Goal: Task Accomplishment & Management: Manage account settings

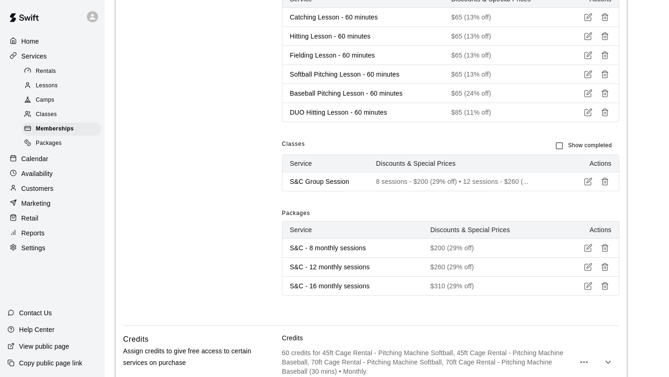
scroll to position [476, 0]
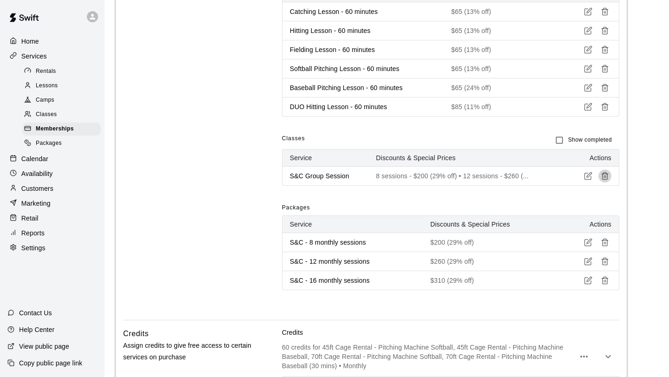
click at [606, 177] on line "button" at bounding box center [606, 177] width 0 height 2
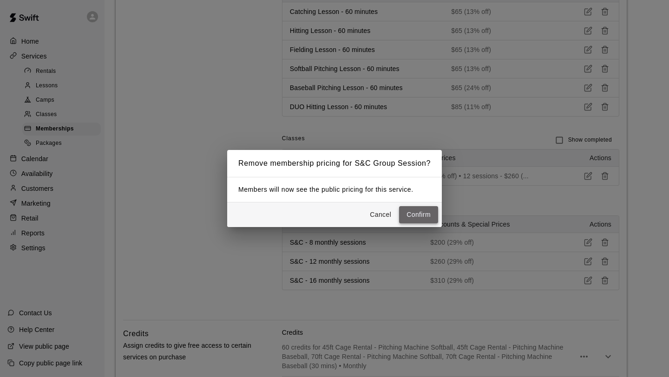
click at [417, 220] on button "Confirm" at bounding box center [418, 214] width 39 height 17
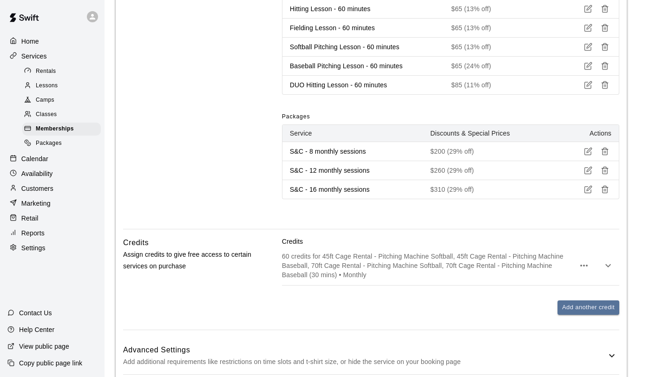
scroll to position [602, 0]
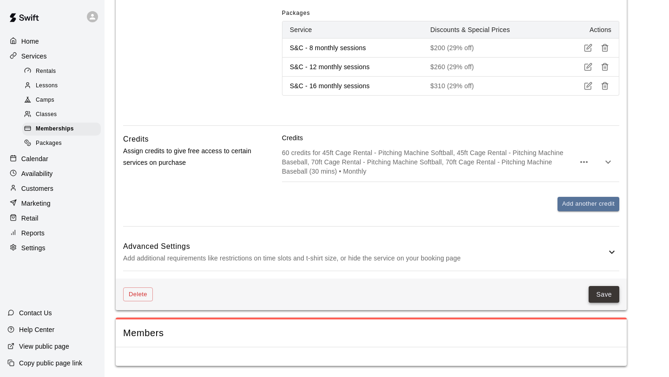
click at [603, 295] on button "Save" at bounding box center [604, 294] width 31 height 17
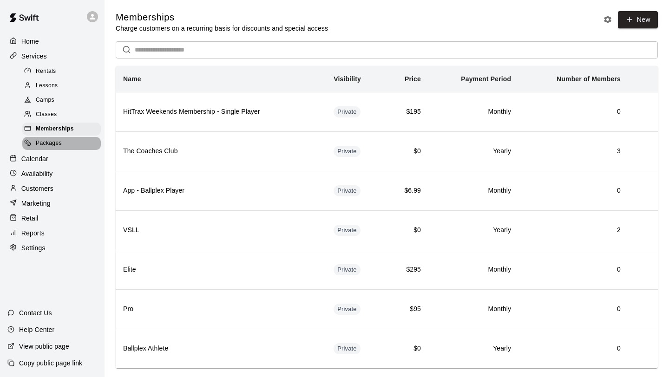
click at [59, 144] on span "Packages" at bounding box center [49, 143] width 26 height 9
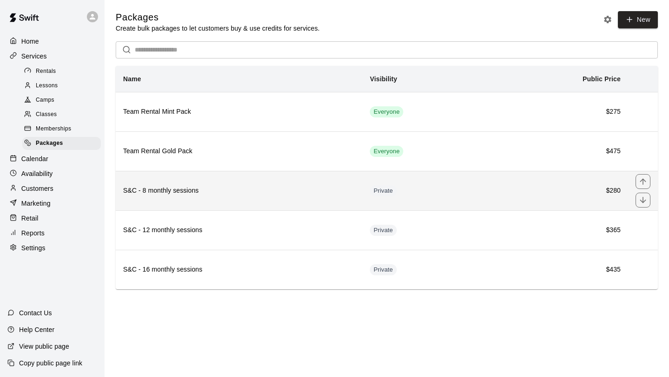
click at [337, 181] on th "S&C - 8 monthly sessions" at bounding box center [239, 190] width 247 height 39
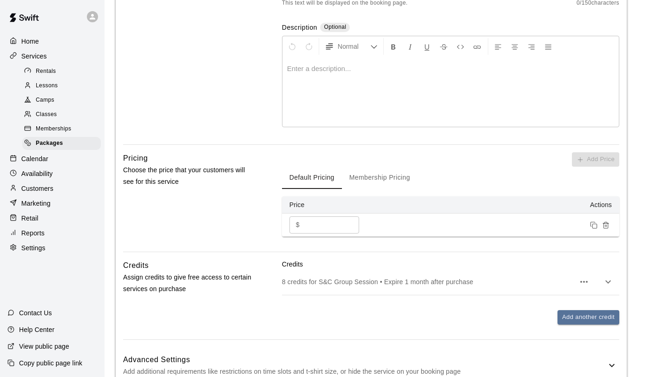
scroll to position [198, 0]
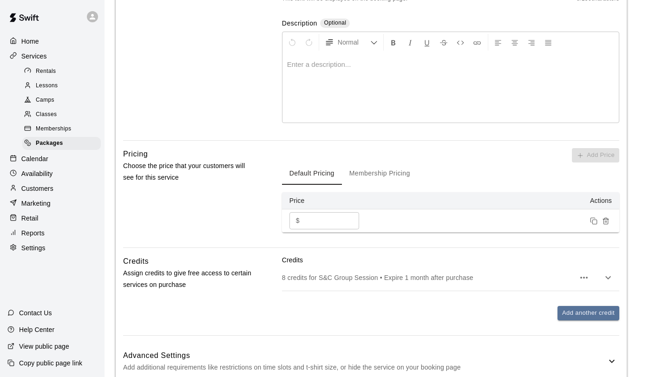
click at [382, 179] on button "Membership Pricing" at bounding box center [380, 174] width 76 height 22
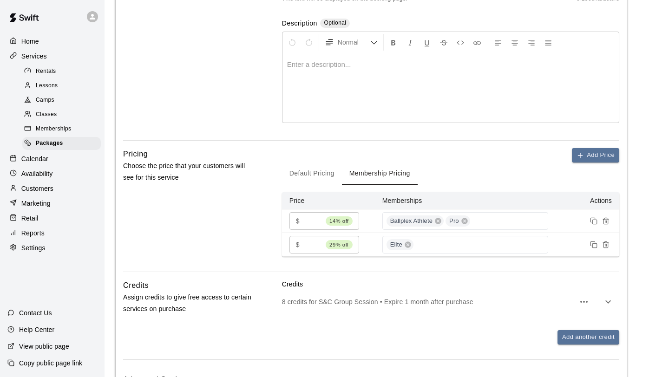
click at [323, 169] on button "Default Pricing" at bounding box center [312, 174] width 60 height 22
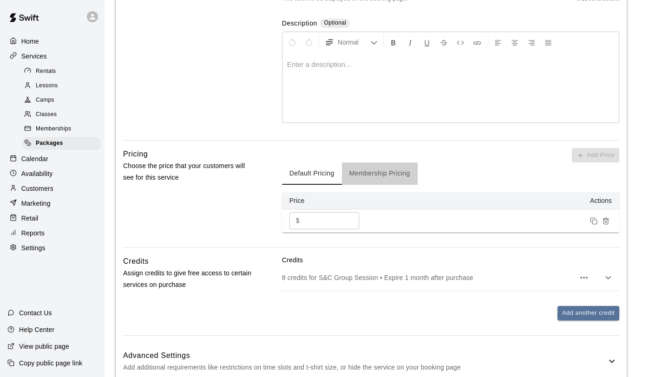
click at [373, 171] on button "Membership Pricing" at bounding box center [380, 174] width 76 height 22
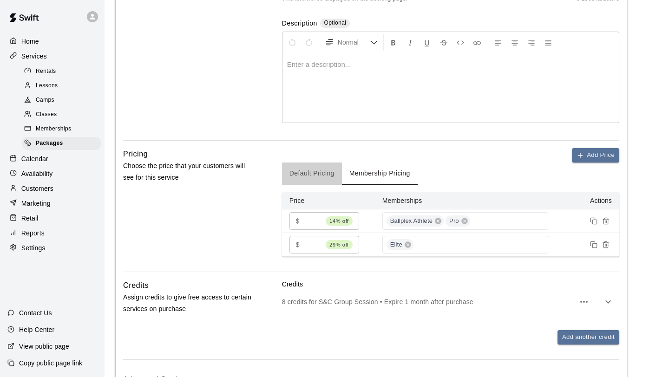
click at [312, 174] on button "Default Pricing" at bounding box center [312, 174] width 60 height 22
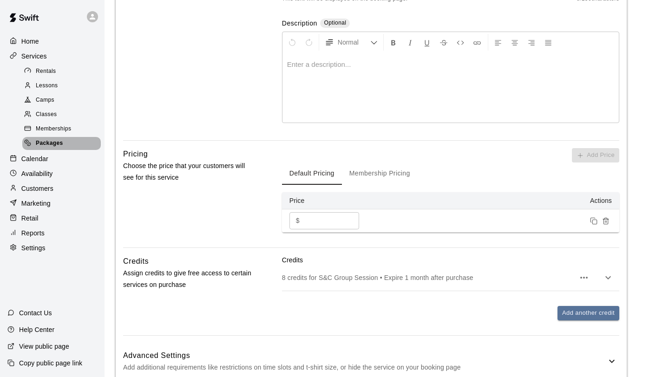
click at [64, 140] on div "Packages" at bounding box center [61, 143] width 79 height 13
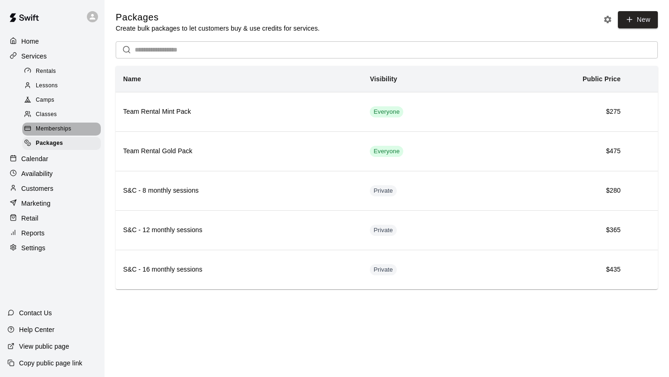
click at [67, 127] on span "Memberships" at bounding box center [53, 129] width 35 height 9
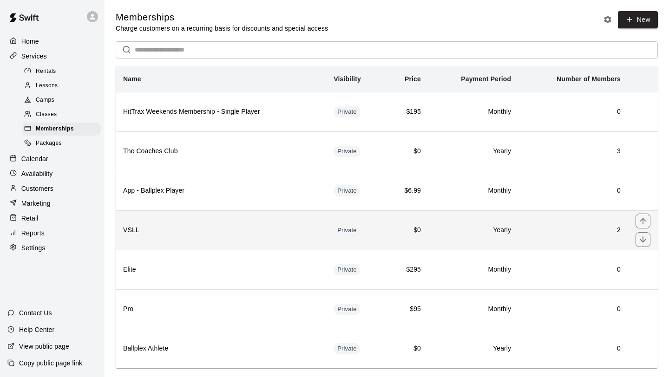
scroll to position [17, 0]
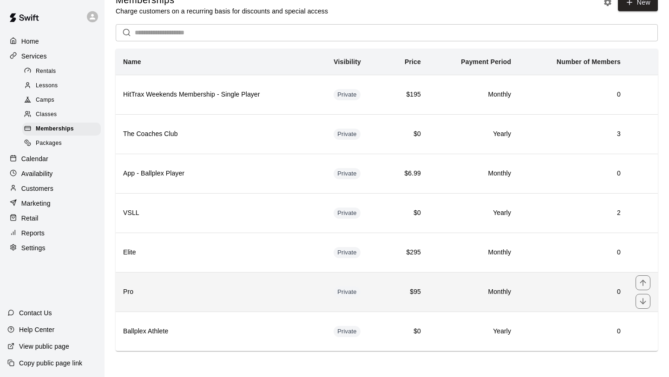
click at [169, 291] on h6 "Pro" at bounding box center [221, 292] width 196 height 10
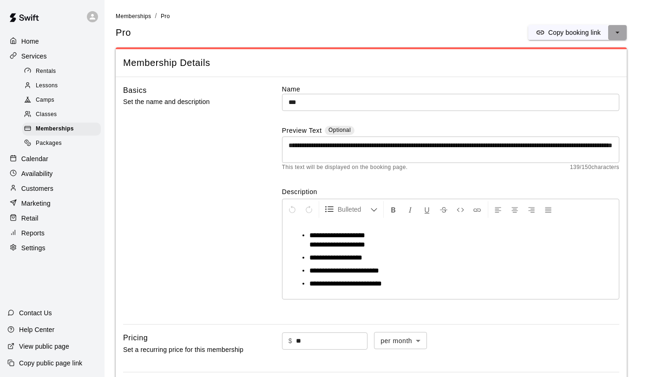
click at [618, 33] on icon "select merge strategy" at bounding box center [617, 32] width 9 height 9
click at [583, 68] on h6 "Duplicate membership" at bounding box center [584, 67] width 66 height 10
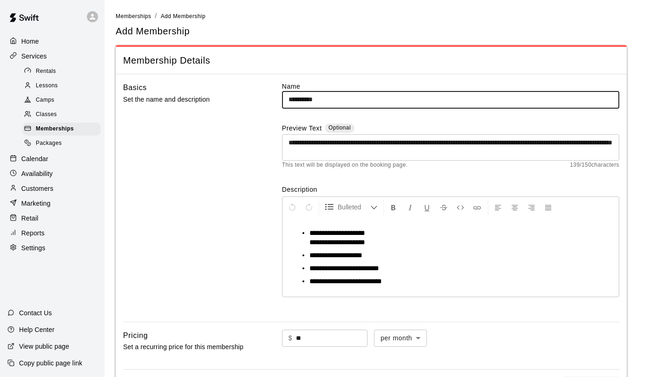
drag, startPoint x: 358, startPoint y: 99, endPoint x: 228, endPoint y: 91, distance: 130.4
click at [228, 91] on div "**********" at bounding box center [371, 198] width 496 height 233
type input "**********"
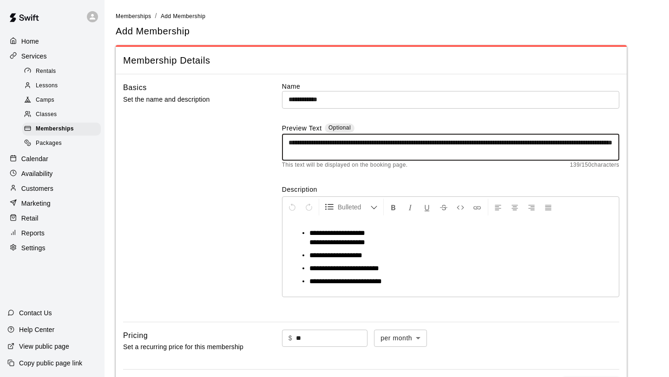
drag, startPoint x: 413, startPoint y: 157, endPoint x: 280, endPoint y: 145, distance: 134.3
click at [280, 145] on div "**********" at bounding box center [371, 198] width 496 height 233
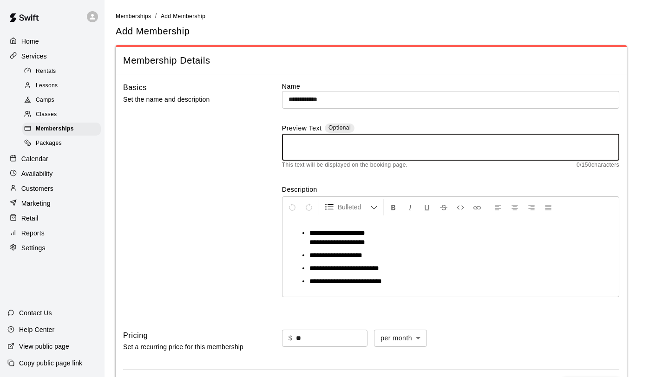
click at [267, 184] on div "**********" at bounding box center [371, 198] width 496 height 233
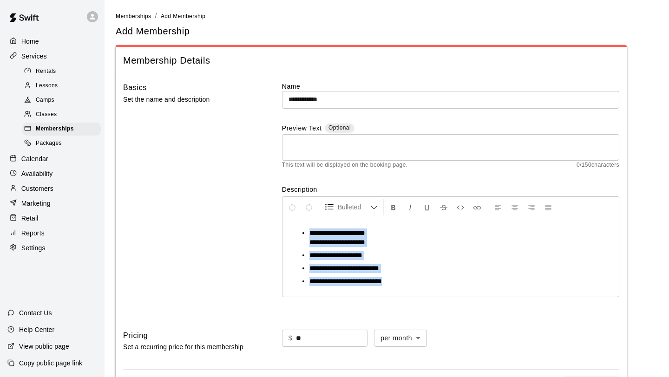
drag, startPoint x: 299, startPoint y: 232, endPoint x: 416, endPoint y: 318, distance: 144.6
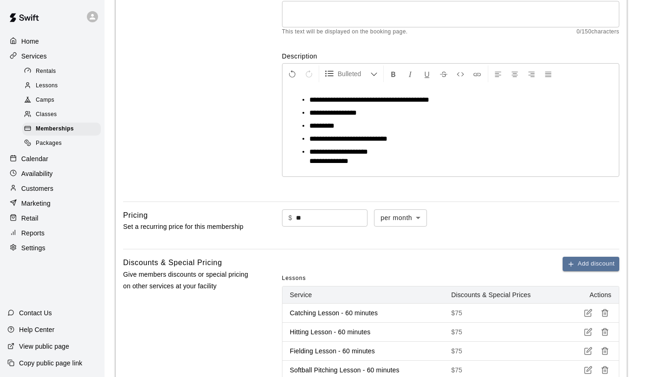
scroll to position [132, 0]
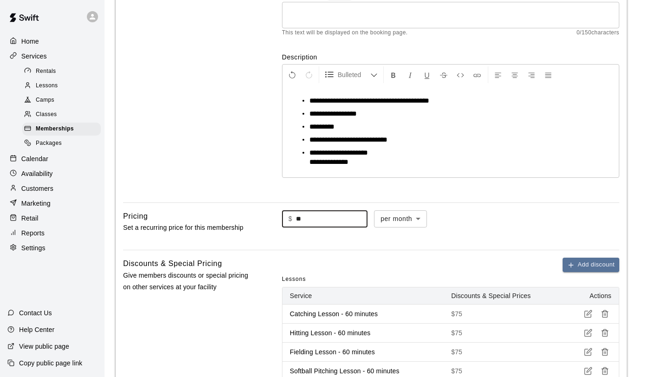
click at [297, 218] on input "**" at bounding box center [332, 218] width 72 height 17
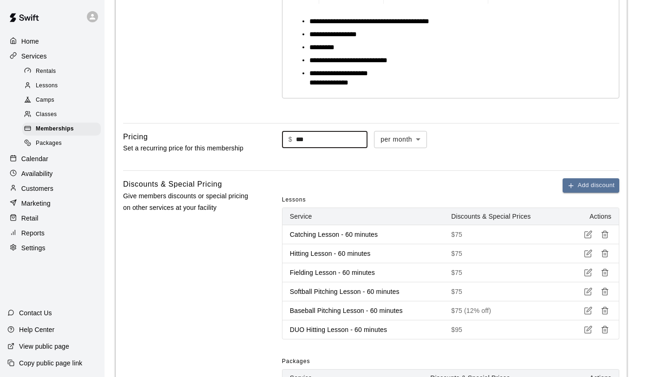
scroll to position [214, 0]
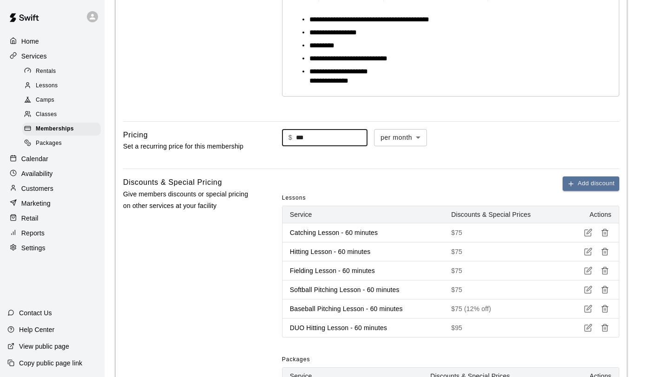
type input "***"
click at [606, 233] on line "button" at bounding box center [606, 233] width 0 height 2
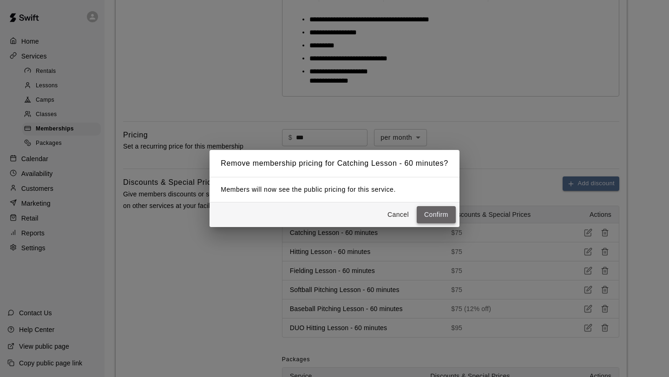
click at [440, 215] on button "Confirm" at bounding box center [436, 214] width 39 height 17
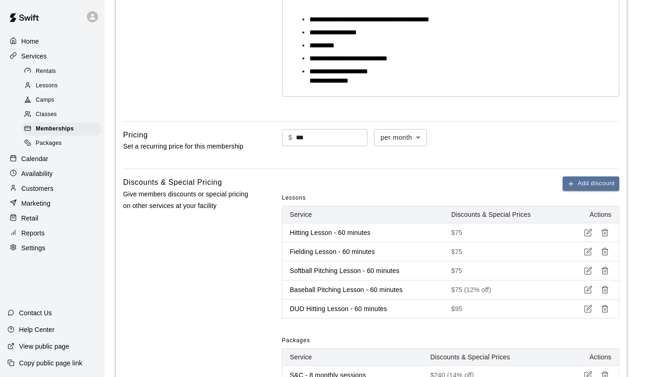
click at [605, 232] on icon "button" at bounding box center [605, 233] width 8 height 8
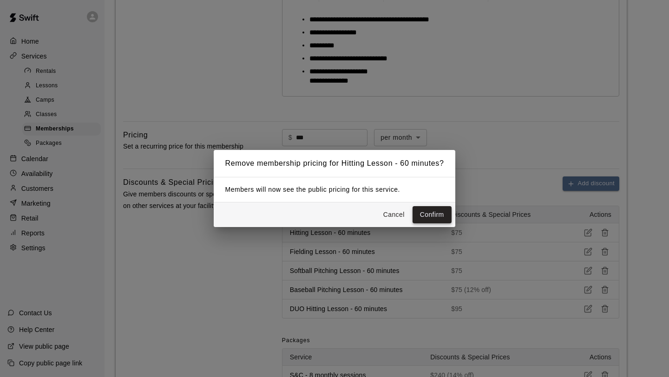
click at [425, 209] on button "Confirm" at bounding box center [432, 214] width 39 height 17
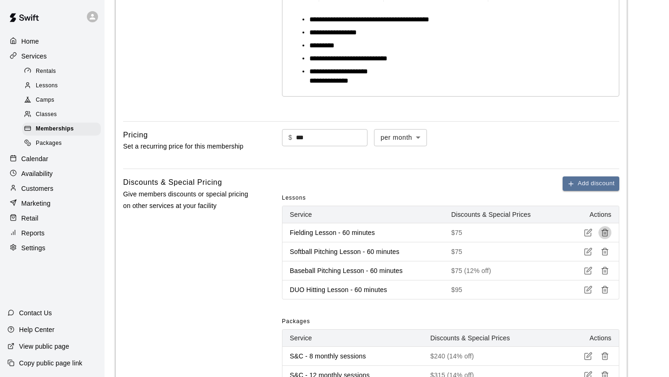
click at [604, 233] on line "button" at bounding box center [604, 233] width 0 height 2
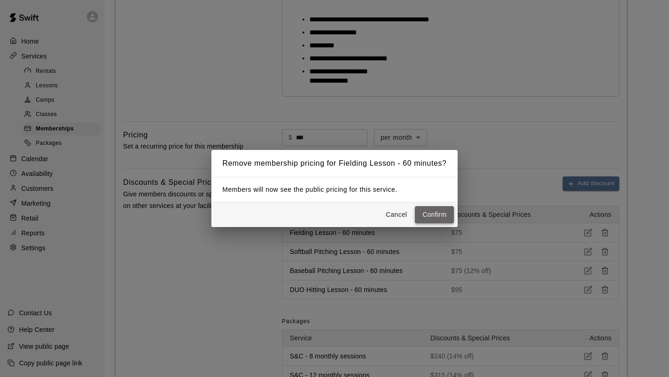
click at [444, 215] on button "Confirm" at bounding box center [434, 214] width 39 height 17
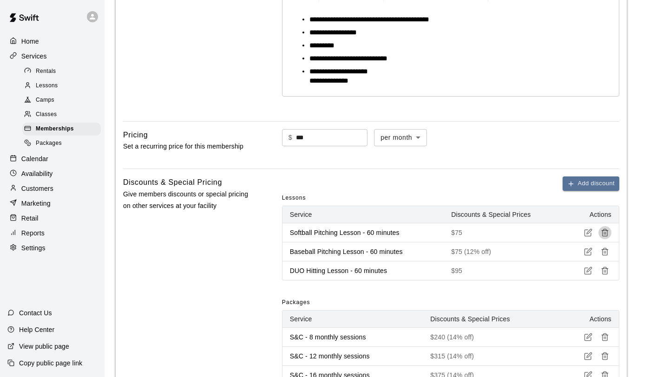
click at [607, 235] on icon "button" at bounding box center [605, 233] width 8 height 8
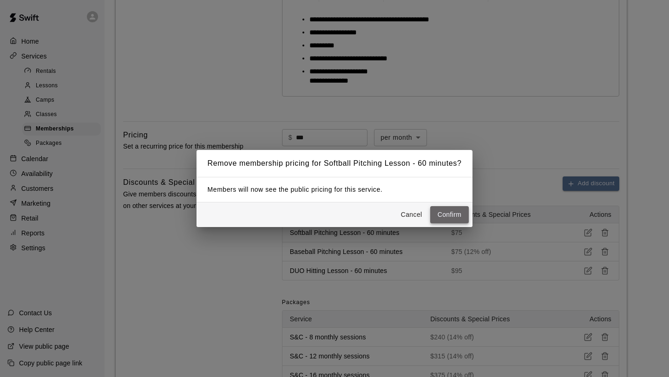
click at [461, 220] on button "Confirm" at bounding box center [449, 214] width 39 height 17
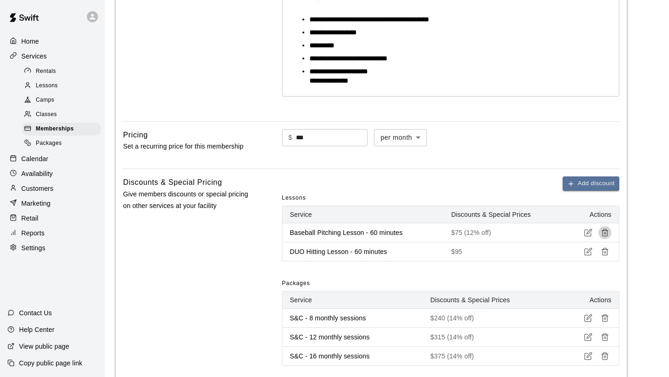
click at [601, 235] on icon "button" at bounding box center [605, 233] width 8 height 8
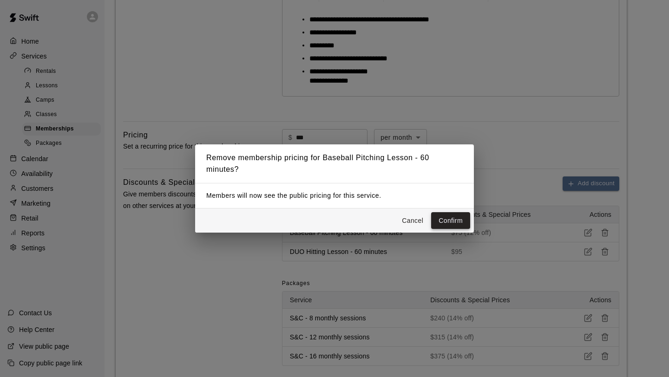
click at [457, 219] on button "Confirm" at bounding box center [450, 220] width 39 height 17
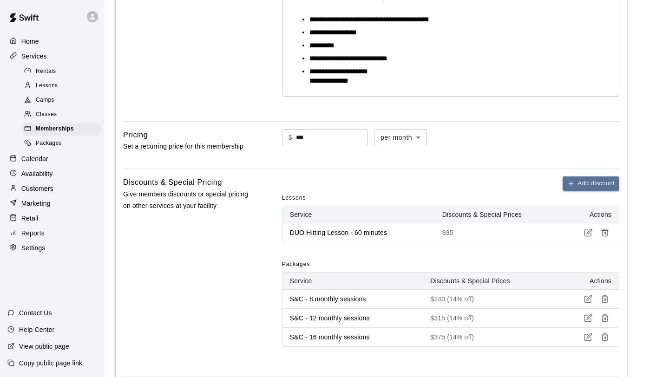
click at [603, 235] on icon "button" at bounding box center [605, 233] width 8 height 8
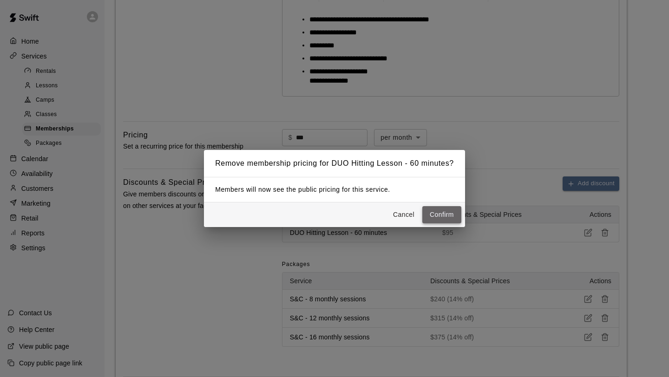
click at [456, 220] on button "Confirm" at bounding box center [441, 214] width 39 height 17
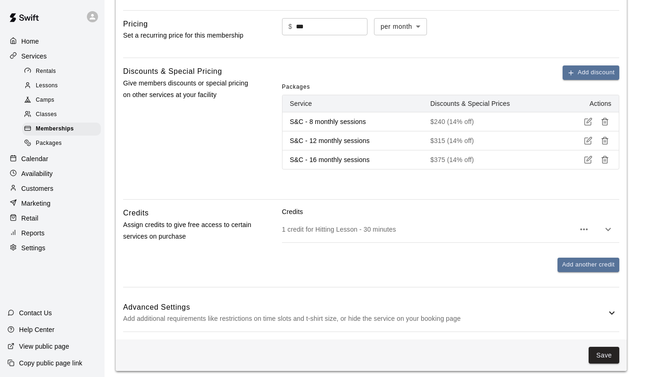
scroll to position [325, 0]
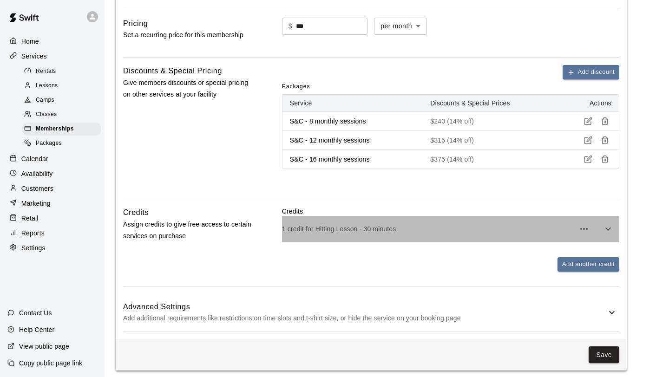
click at [521, 235] on div "1 credit for Hitting Lesson - 30 minutes" at bounding box center [450, 229] width 337 height 26
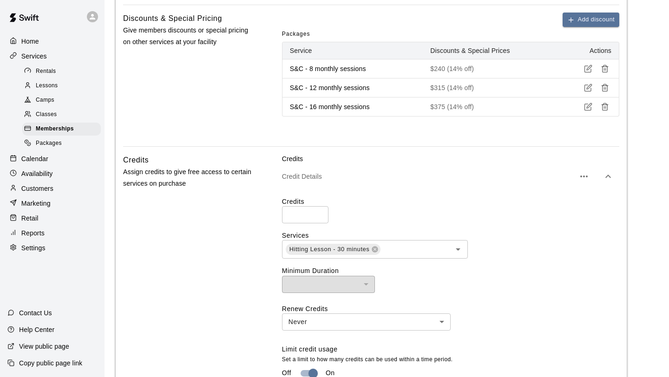
scroll to position [379, 0]
drag, startPoint x: 304, startPoint y: 217, endPoint x: 251, endPoint y: 209, distance: 53.9
click at [251, 209] on div "Credits Assign credits to give free access to certain services on purchase Cred…" at bounding box center [371, 312] width 496 height 319
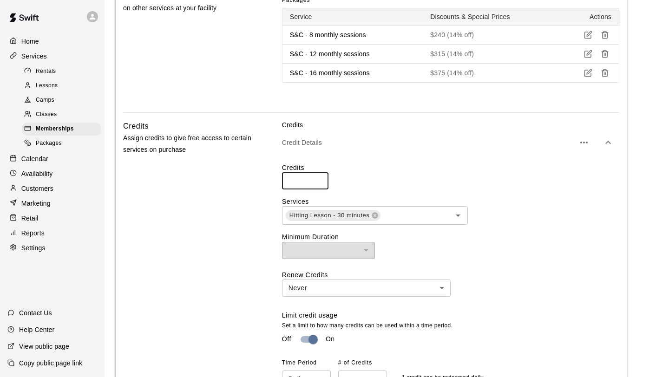
scroll to position [413, 0]
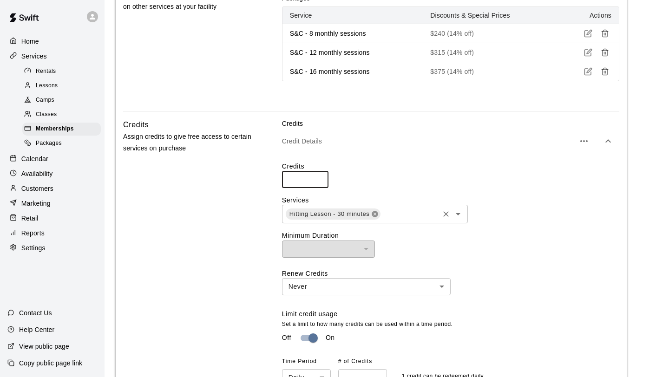
click at [376, 215] on icon at bounding box center [374, 213] width 7 height 7
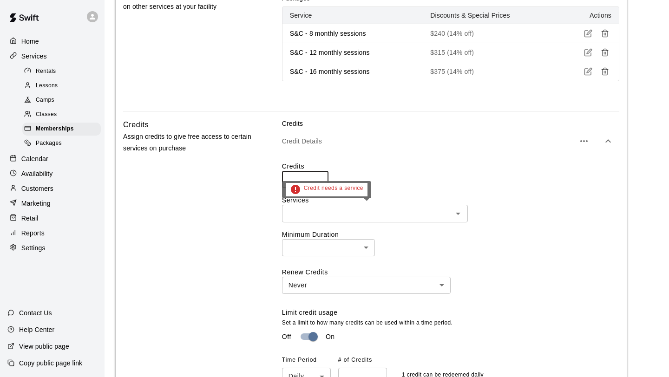
type input "**"
click at [428, 218] on input "text" at bounding box center [367, 214] width 165 height 12
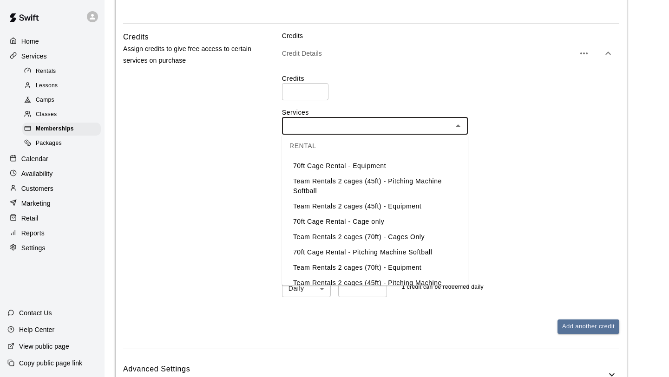
scroll to position [17, 0]
click at [388, 224] on li "70ft Cage Rental - Cage only" at bounding box center [375, 222] width 186 height 15
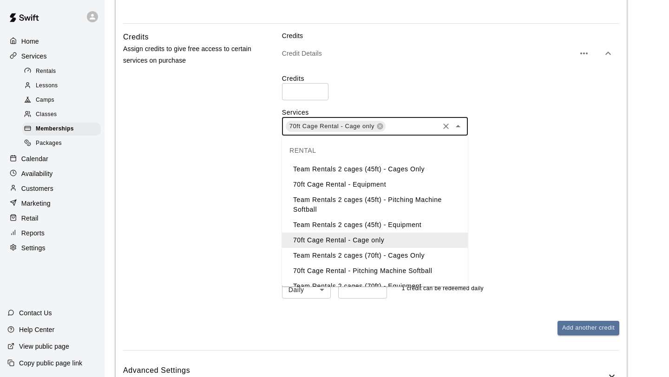
click at [422, 129] on input "text" at bounding box center [412, 127] width 51 height 12
click at [385, 180] on li "70ft Cage Rental - Equipment" at bounding box center [375, 184] width 186 height 15
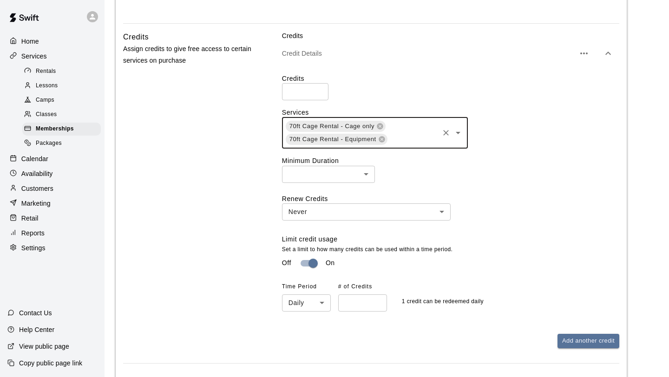
click at [409, 142] on input "text" at bounding box center [412, 140] width 49 height 12
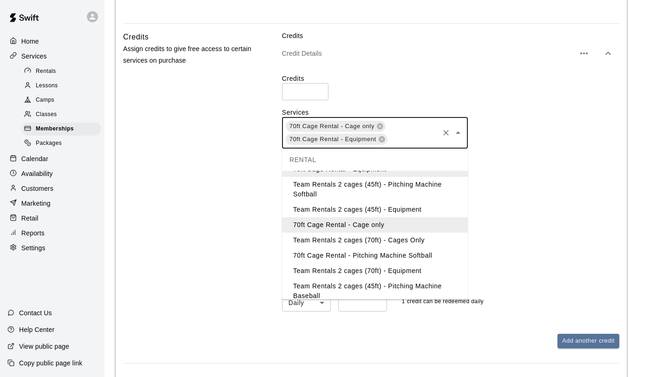
scroll to position [27, 0]
click at [373, 255] on li "70ft Cage Rental - Pitching Machine Softball" at bounding box center [375, 256] width 186 height 15
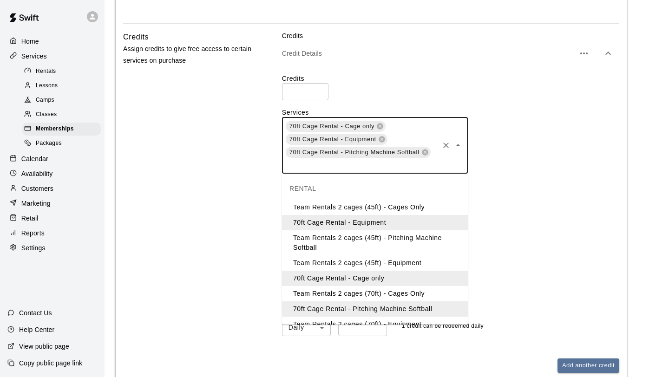
click at [398, 164] on input "text" at bounding box center [361, 165] width 153 height 12
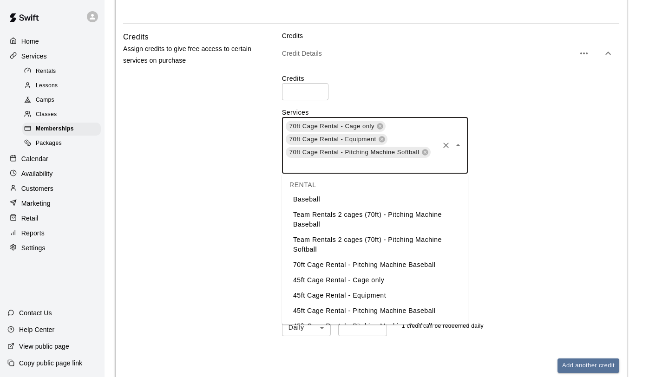
scroll to position [154, 0]
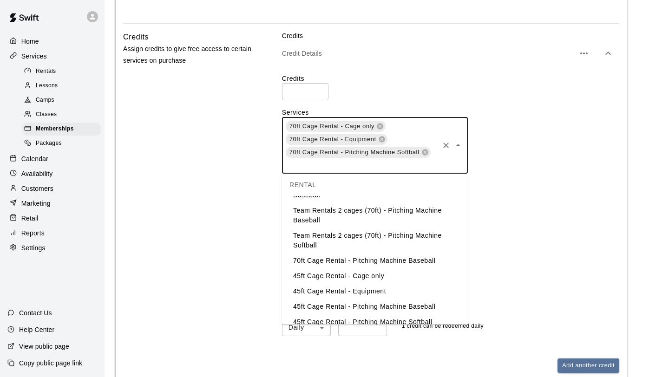
click at [373, 262] on li "70ft Cage Rental - Pitching Machine Baseball" at bounding box center [375, 260] width 186 height 15
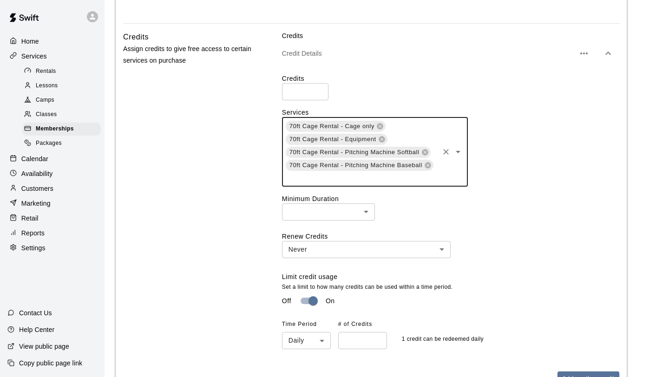
click at [378, 180] on input "text" at bounding box center [361, 178] width 153 height 12
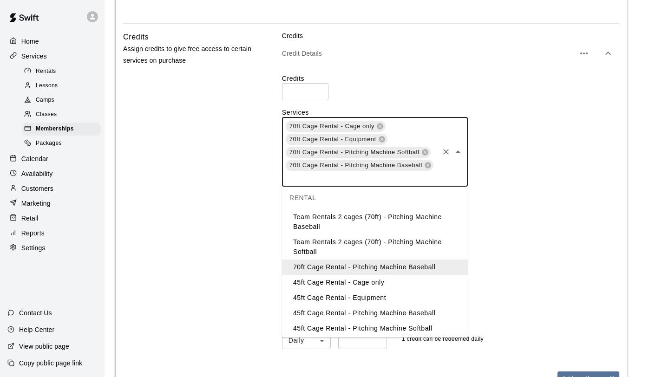
scroll to position [161, 0]
click at [351, 282] on li "45ft Cage Rental - Cage only" at bounding box center [375, 282] width 186 height 15
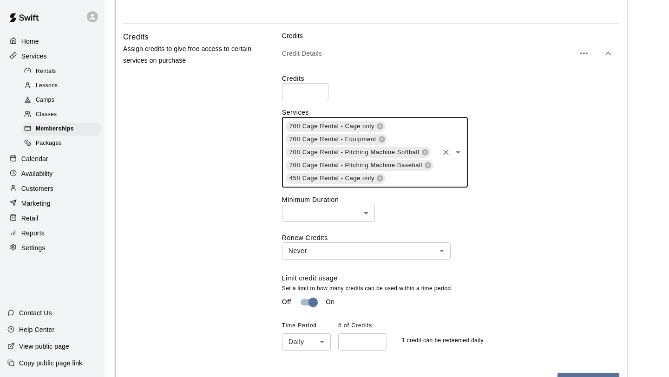
click at [409, 180] on input "text" at bounding box center [412, 179] width 51 height 12
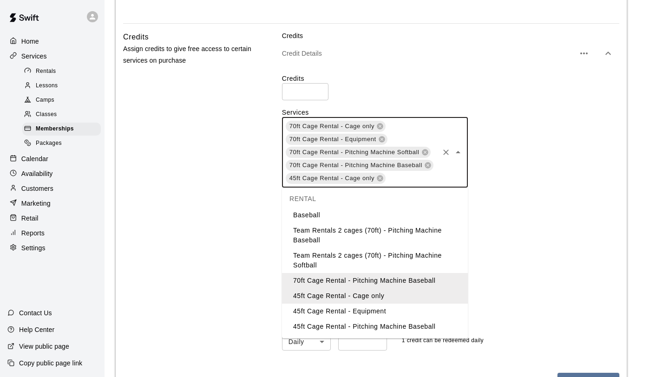
scroll to position [156, 0]
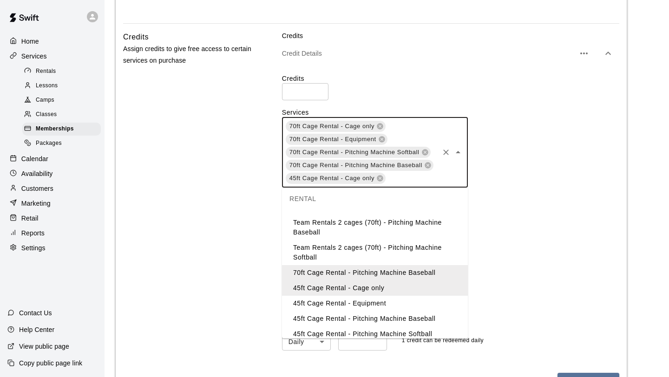
click at [373, 300] on li "45ft Cage Rental - Equipment" at bounding box center [375, 303] width 186 height 15
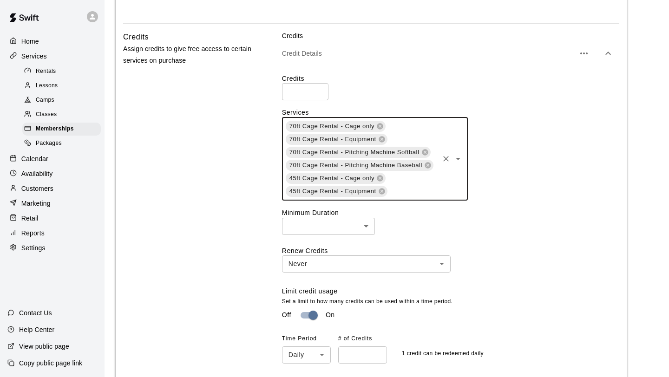
click at [418, 197] on div "70ft Cage Rental - Cage only 70ft Cage Rental - Equipment 70ft Cage Rental - Pi…" at bounding box center [375, 159] width 186 height 84
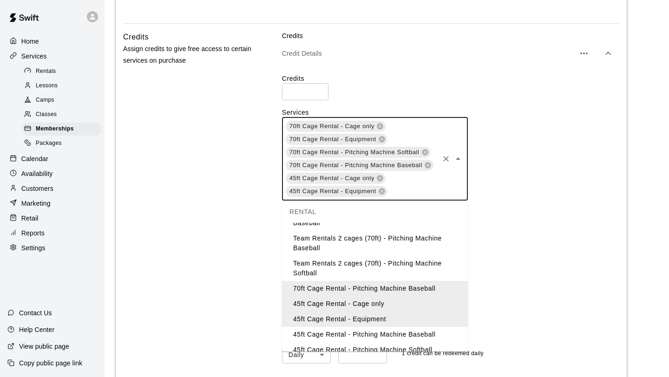
scroll to position [178, 0]
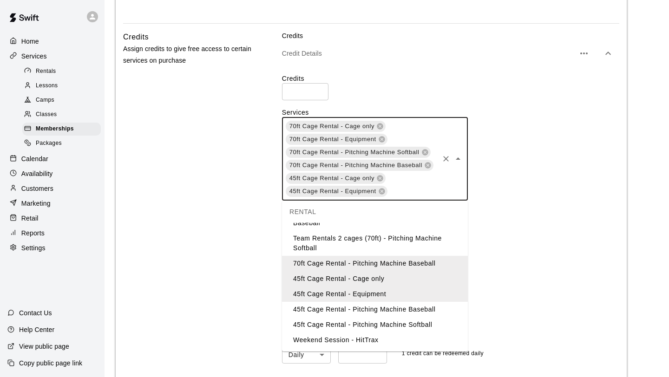
click at [375, 307] on li "45ft Cage Rental - Pitching Machine Baseball" at bounding box center [375, 309] width 186 height 15
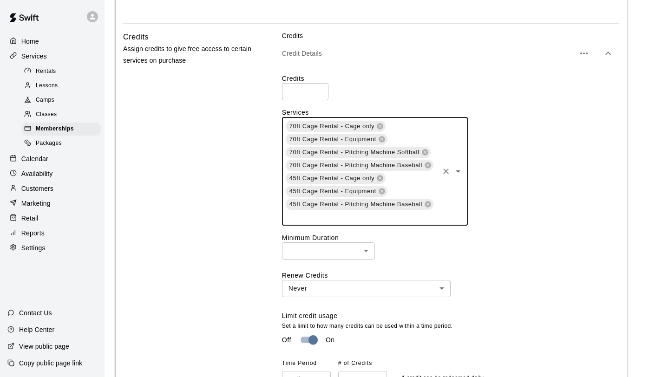
click at [410, 223] on input "text" at bounding box center [361, 217] width 153 height 12
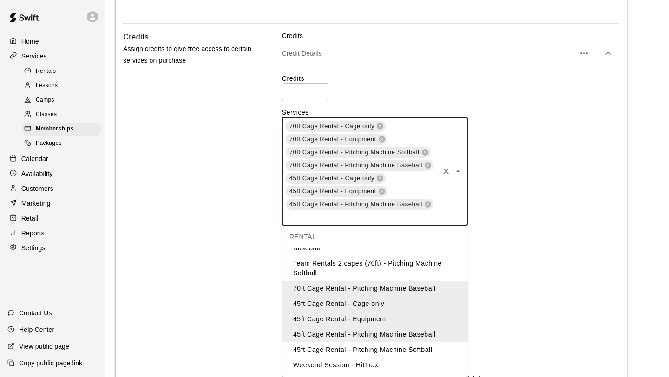
scroll to position [178, 0]
click at [381, 348] on li "45ft Cage Rental - Pitching Machine Softball" at bounding box center [375, 350] width 186 height 15
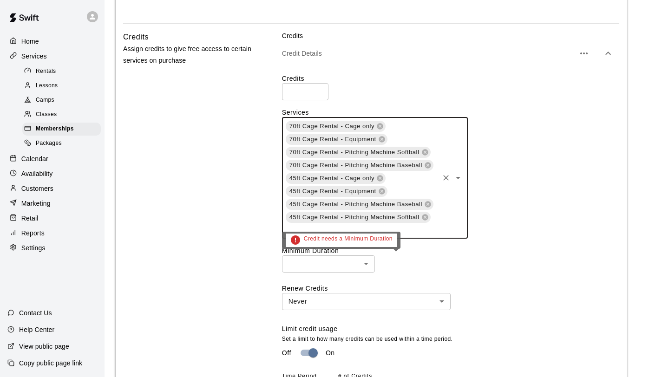
click at [370, 263] on body "**********" at bounding box center [334, 27] width 669 height 1057
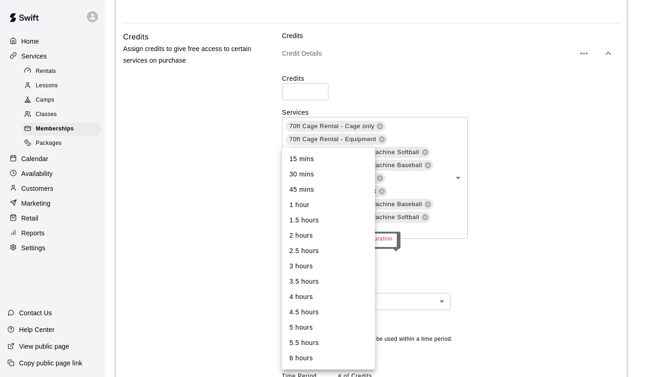
click at [350, 173] on li "30 mins" at bounding box center [328, 174] width 93 height 15
type input "**"
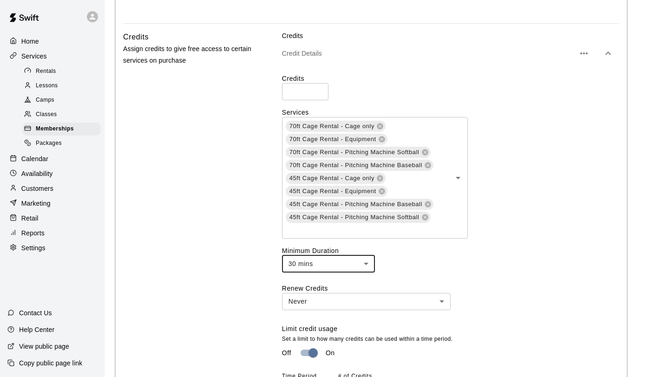
scroll to position [511, 0]
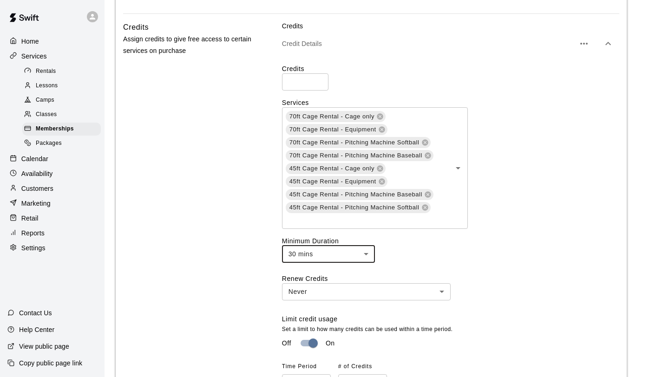
click at [292, 81] on input "**" at bounding box center [305, 81] width 46 height 17
click at [518, 218] on div "70ft Cage Rental - Cage only 70ft Cage Rental - Equipment 70ft Cage Rental - Pi…" at bounding box center [450, 167] width 337 height 121
type input "**"
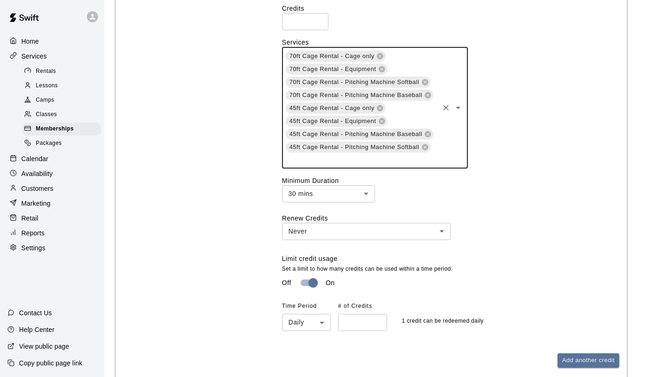
scroll to position [571, 0]
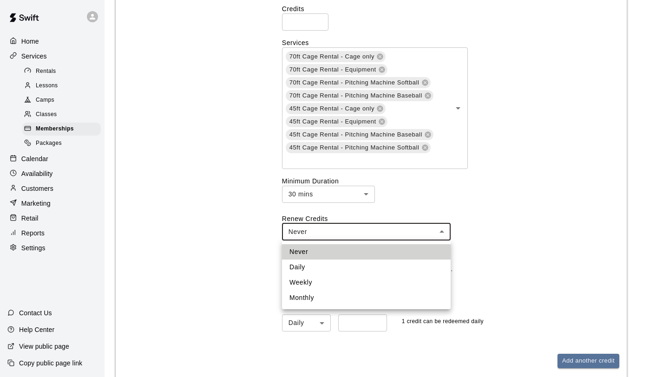
click at [381, 293] on li "Monthly" at bounding box center [366, 297] width 169 height 15
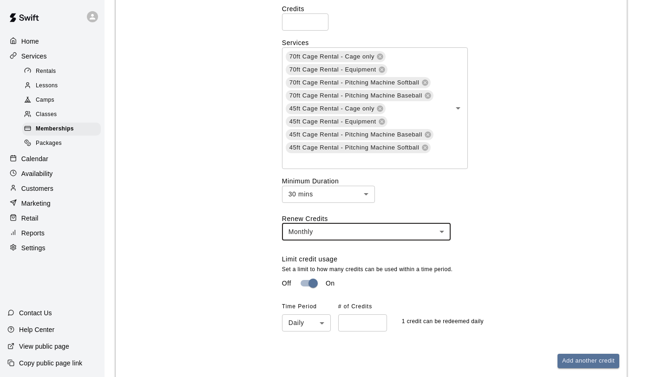
type input "*******"
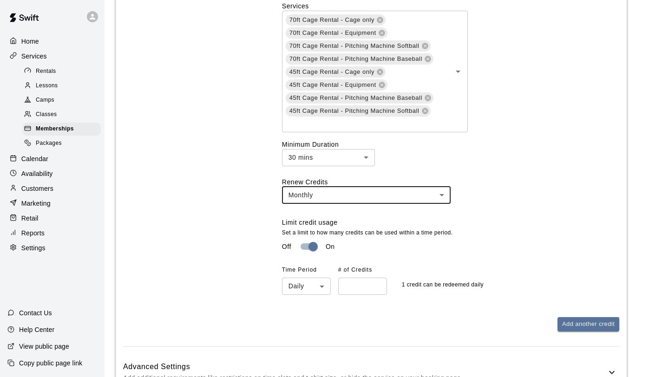
scroll to position [610, 0]
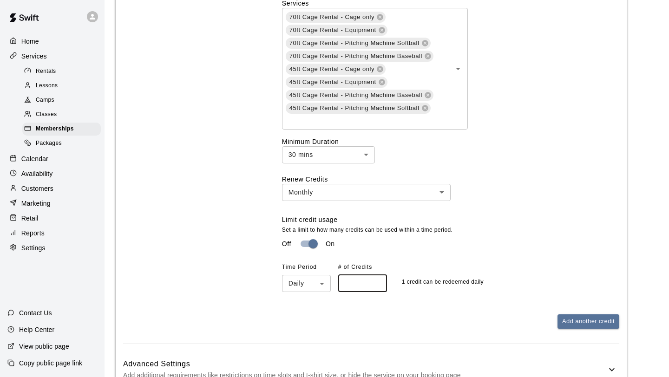
click at [377, 283] on input "*" at bounding box center [362, 283] width 49 height 17
type input "*"
click at [378, 282] on input "*" at bounding box center [362, 283] width 49 height 17
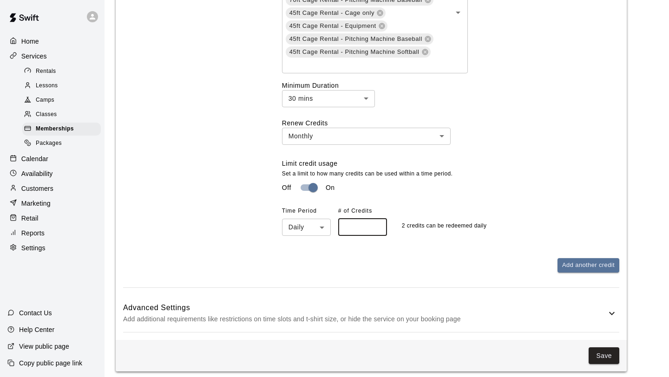
scroll to position [679, 0]
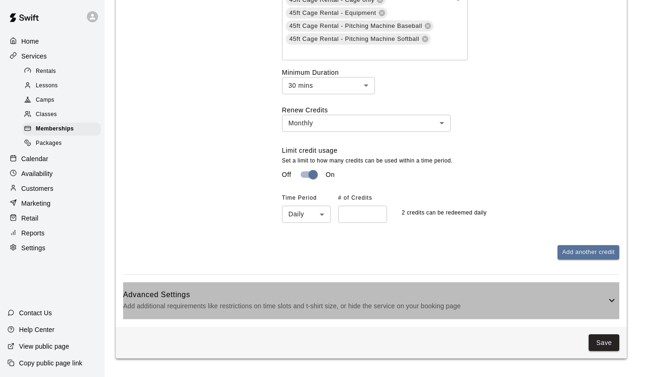
click at [538, 306] on p "Add additional requirements like restrictions on time slots and t-shirt size, o…" at bounding box center [364, 307] width 483 height 12
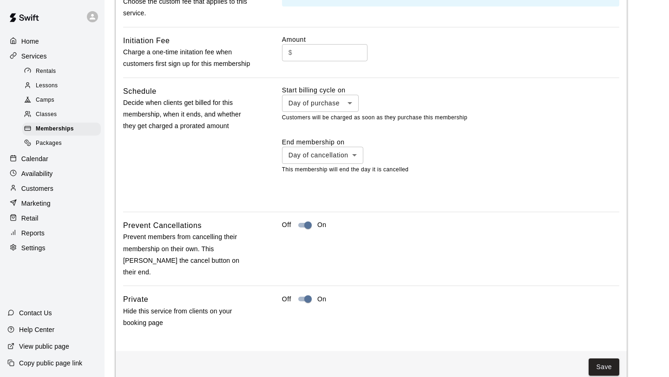
scroll to position [1093, 0]
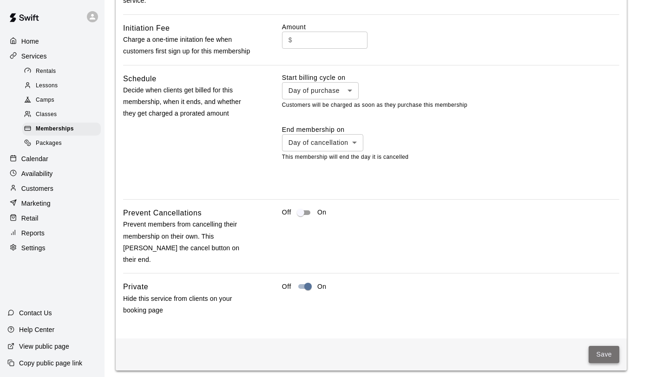
click at [597, 346] on button "Save" at bounding box center [604, 354] width 31 height 17
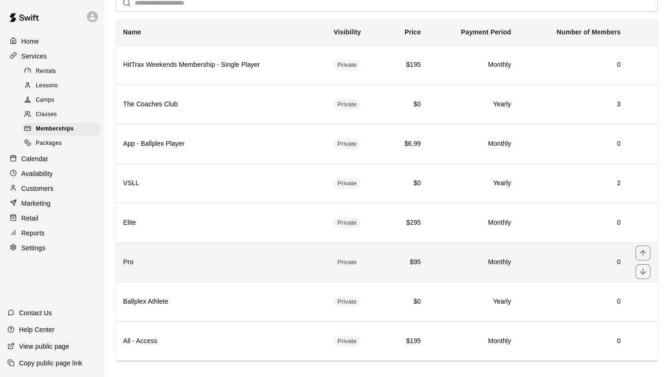
scroll to position [57, 0]
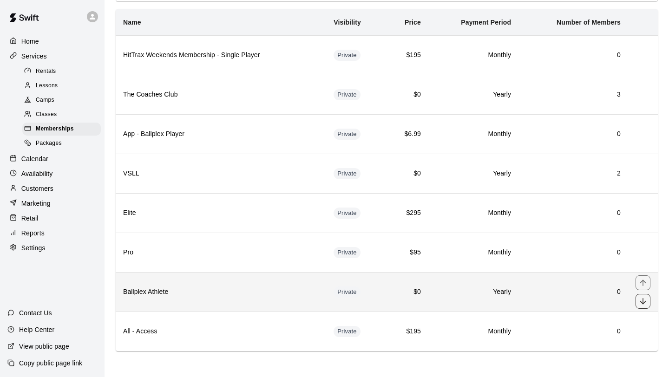
click at [645, 302] on icon "move item down" at bounding box center [643, 301] width 6 height 6
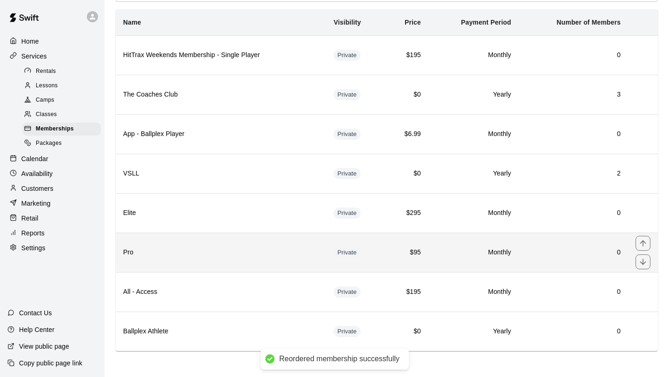
click at [208, 254] on h6 "Pro" at bounding box center [221, 253] width 196 height 10
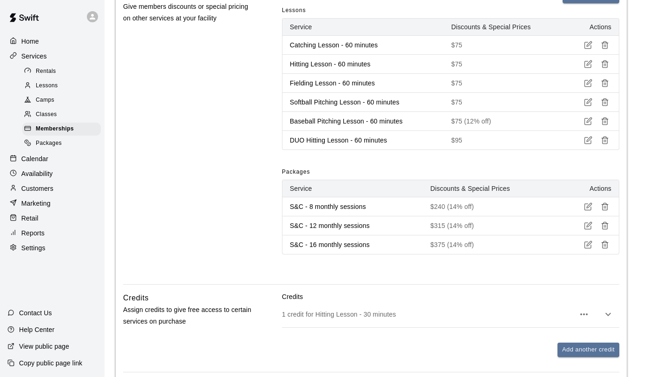
scroll to position [537, 0]
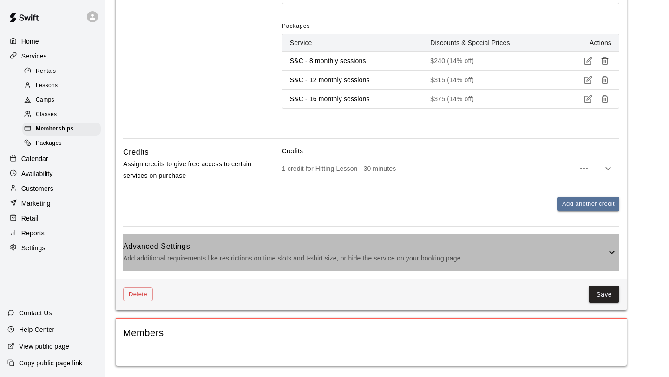
click at [451, 270] on div "Advanced Settings Add additional requirements like restrictions on time slots a…" at bounding box center [371, 252] width 496 height 37
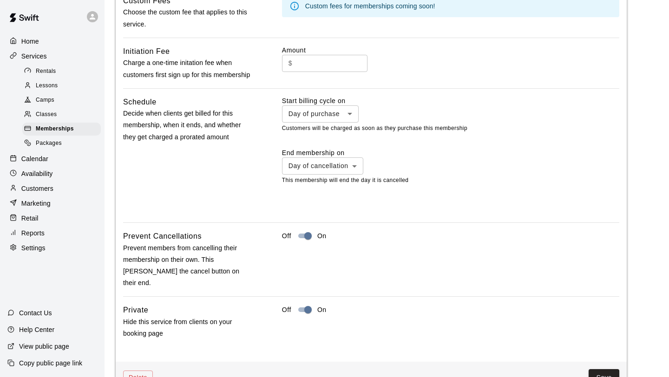
scroll to position [950, 0]
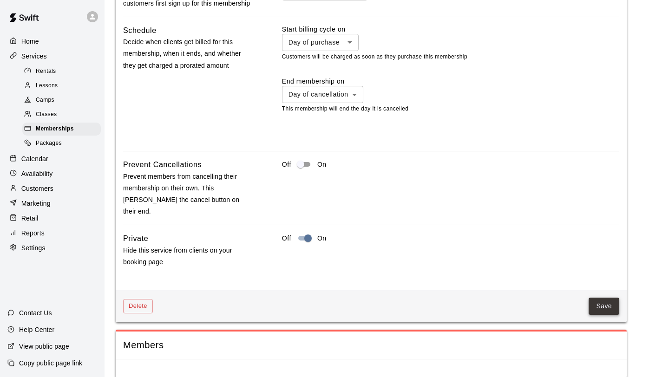
click at [602, 298] on button "Save" at bounding box center [604, 306] width 31 height 17
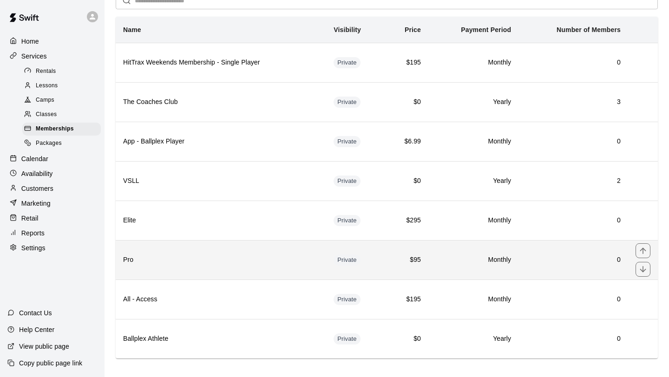
scroll to position [57, 0]
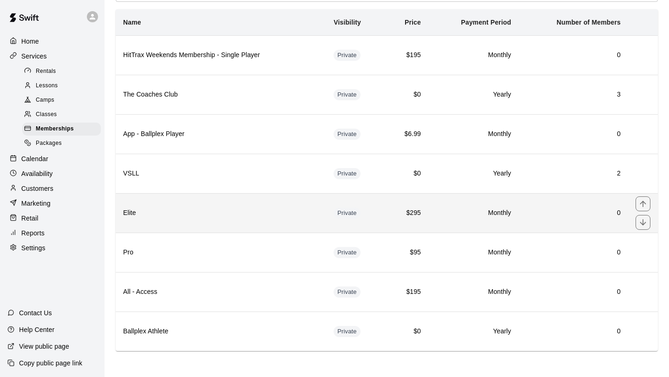
click at [268, 231] on th "Elite" at bounding box center [221, 212] width 210 height 39
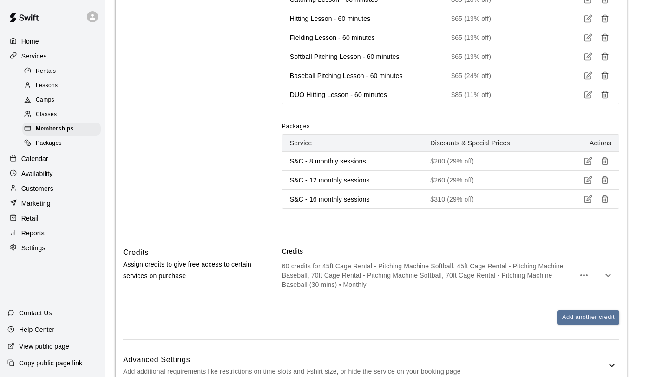
scroll to position [602, 0]
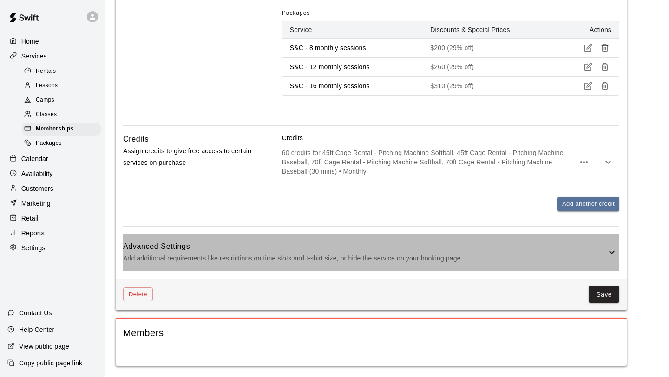
click at [499, 253] on p "Add additional requirements like restrictions on time slots and t-shirt size, o…" at bounding box center [364, 259] width 483 height 12
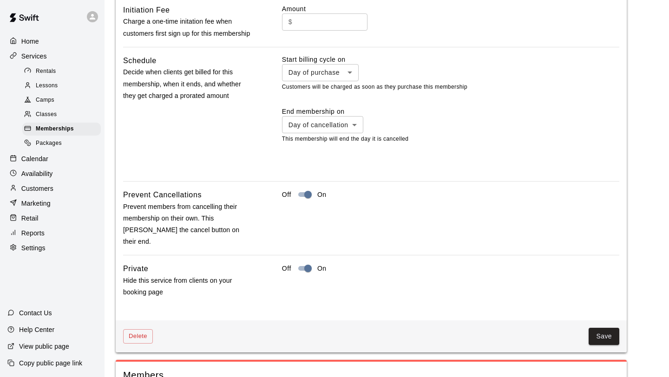
scroll to position [988, 0]
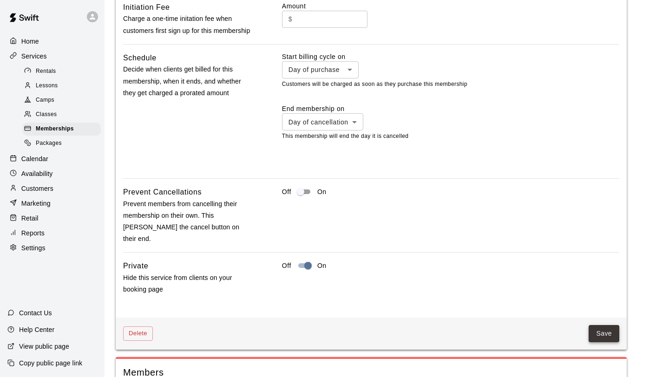
click at [603, 325] on button "Save" at bounding box center [604, 333] width 31 height 17
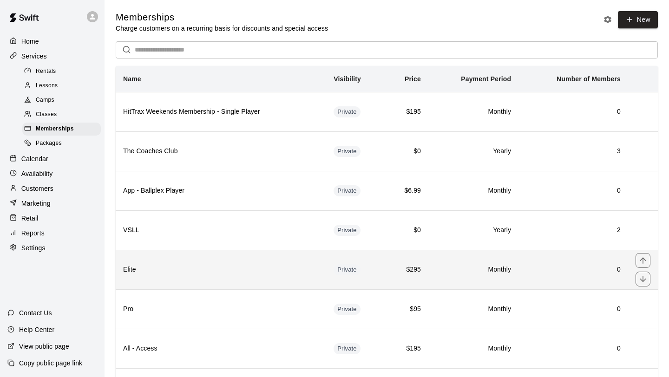
click at [300, 281] on th "Elite" at bounding box center [221, 269] width 210 height 39
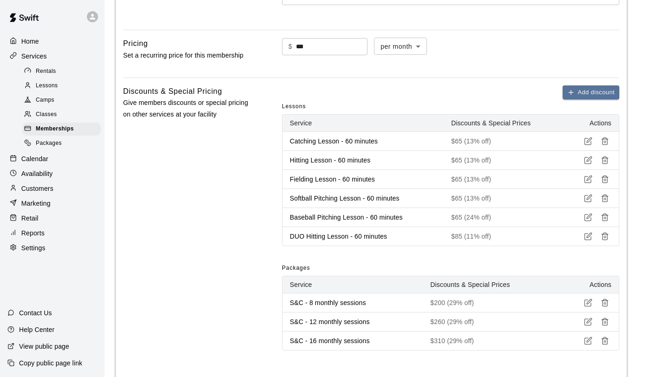
scroll to position [346, 0]
click at [66, 140] on div "Packages" at bounding box center [61, 143] width 79 height 13
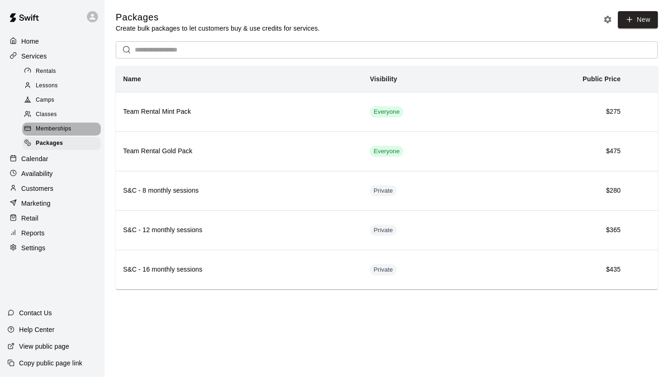
click at [72, 131] on div "Memberships" at bounding box center [61, 129] width 79 height 13
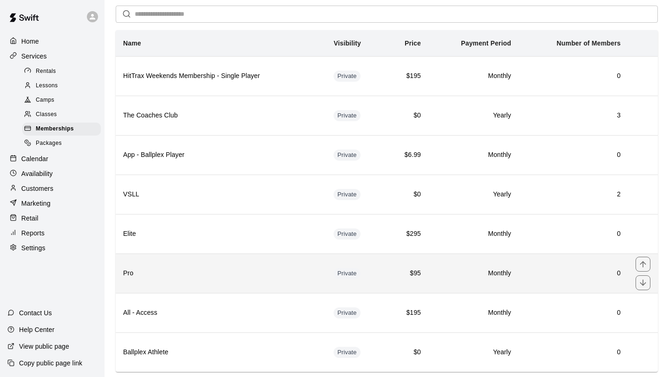
scroll to position [35, 0]
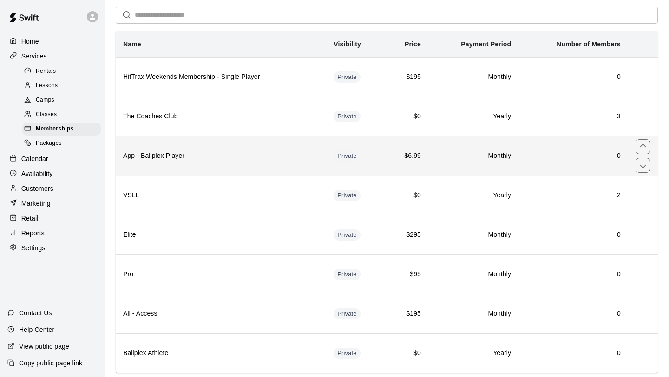
click at [250, 171] on th "App - Ballplex Player" at bounding box center [221, 155] width 210 height 39
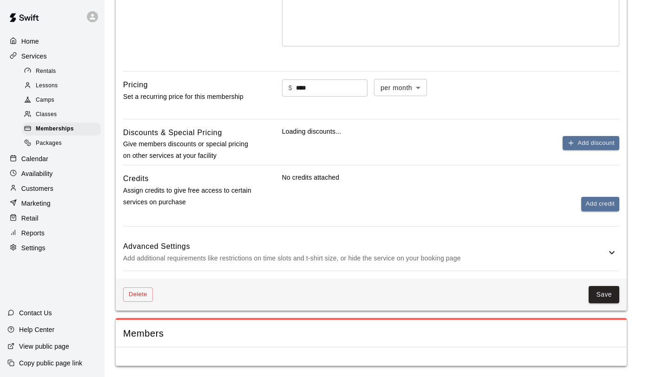
scroll to position [299, 0]
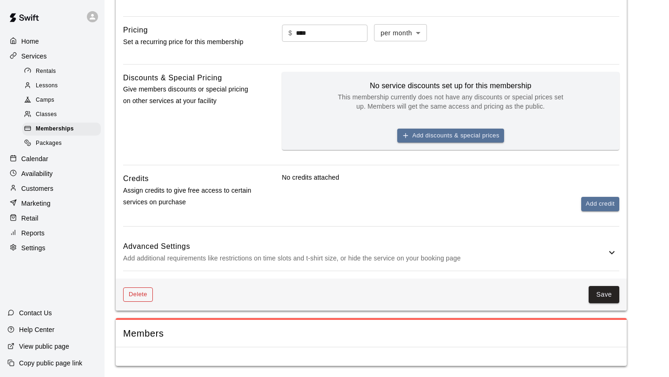
click at [136, 291] on button "Delete" at bounding box center [138, 295] width 30 height 14
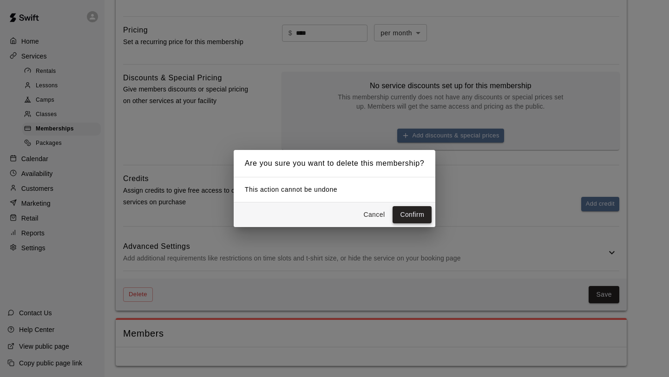
click at [414, 219] on button "Confirm" at bounding box center [412, 214] width 39 height 17
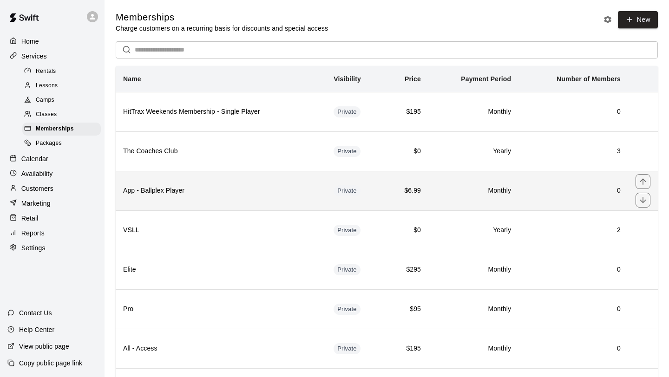
click at [245, 203] on th "App - Ballplex Player" at bounding box center [221, 190] width 210 height 39
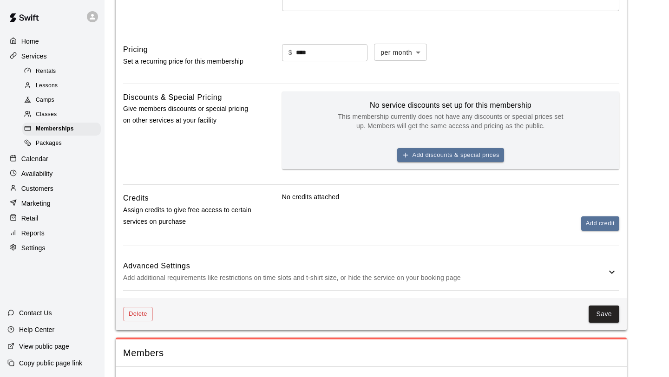
scroll to position [299, 0]
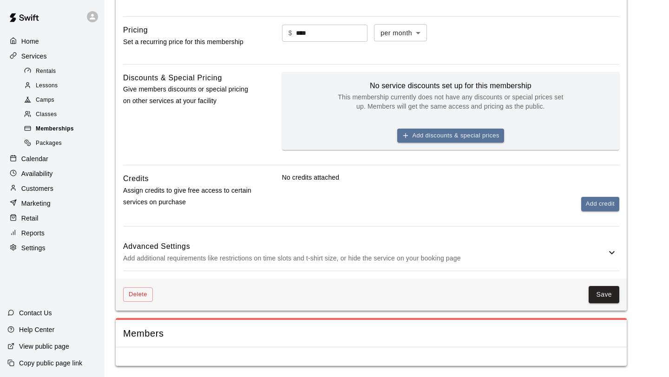
click at [66, 123] on div "Memberships" at bounding box center [61, 129] width 79 height 13
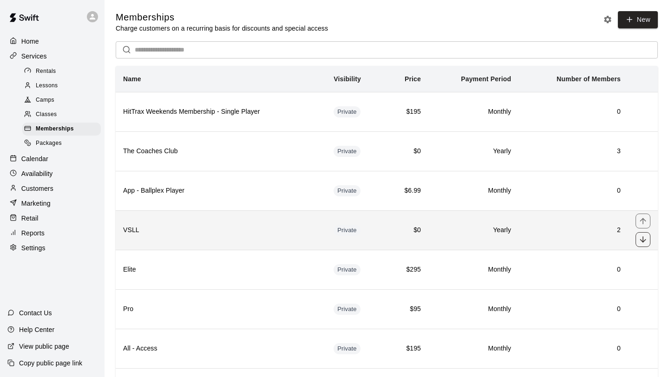
click at [641, 241] on icon "move item down" at bounding box center [642, 239] width 9 height 9
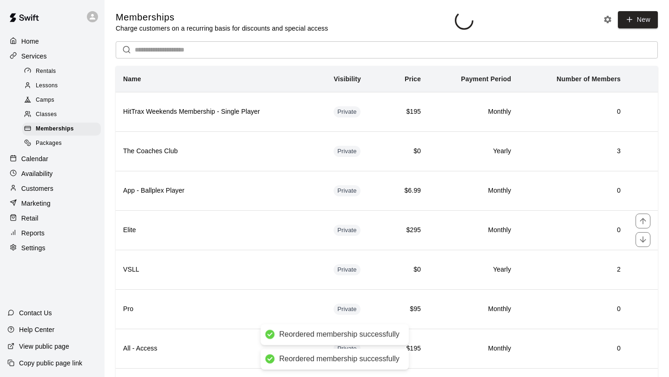
scroll to position [57, 0]
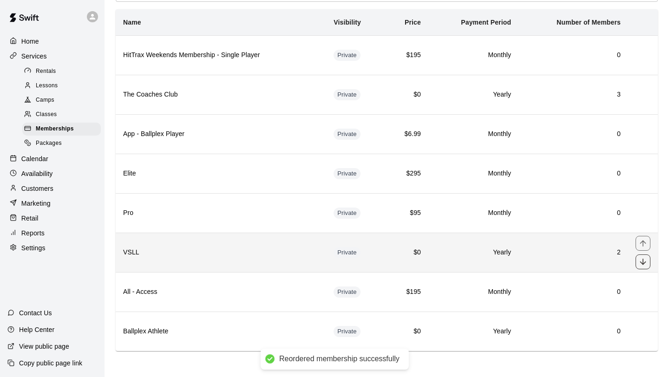
click at [643, 265] on icon "move item down" at bounding box center [642, 261] width 9 height 9
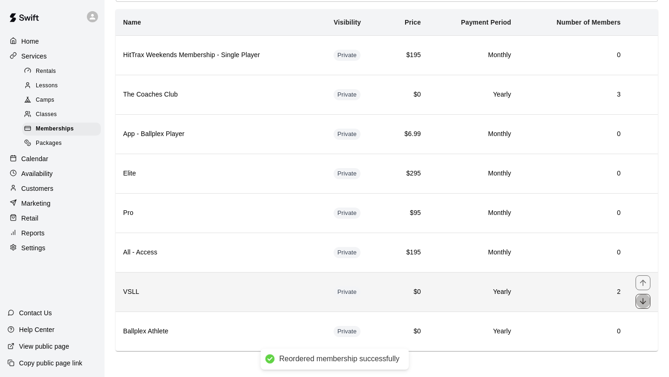
click at [640, 305] on icon "move item down" at bounding box center [642, 301] width 9 height 9
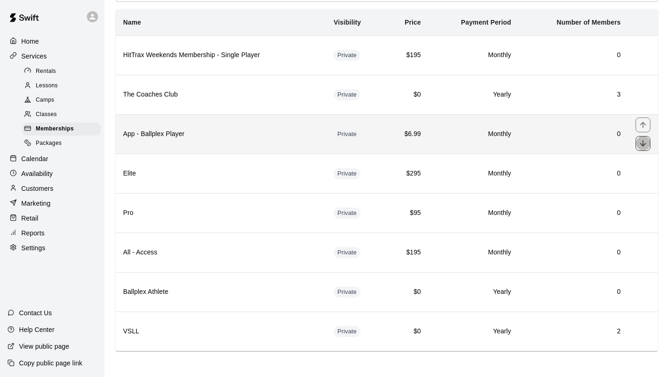
click at [643, 144] on icon "move item down" at bounding box center [643, 143] width 6 height 6
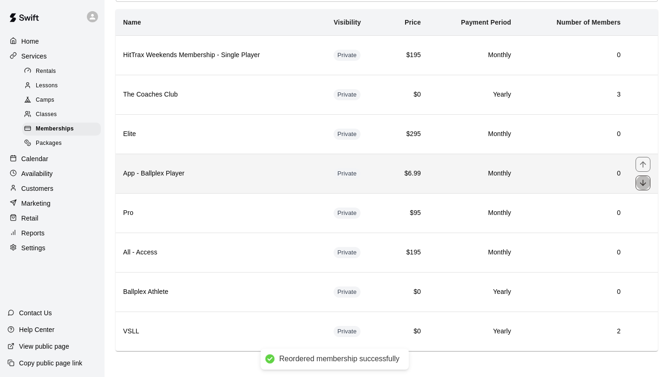
click at [645, 180] on icon "move item down" at bounding box center [642, 182] width 9 height 9
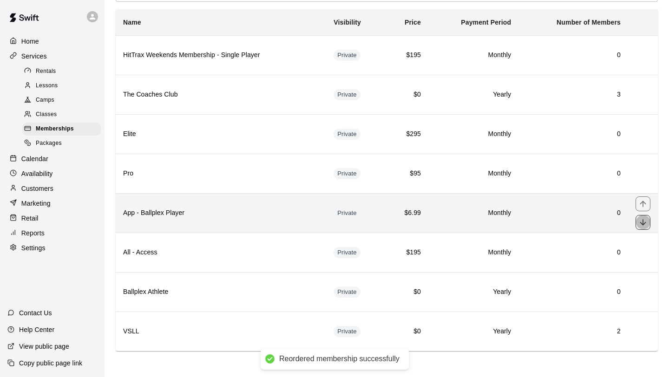
click at [643, 221] on icon "move item down" at bounding box center [642, 222] width 9 height 9
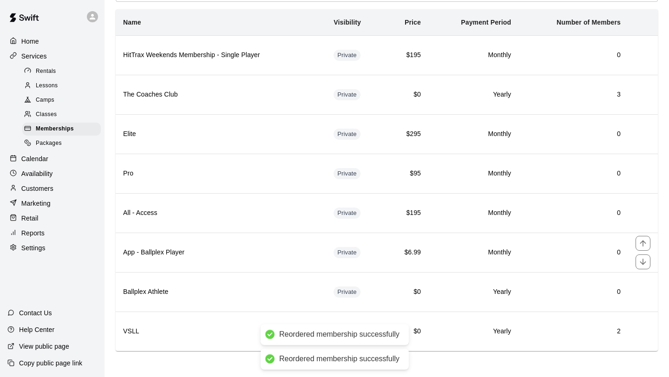
click at [646, 264] on div "simple table" at bounding box center [643, 252] width 15 height 33
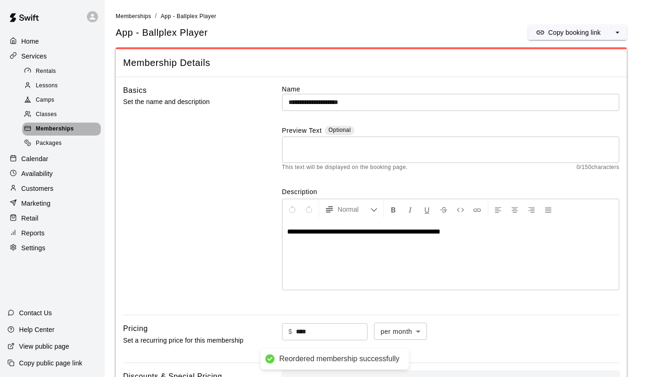
click at [68, 126] on span "Memberships" at bounding box center [55, 129] width 38 height 9
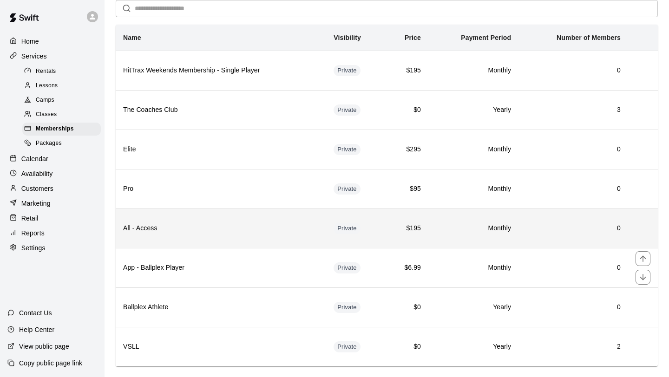
scroll to position [57, 0]
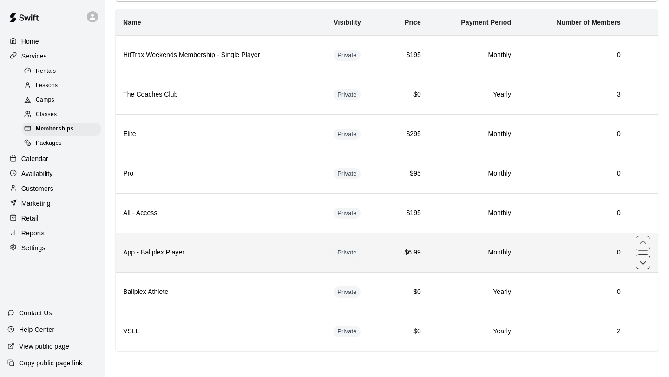
click at [646, 263] on icon "move item down" at bounding box center [642, 261] width 9 height 9
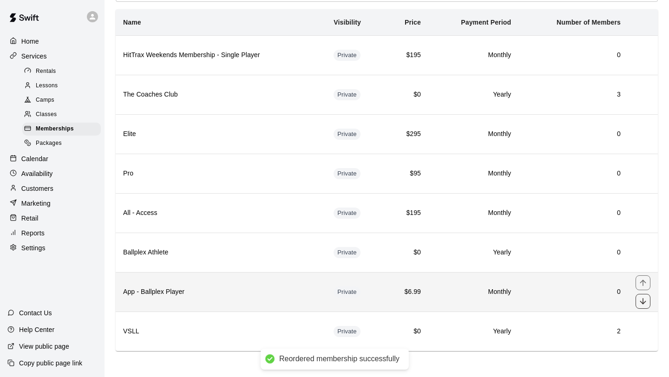
click at [643, 299] on icon "move item down" at bounding box center [643, 301] width 6 height 6
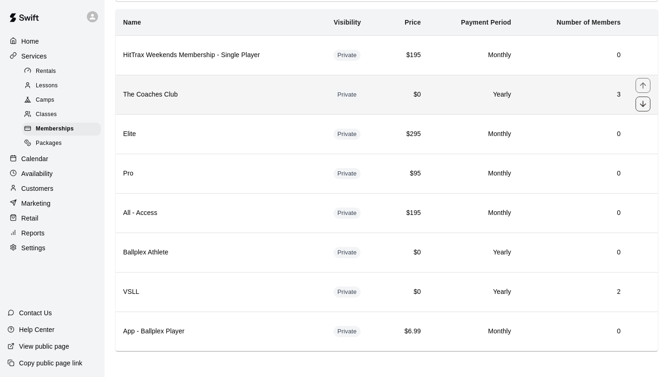
click at [643, 105] on icon "move item down" at bounding box center [643, 104] width 6 height 6
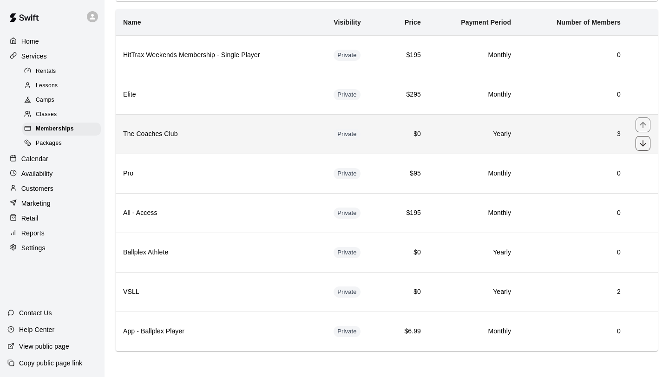
click at [643, 147] on icon "move item down" at bounding box center [642, 143] width 9 height 9
click at [643, 146] on icon "move item down" at bounding box center [642, 143] width 9 height 9
click at [644, 144] on icon "move item down" at bounding box center [642, 143] width 9 height 9
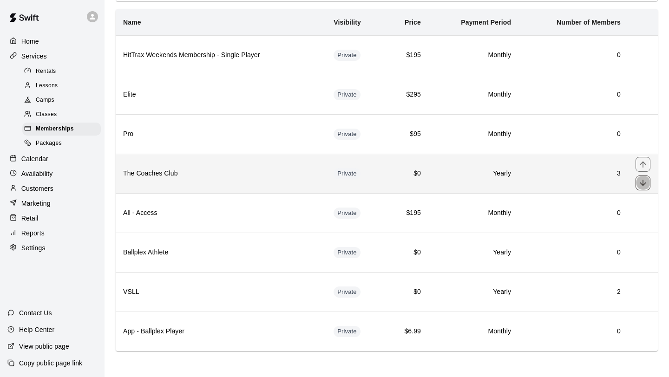
click at [644, 181] on icon "move item down" at bounding box center [642, 182] width 9 height 9
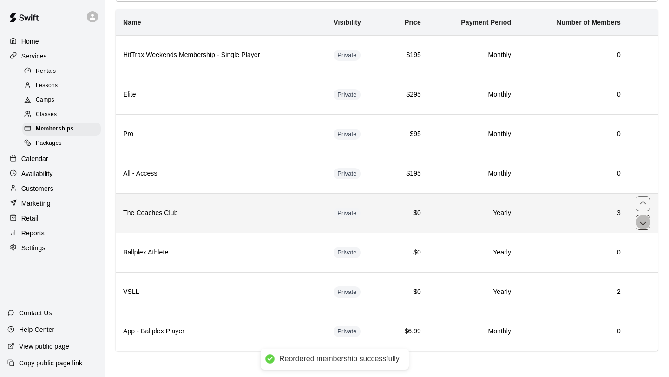
click at [644, 223] on icon "move item down" at bounding box center [642, 222] width 9 height 9
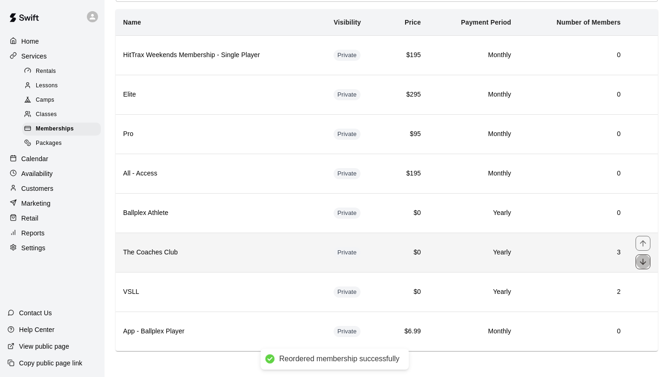
click at [644, 262] on icon "move item down" at bounding box center [643, 262] width 6 height 6
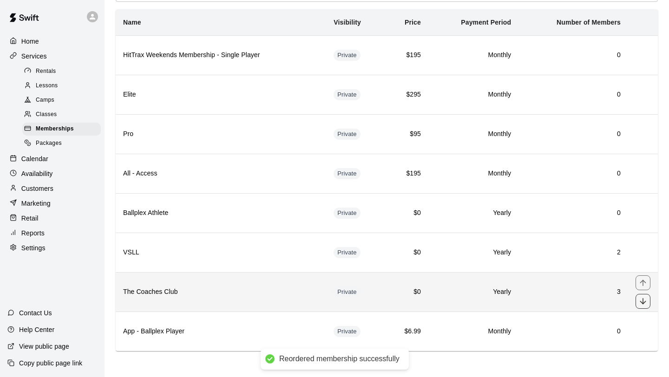
click at [642, 301] on icon "move item down" at bounding box center [642, 301] width 9 height 9
click at [644, 285] on icon "move item up" at bounding box center [642, 282] width 9 height 9
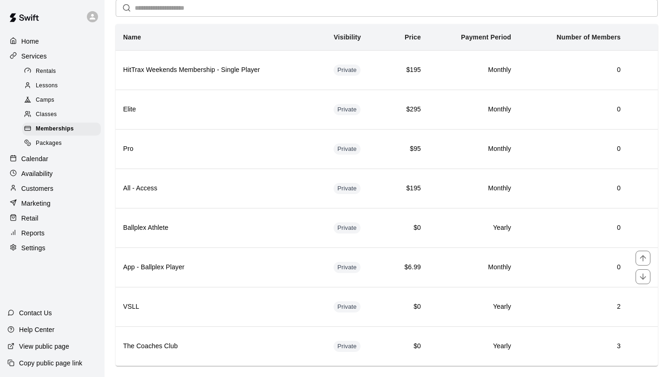
scroll to position [26, 0]
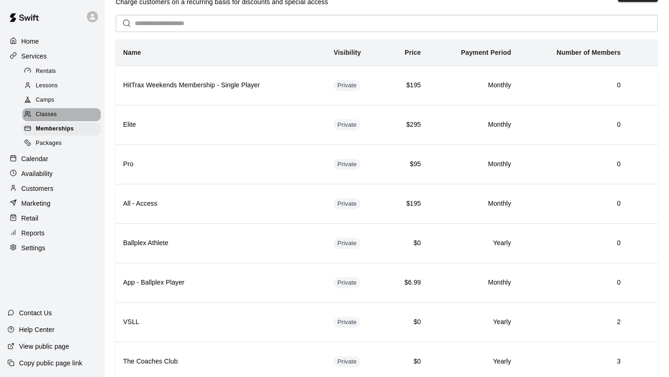
click at [57, 112] on div "Classes" at bounding box center [61, 114] width 79 height 13
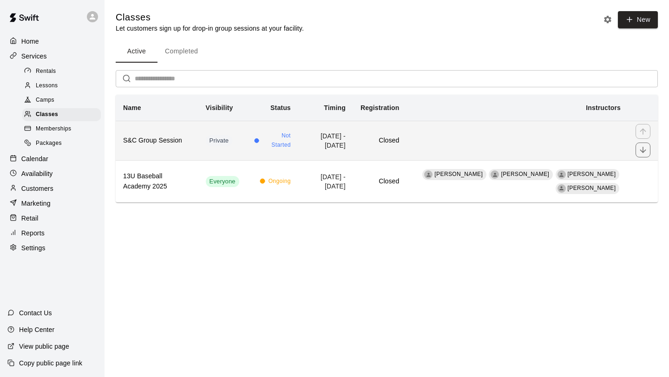
click at [481, 141] on td "simple table" at bounding box center [518, 140] width 222 height 39
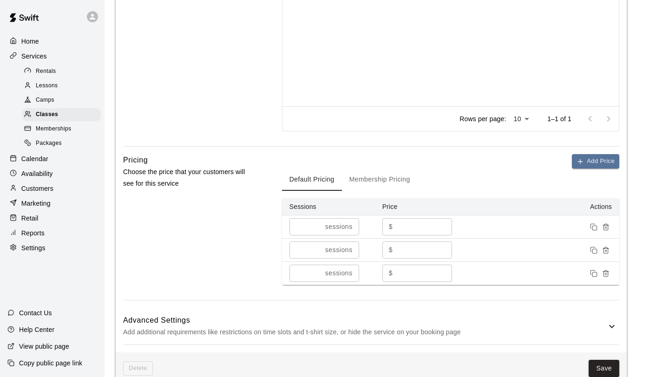
scroll to position [443, 0]
click at [591, 163] on button "Add Price" at bounding box center [595, 160] width 47 height 14
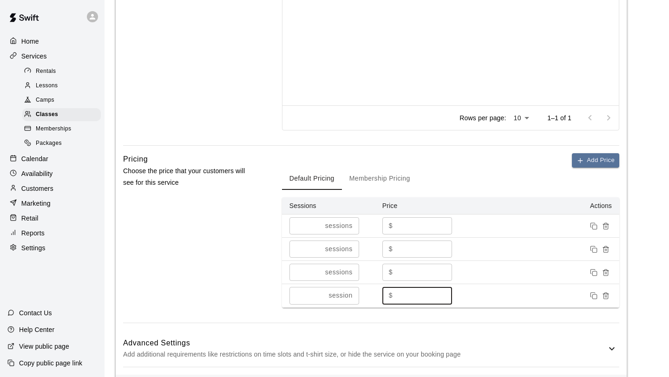
drag, startPoint x: 403, startPoint y: 295, endPoint x: 381, endPoint y: 294, distance: 21.8
click at [381, 294] on td "$ * ​" at bounding box center [421, 295] width 93 height 23
type input "**"
click at [547, 315] on div "Add Price Default Pricing Membership Pricing Sessions Price Actions * sessions …" at bounding box center [450, 237] width 337 height 169
drag, startPoint x: 538, startPoint y: 295, endPoint x: 519, endPoint y: 292, distance: 18.9
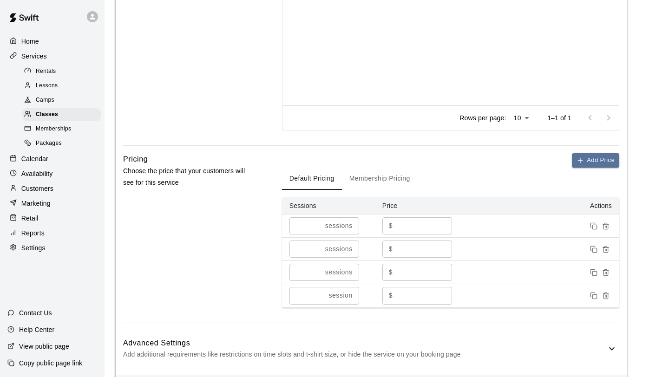
click at [520, 296] on td at bounding box center [543, 295] width 151 height 23
click at [397, 177] on button "Membership Pricing" at bounding box center [380, 179] width 76 height 22
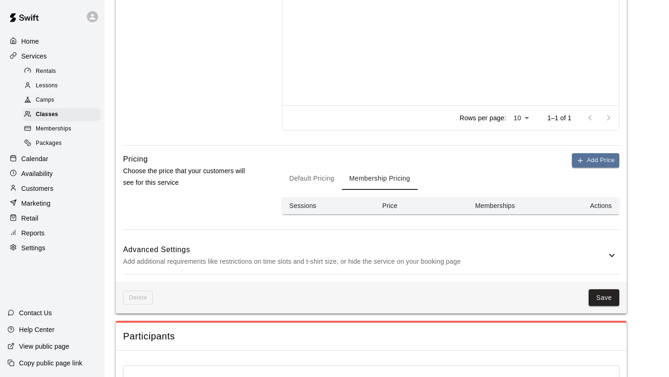
click at [313, 176] on button "Default Pricing" at bounding box center [312, 179] width 60 height 22
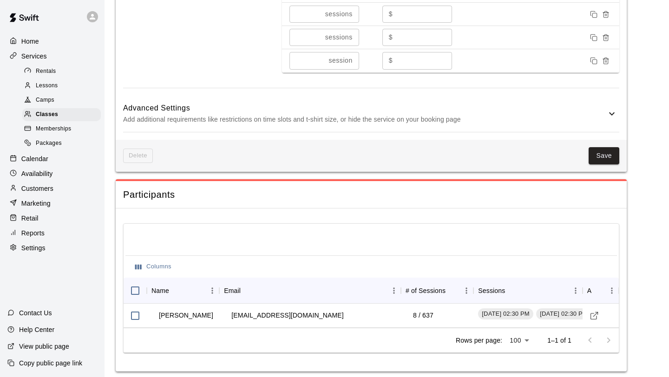
scroll to position [684, 0]
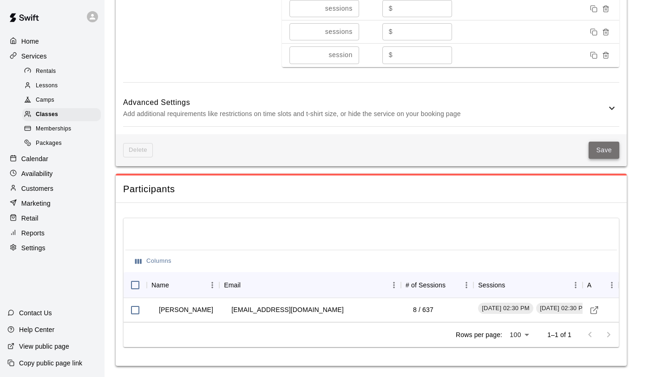
click at [610, 154] on button "Save" at bounding box center [604, 150] width 31 height 17
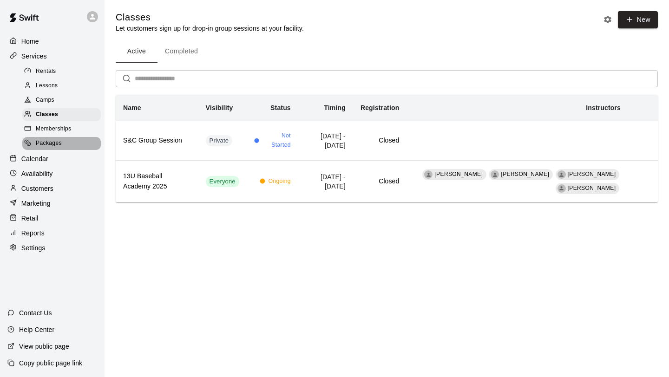
click at [66, 142] on div "Packages" at bounding box center [61, 143] width 79 height 13
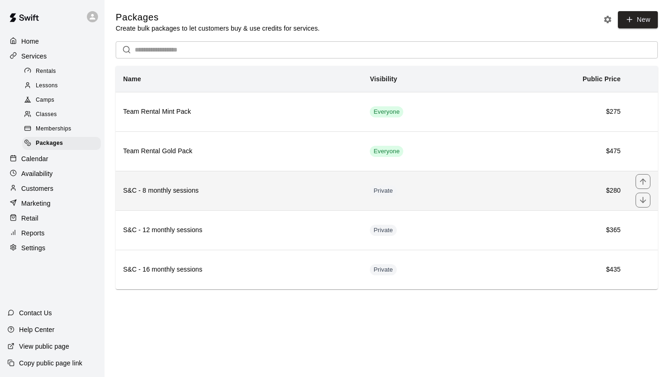
click at [335, 198] on th "S&C - 8 monthly sessions" at bounding box center [239, 190] width 247 height 39
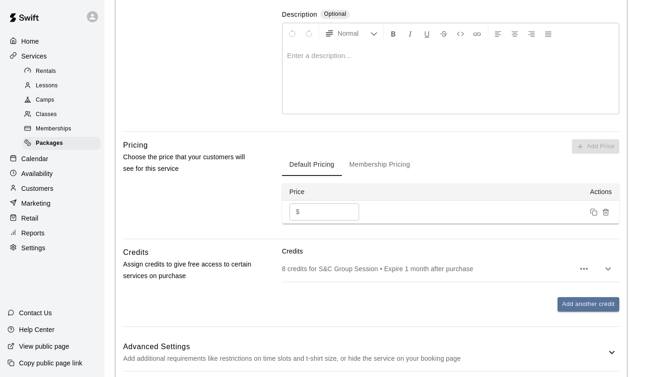
scroll to position [211, 0]
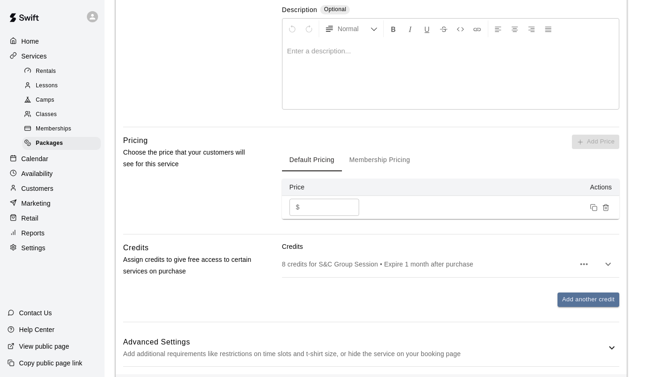
click at [401, 164] on button "Membership Pricing" at bounding box center [380, 160] width 76 height 22
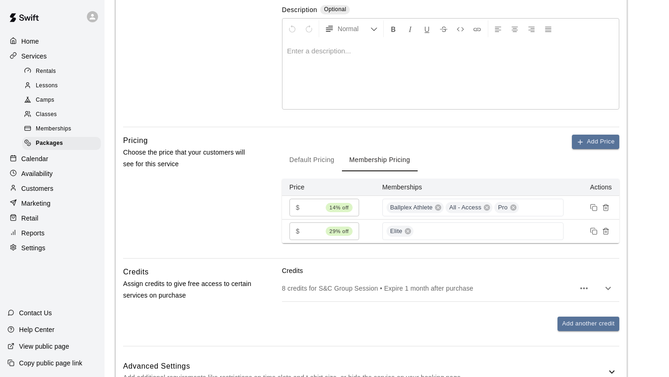
click at [322, 159] on button "Default Pricing" at bounding box center [312, 160] width 60 height 22
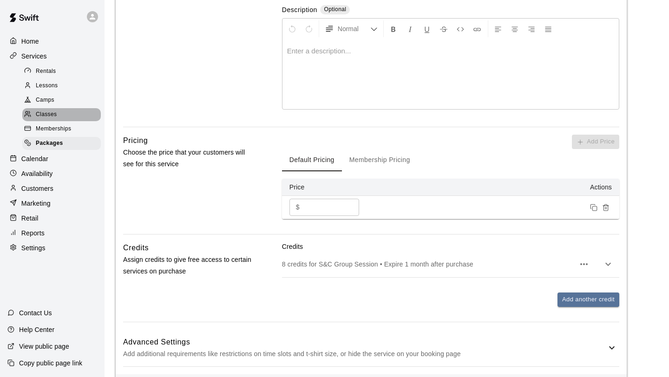
click at [44, 113] on span "Classes" at bounding box center [46, 114] width 21 height 9
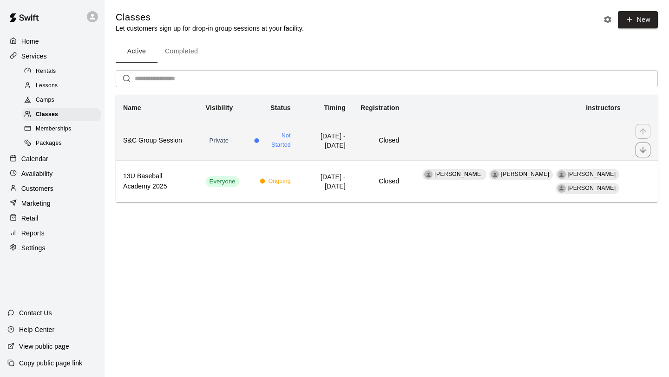
click at [500, 144] on td "simple table" at bounding box center [518, 140] width 222 height 39
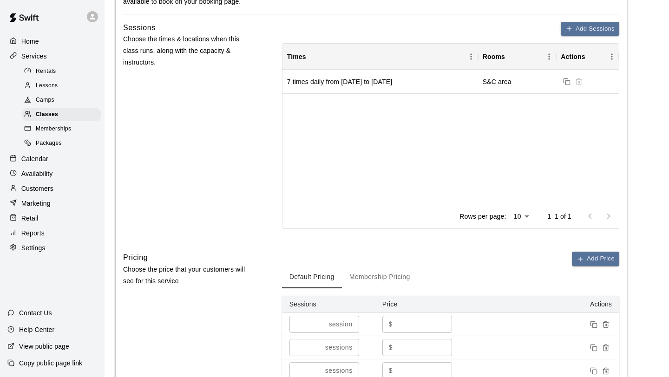
scroll to position [288, 0]
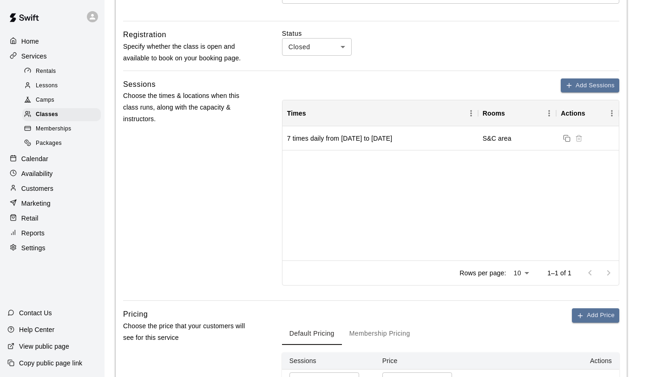
click at [348, 45] on body "**********" at bounding box center [334, 242] width 669 height 1061
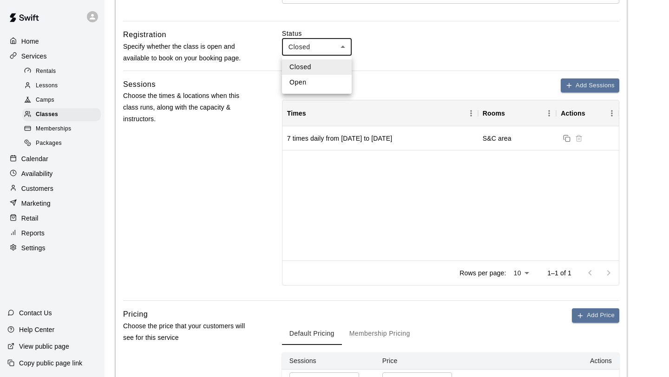
click at [314, 80] on li "Open" at bounding box center [317, 82] width 70 height 15
type input "****"
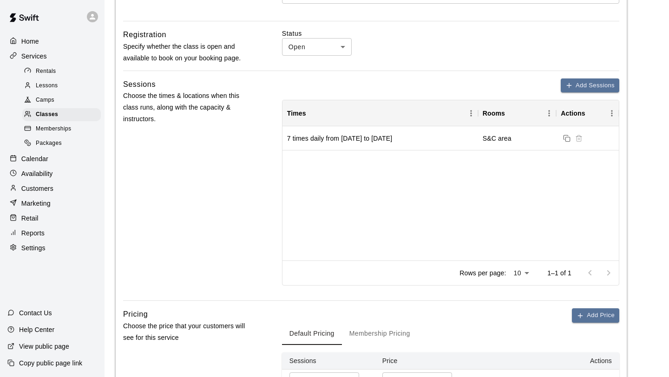
click at [408, 80] on div "Add Sessions" at bounding box center [450, 86] width 337 height 14
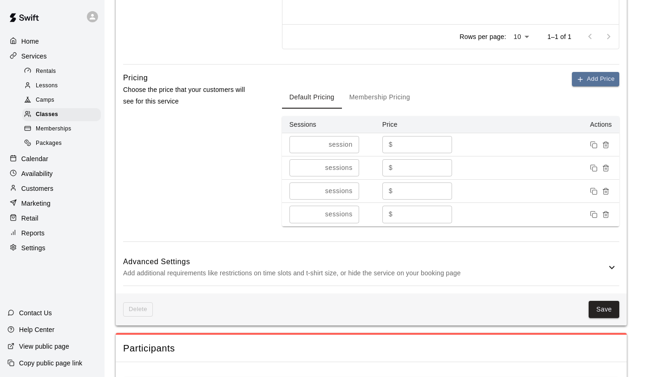
scroll to position [527, 0]
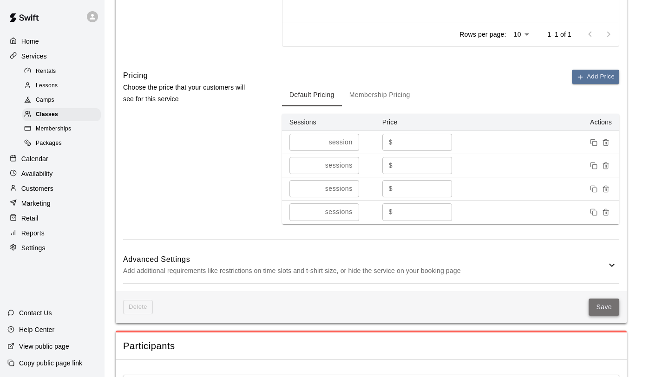
click at [616, 312] on button "Save" at bounding box center [604, 307] width 31 height 17
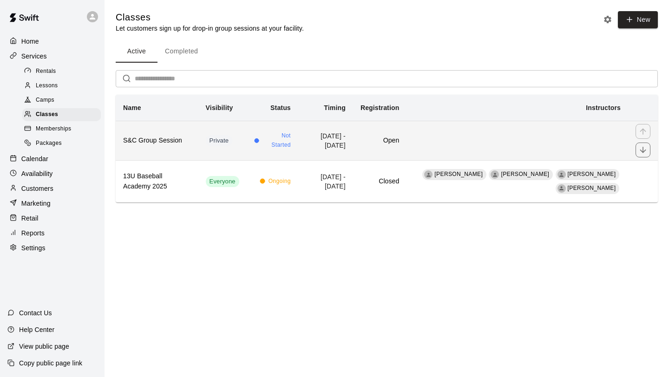
click at [451, 151] on td "simple table" at bounding box center [518, 140] width 222 height 39
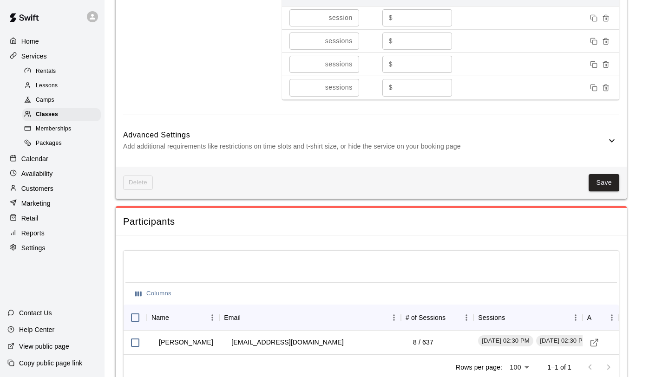
scroll to position [632, 0]
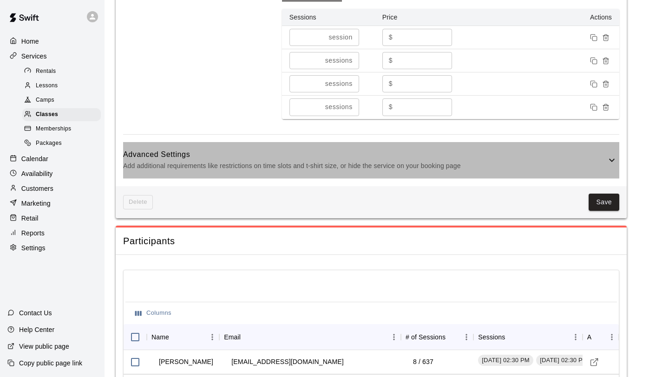
click at [494, 172] on div "Advanced Settings Add additional requirements like restrictions on time slots a…" at bounding box center [371, 160] width 496 height 37
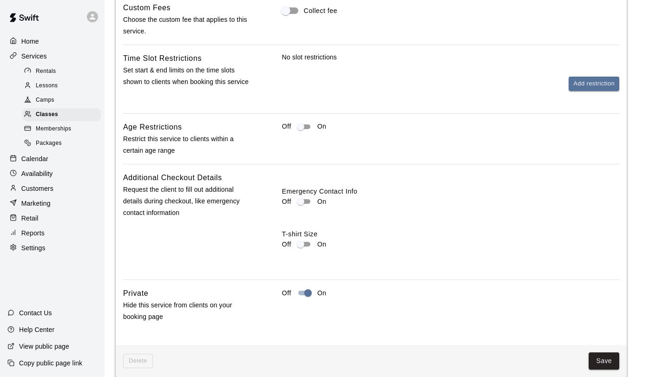
scroll to position [927, 0]
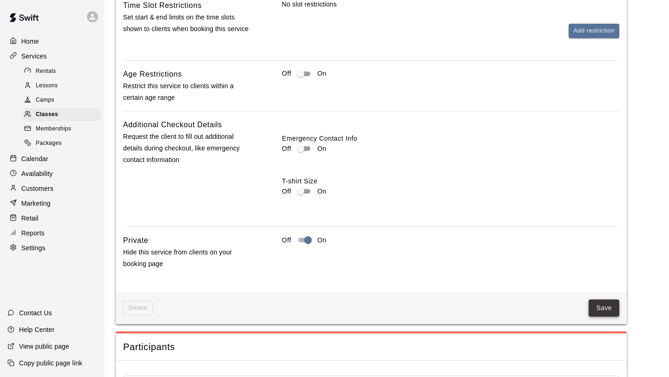
click at [609, 308] on button "Save" at bounding box center [604, 308] width 31 height 17
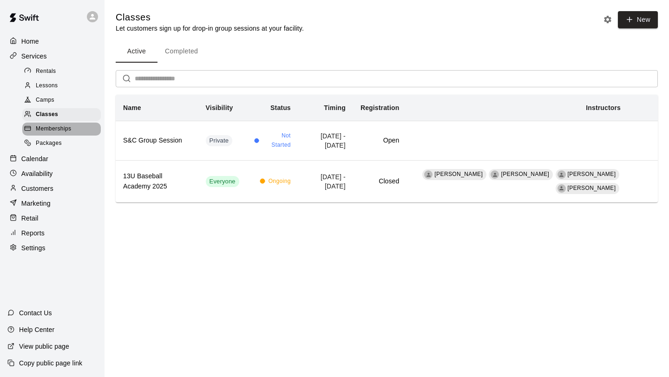
click at [59, 132] on span "Memberships" at bounding box center [53, 129] width 35 height 9
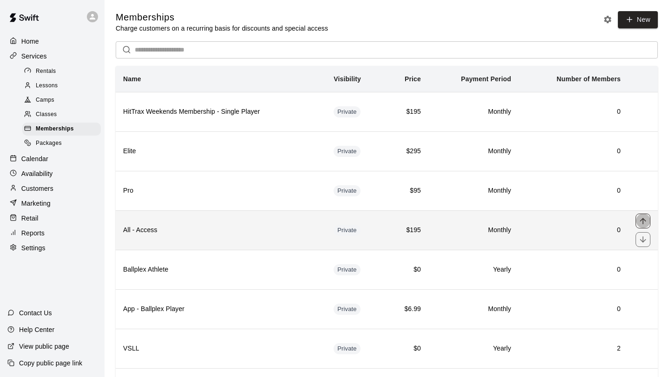
click at [641, 222] on icon "move item up" at bounding box center [642, 221] width 9 height 9
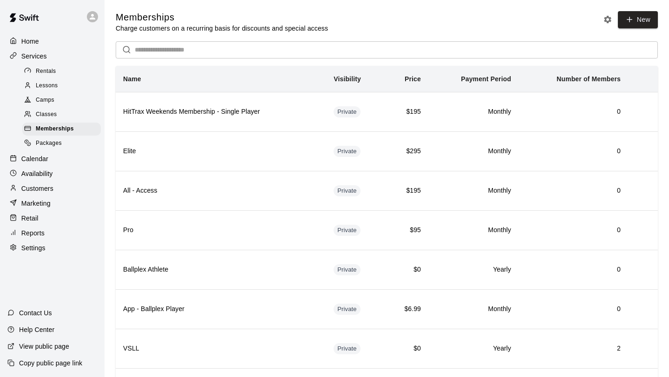
click at [57, 142] on span "Packages" at bounding box center [49, 143] width 26 height 9
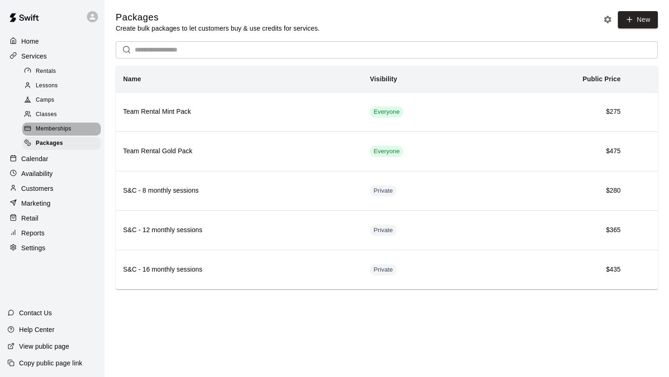
click at [57, 129] on span "Memberships" at bounding box center [53, 129] width 35 height 9
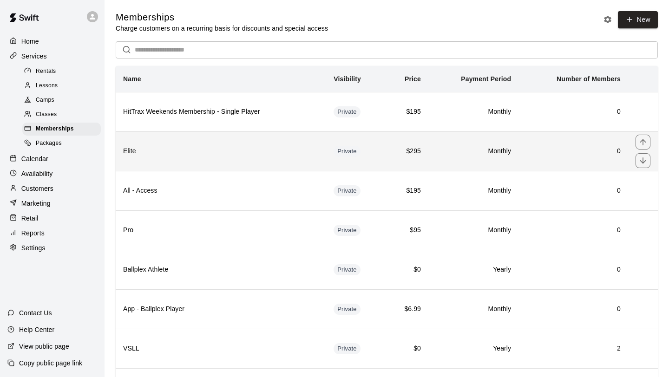
click at [304, 165] on th "Elite" at bounding box center [221, 150] width 210 height 39
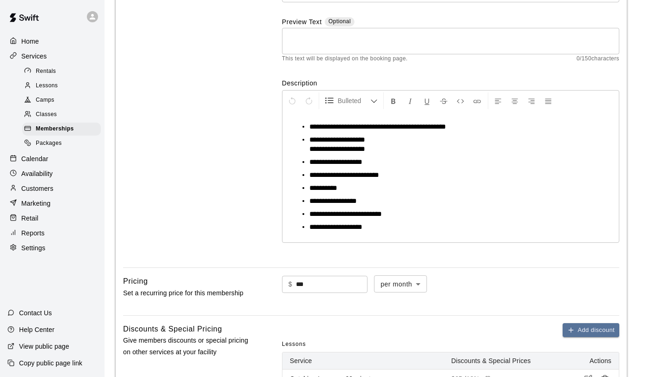
scroll to position [109, 0]
click at [64, 125] on span "Memberships" at bounding box center [55, 129] width 38 height 9
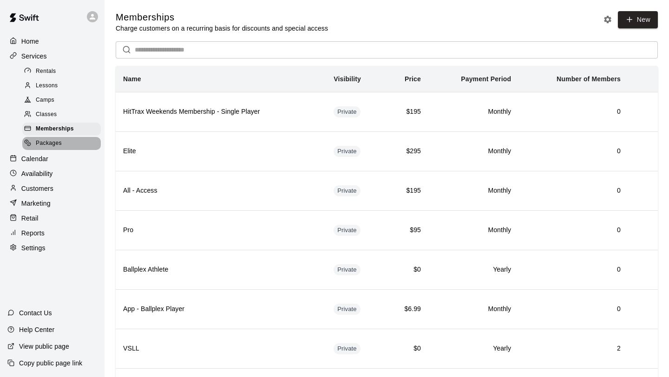
click at [63, 147] on div "Packages" at bounding box center [61, 143] width 79 height 13
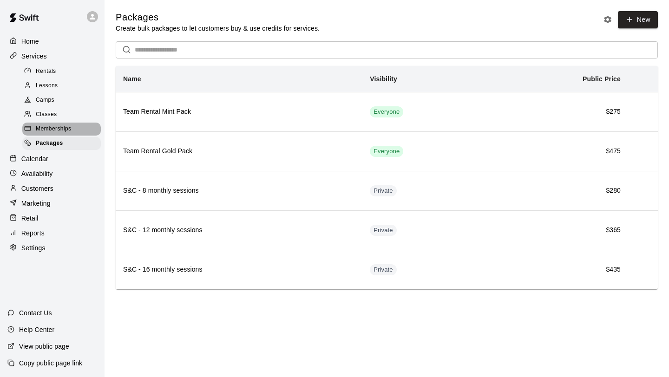
click at [61, 125] on span "Memberships" at bounding box center [53, 129] width 35 height 9
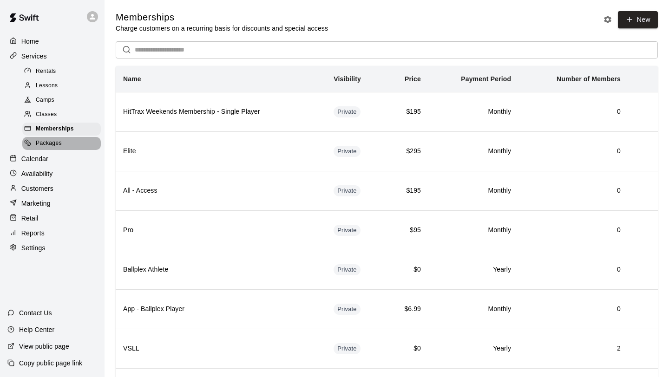
click at [67, 141] on div "Packages" at bounding box center [61, 143] width 79 height 13
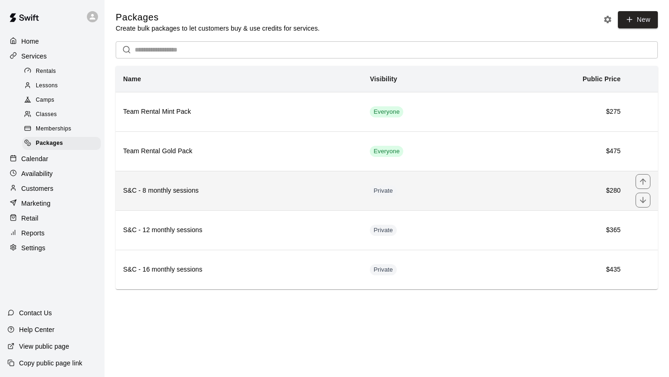
click at [238, 207] on th "S&C - 8 monthly sessions" at bounding box center [239, 190] width 247 height 39
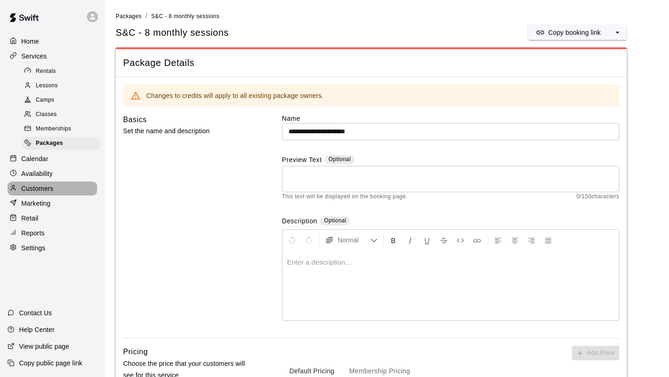
click at [53, 190] on p "Customers" at bounding box center [37, 188] width 32 height 9
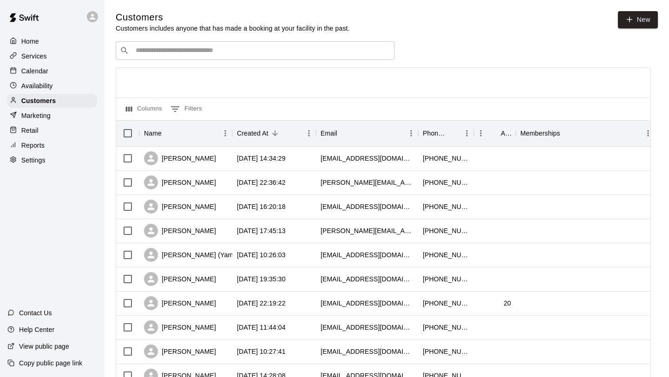
click at [234, 54] on input "Search customers by name or email" at bounding box center [261, 50] width 257 height 9
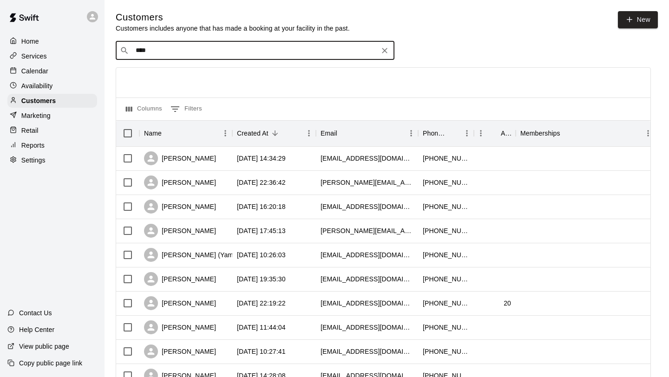
type input "*****"
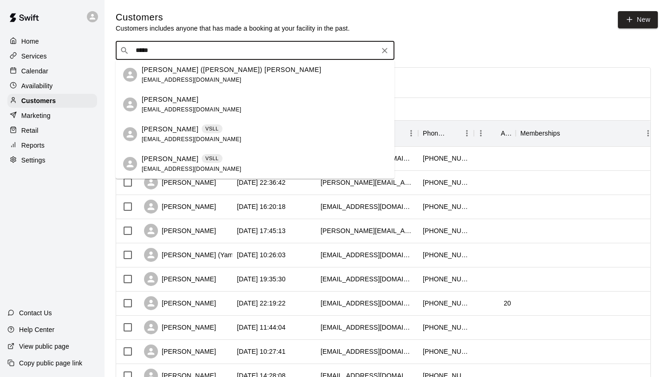
click at [212, 125] on div "[PERSON_NAME] VSLL [EMAIL_ADDRESS][DOMAIN_NAME]" at bounding box center [264, 135] width 245 height 20
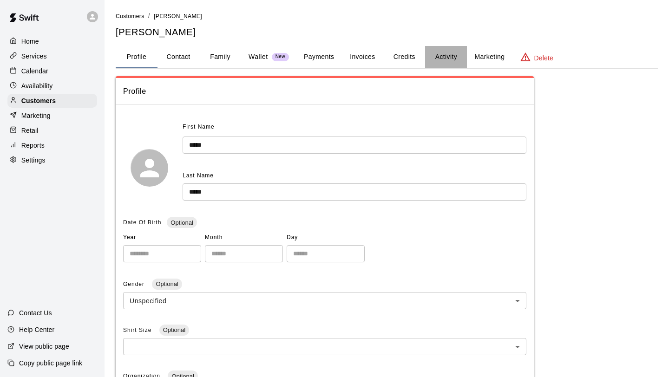
click at [429, 60] on button "Activity" at bounding box center [446, 57] width 42 height 22
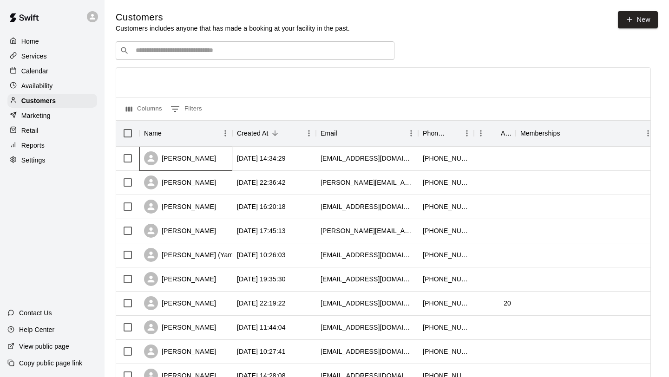
click at [208, 163] on div "[PERSON_NAME]" at bounding box center [185, 159] width 93 height 24
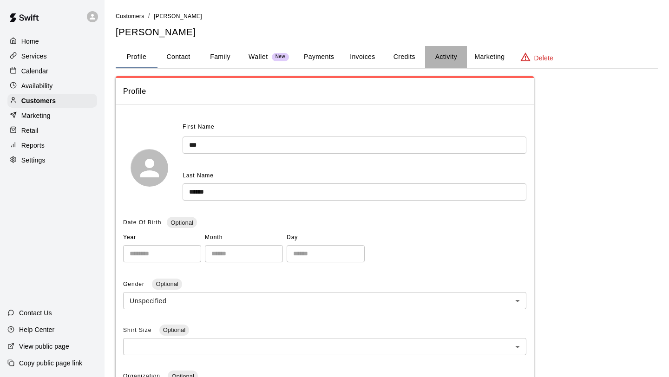
click at [448, 60] on button "Activity" at bounding box center [446, 57] width 42 height 22
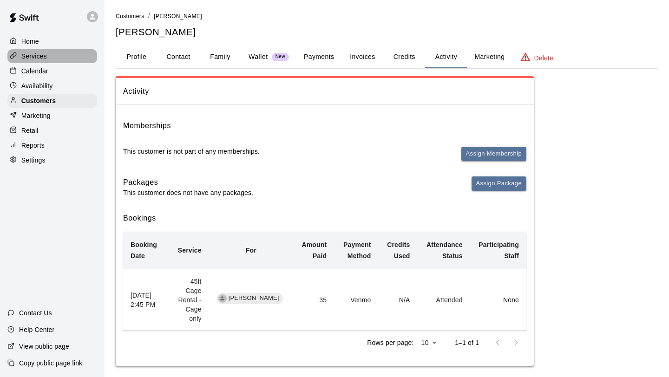
click at [46, 54] on p "Services" at bounding box center [34, 56] width 26 height 9
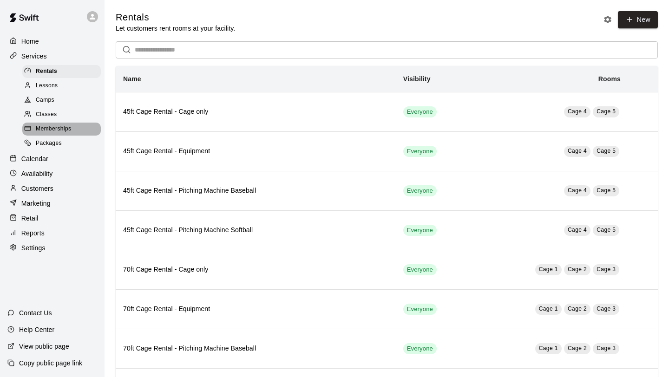
click at [66, 126] on span "Memberships" at bounding box center [53, 129] width 35 height 9
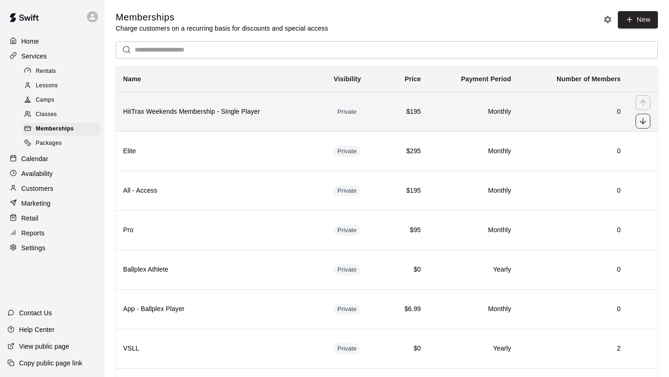
click at [642, 123] on icon "move item down" at bounding box center [643, 121] width 6 height 6
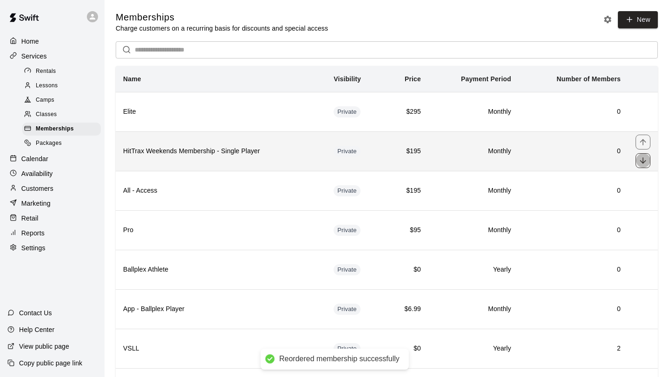
click at [646, 159] on icon "move item down" at bounding box center [642, 160] width 9 height 9
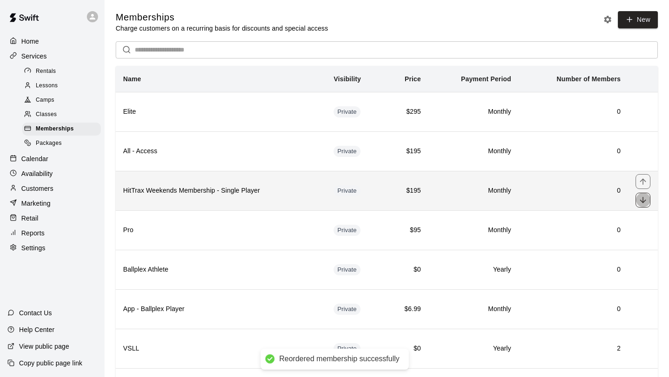
click at [645, 201] on icon "move item down" at bounding box center [642, 200] width 9 height 9
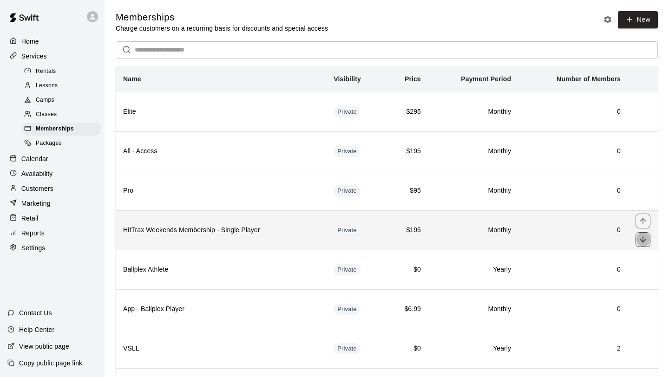
click at [645, 239] on icon "move item down" at bounding box center [642, 239] width 9 height 9
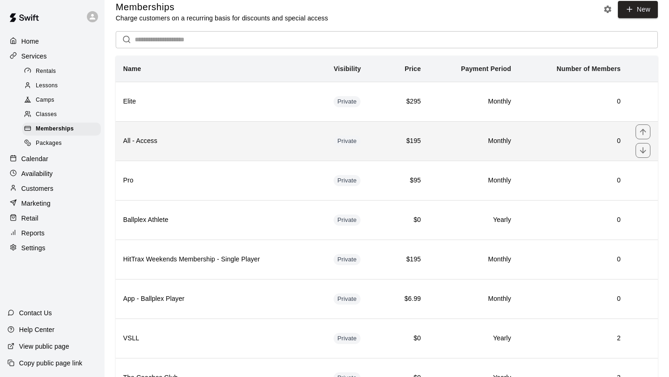
scroll to position [10, 0]
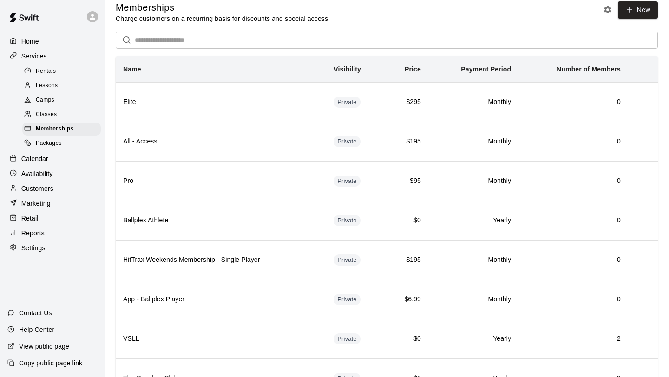
click at [62, 144] on div "Packages" at bounding box center [61, 143] width 79 height 13
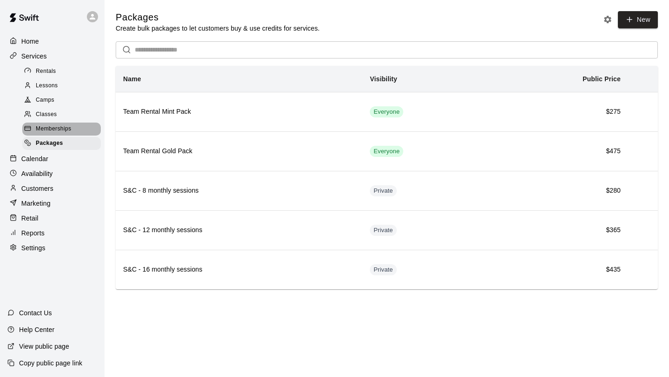
click at [68, 126] on span "Memberships" at bounding box center [53, 129] width 35 height 9
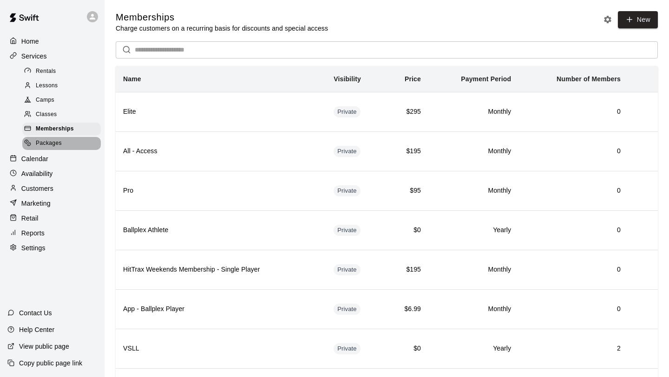
click at [50, 140] on span "Packages" at bounding box center [49, 143] width 26 height 9
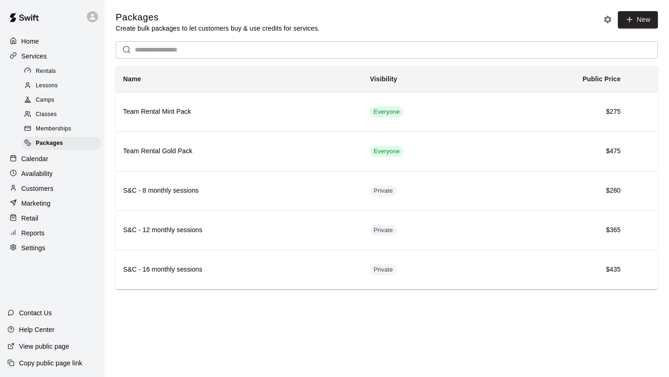
click at [68, 85] on div "Lessons" at bounding box center [61, 85] width 79 height 13
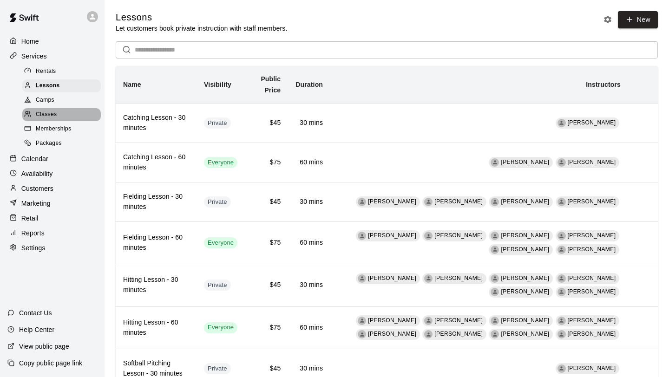
click at [66, 112] on div "Classes" at bounding box center [61, 114] width 79 height 13
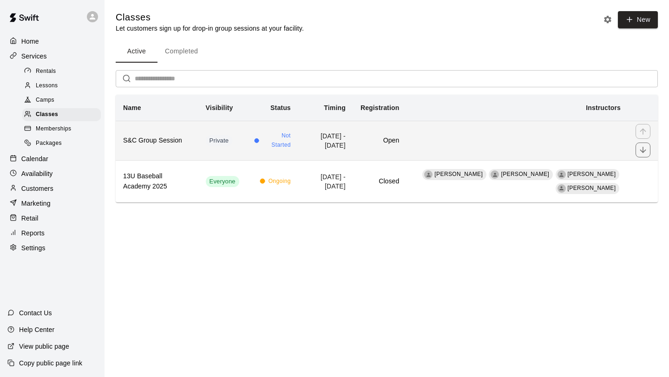
click at [457, 129] on td "simple table" at bounding box center [518, 140] width 222 height 39
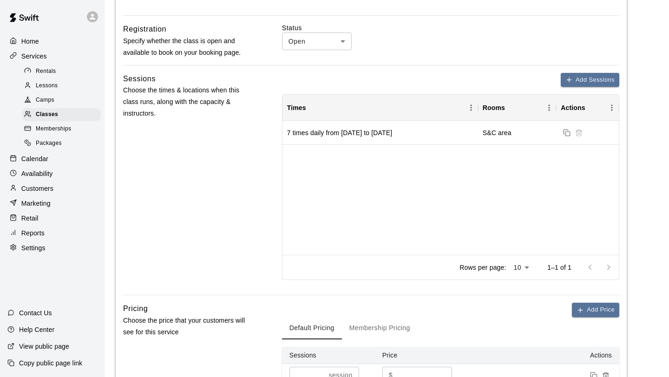
scroll to position [280, 0]
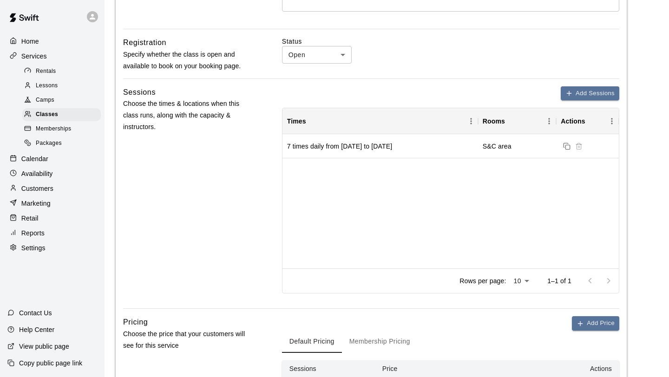
click at [43, 157] on p "Calendar" at bounding box center [34, 158] width 27 height 9
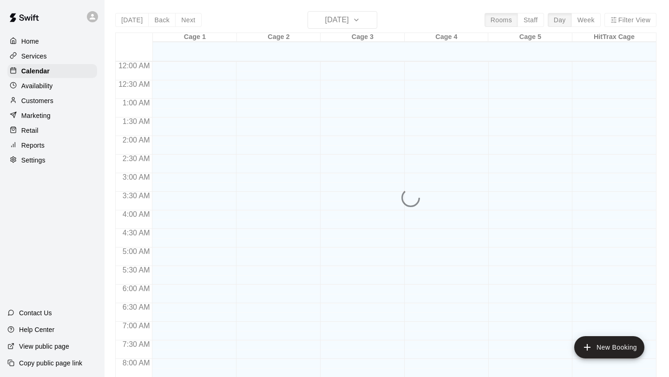
scroll to position [538, 0]
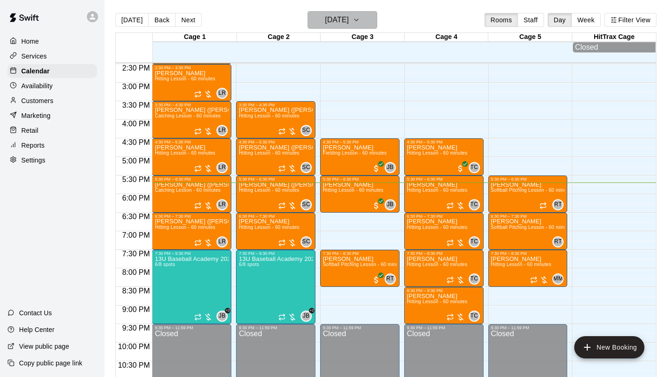
click at [349, 23] on h6 "[DATE]" at bounding box center [337, 19] width 24 height 13
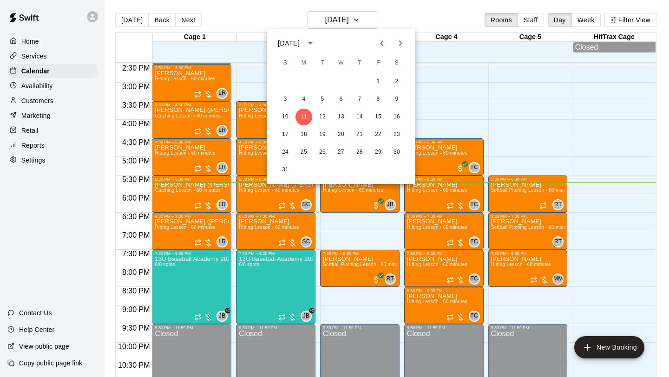
click at [400, 41] on icon "Next month" at bounding box center [400, 43] width 3 height 6
click at [387, 42] on button "Previous month" at bounding box center [382, 43] width 19 height 19
click at [361, 85] on button "2" at bounding box center [359, 81] width 17 height 17
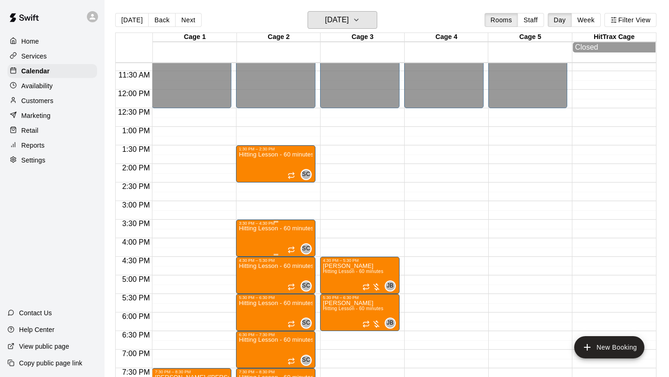
scroll to position [411, 0]
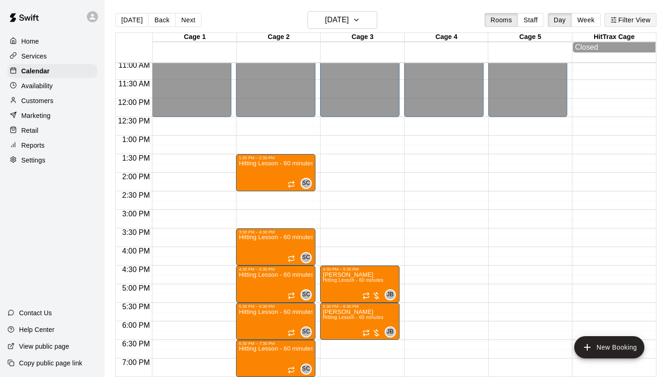
click at [619, 20] on button "Filter View" at bounding box center [630, 20] width 52 height 14
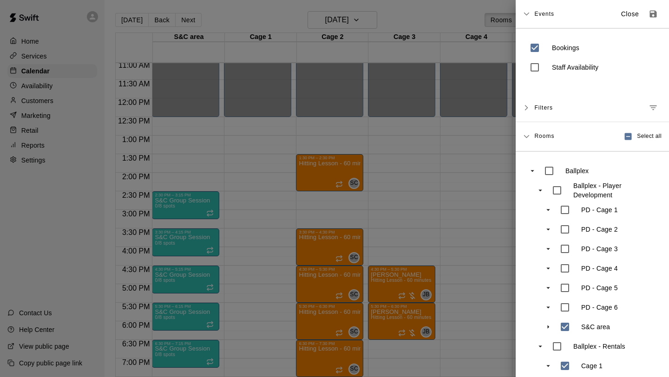
click at [212, 31] on div at bounding box center [334, 188] width 669 height 377
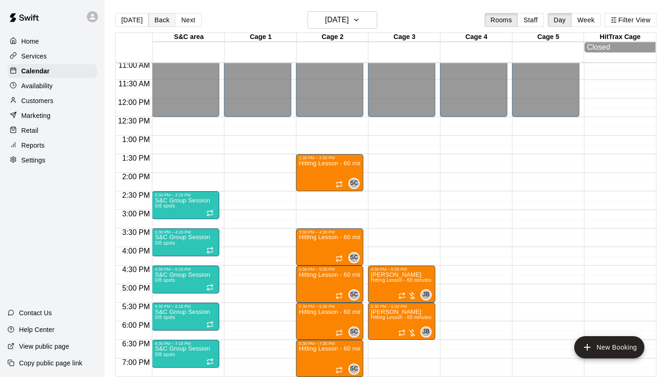
click at [165, 22] on button "Back" at bounding box center [161, 20] width 27 height 14
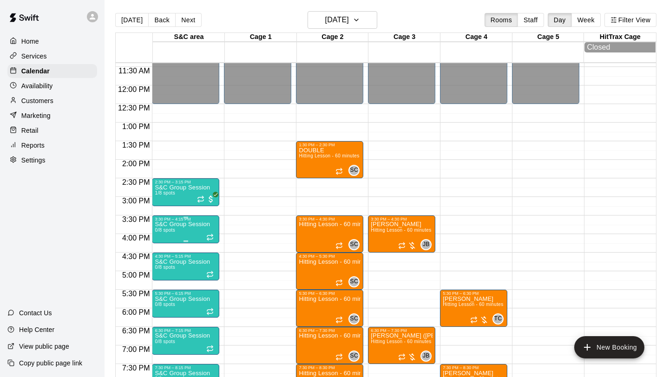
scroll to position [427, 0]
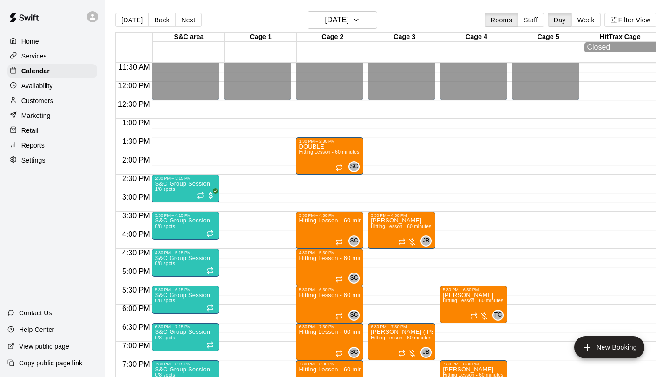
click at [184, 195] on div "S&C Group Session 1/8 spots" at bounding box center [182, 369] width 55 height 377
click at [169, 213] on img "edit" at bounding box center [164, 212] width 11 height 11
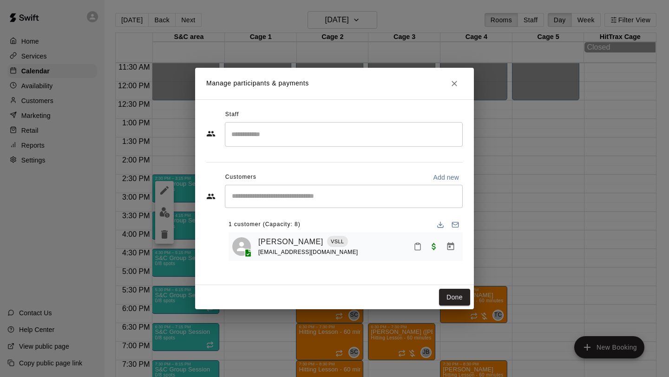
click at [399, 198] on input "Start typing to search customers..." at bounding box center [344, 196] width 230 height 9
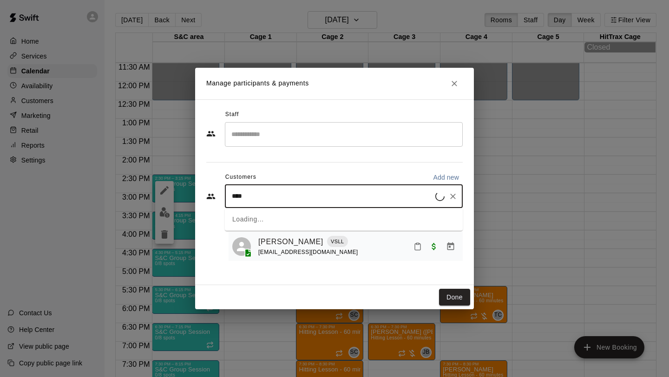
type input "*****"
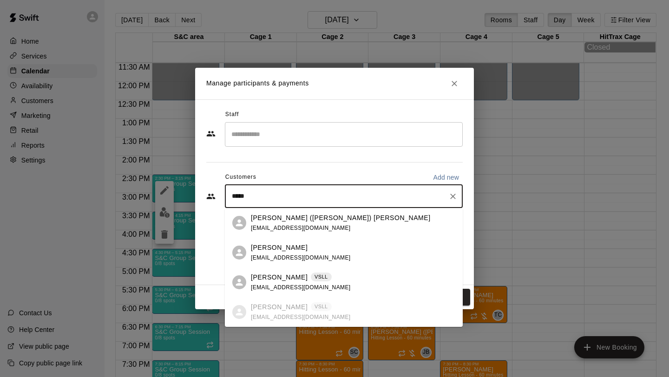
click at [342, 269] on div "[PERSON_NAME] VSLL [EMAIL_ADDRESS][DOMAIN_NAME]" at bounding box center [344, 283] width 238 height 30
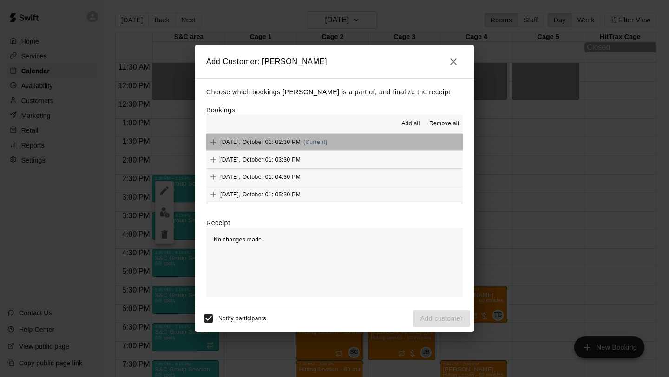
click at [381, 143] on button "[DATE], October 01: 02:30 PM (Current)" at bounding box center [334, 142] width 256 height 17
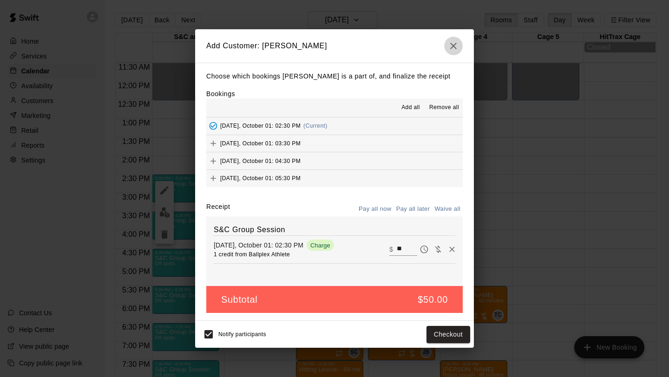
click at [457, 49] on icon "button" at bounding box center [453, 45] width 11 height 11
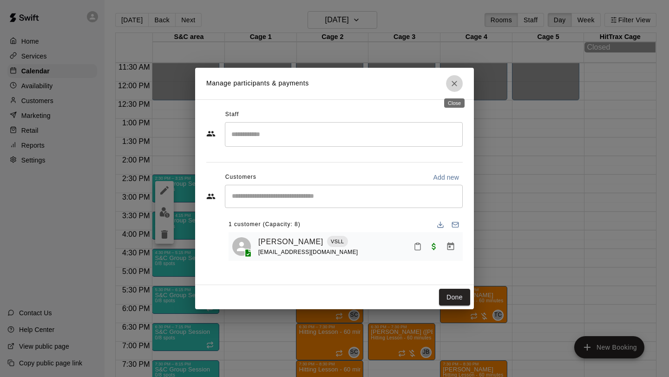
click at [452, 85] on icon "Close" at bounding box center [454, 83] width 9 height 9
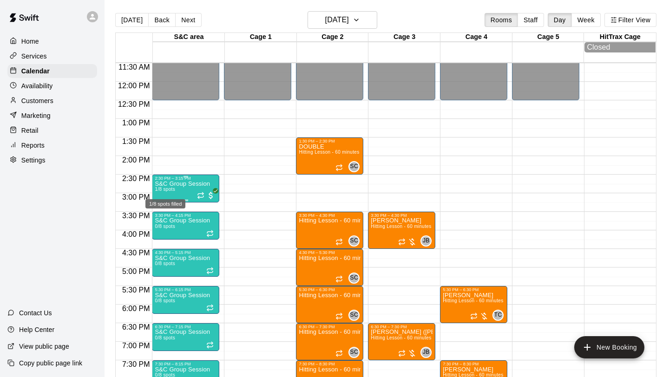
click at [170, 190] on span "1/8 spots" at bounding box center [165, 189] width 20 height 5
click at [167, 236] on icon "delete" at bounding box center [164, 240] width 11 height 11
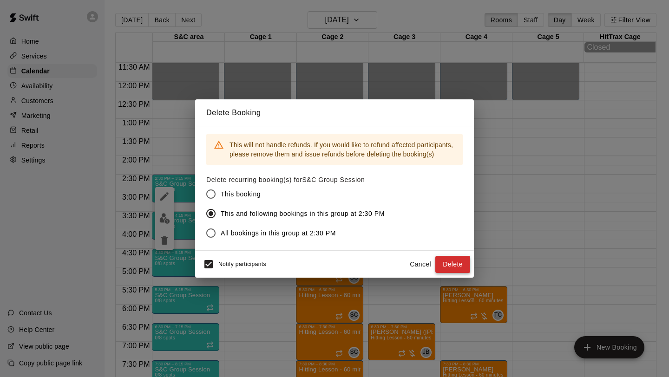
click at [445, 266] on button "Delete" at bounding box center [452, 264] width 35 height 17
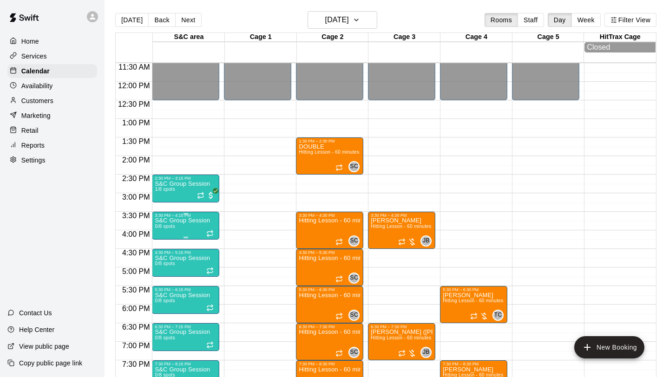
click at [170, 268] on button "delete" at bounding box center [164, 272] width 19 height 19
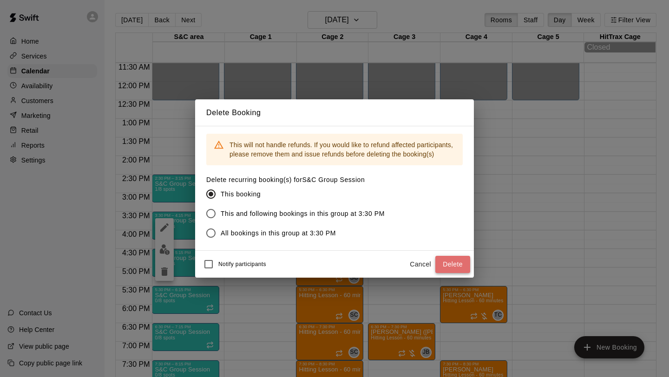
click at [445, 261] on button "Delete" at bounding box center [452, 264] width 35 height 17
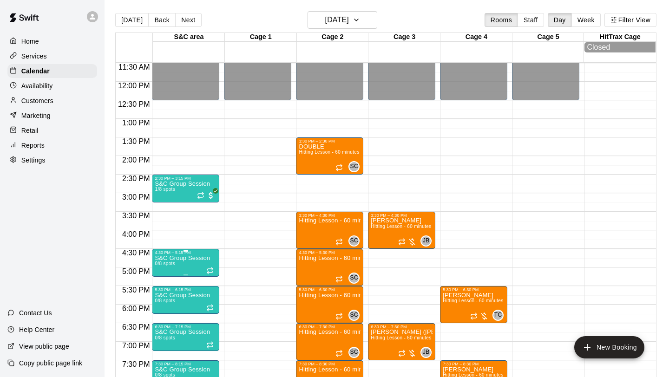
click at [162, 308] on icon "delete" at bounding box center [164, 309] width 7 height 8
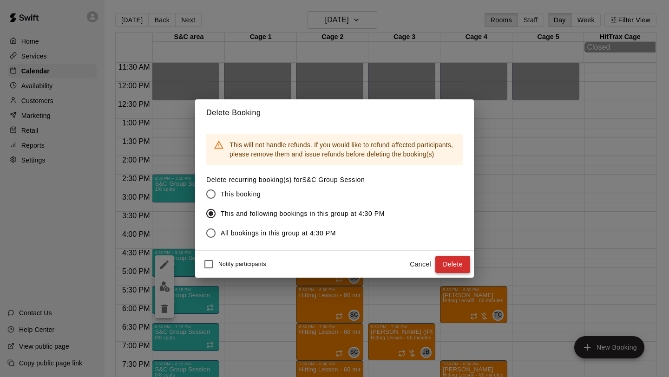
click at [460, 265] on button "Delete" at bounding box center [452, 264] width 35 height 17
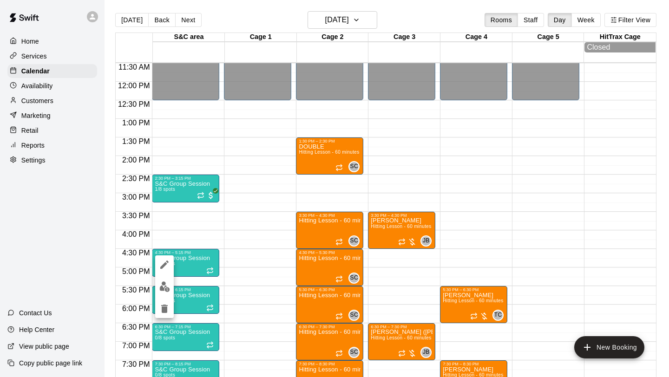
click at [45, 96] on div at bounding box center [334, 188] width 669 height 377
click at [42, 53] on p "Services" at bounding box center [34, 56] width 26 height 9
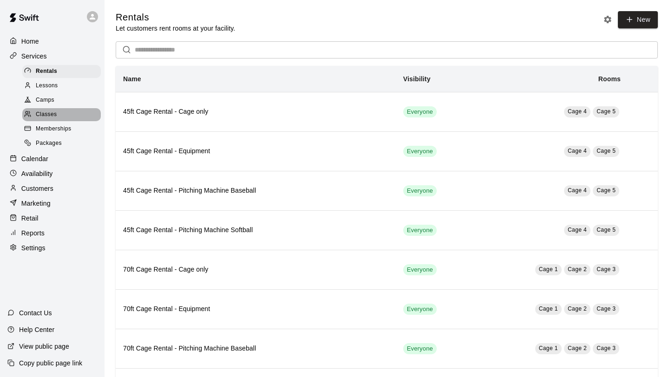
click at [60, 117] on div "Classes" at bounding box center [61, 114] width 79 height 13
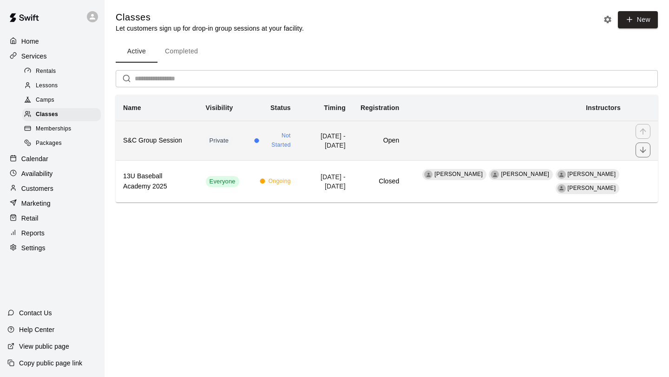
click at [460, 140] on td "simple table" at bounding box center [518, 140] width 222 height 39
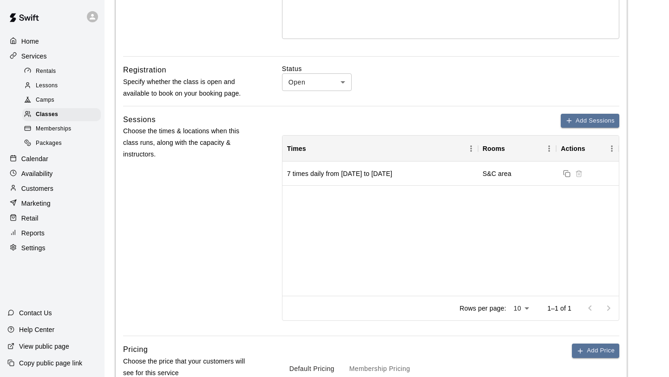
scroll to position [254, 0]
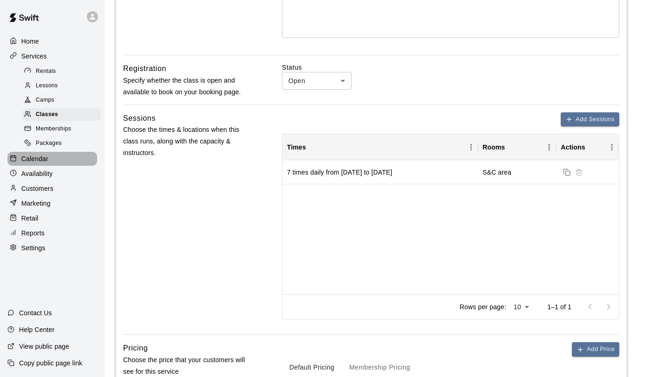
click at [43, 158] on p "Calendar" at bounding box center [34, 158] width 27 height 9
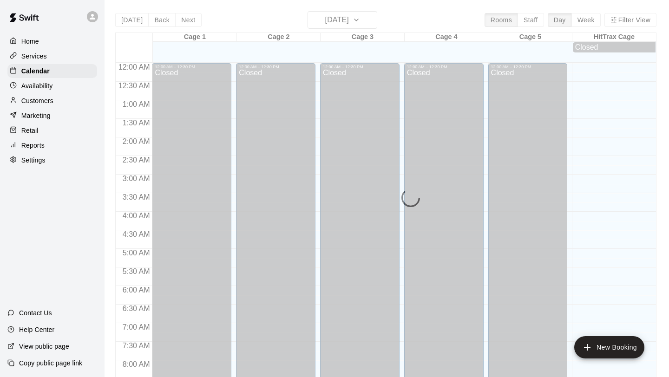
scroll to position [538, 0]
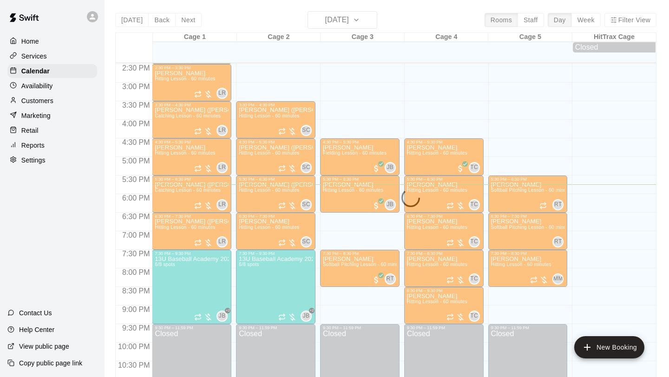
click at [347, 20] on div "[DATE] Back [DATE][DATE] Rooms Staff Day Week Filter View Cage 1 11 Mon Cage 2 …" at bounding box center [385, 199] width 541 height 377
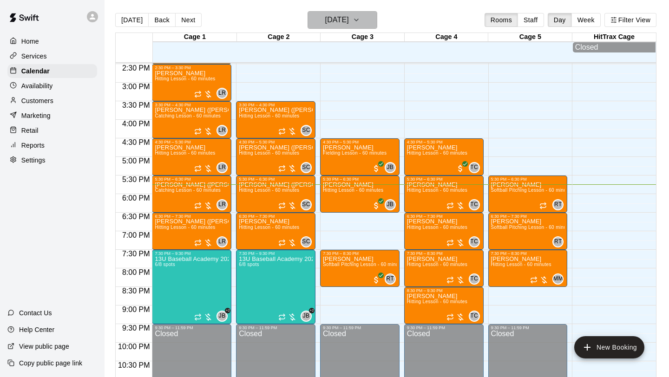
click at [347, 20] on h6 "[DATE]" at bounding box center [337, 19] width 24 height 13
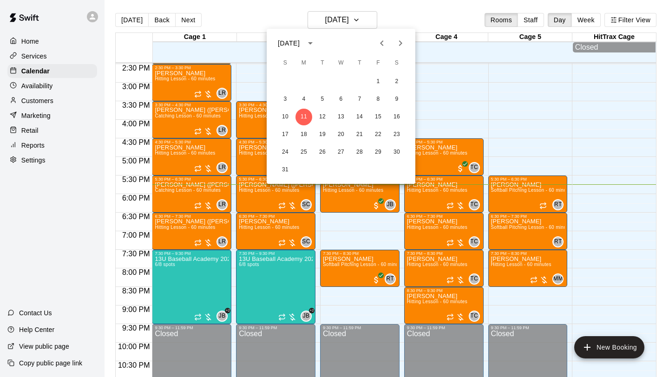
click at [402, 40] on icon "Next month" at bounding box center [400, 43] width 11 height 11
click at [388, 44] on button "Previous month" at bounding box center [382, 43] width 19 height 19
click at [338, 83] on button "1" at bounding box center [341, 81] width 17 height 17
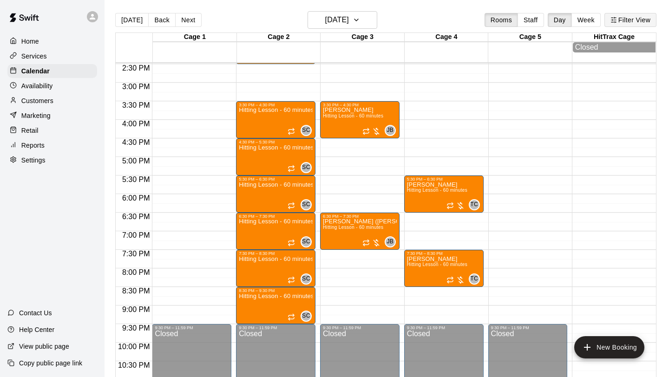
click at [635, 24] on button "Filter View" at bounding box center [630, 20] width 52 height 14
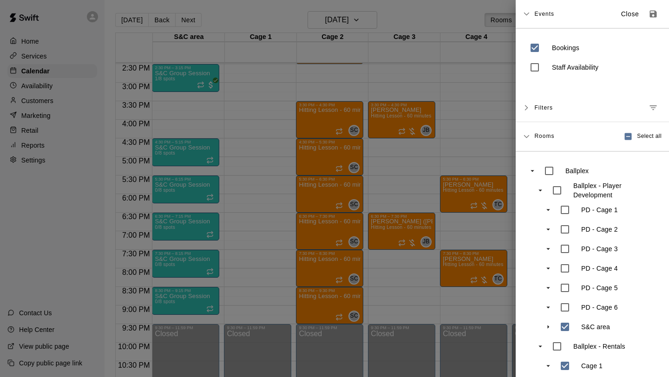
click at [183, 91] on div at bounding box center [334, 188] width 669 height 377
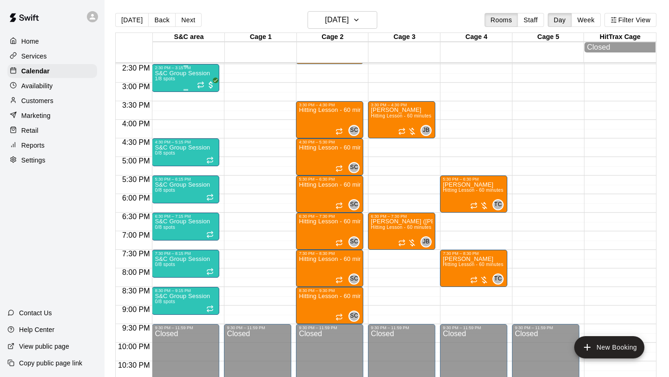
click at [184, 85] on div "S&C Group Session 1/8 spots" at bounding box center [182, 258] width 55 height 377
click at [172, 101] on button "edit" at bounding box center [164, 102] width 19 height 18
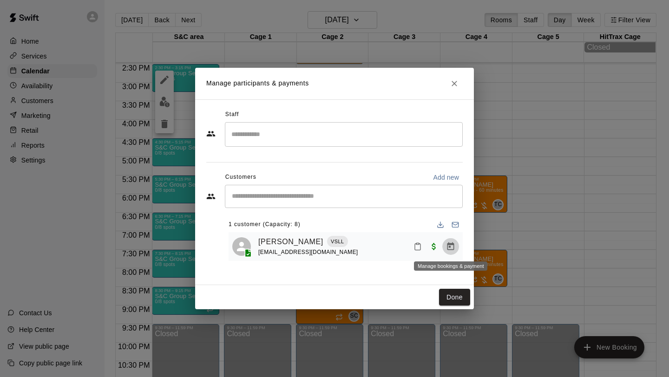
click at [447, 249] on icon "Manage bookings & payment" at bounding box center [450, 246] width 9 height 9
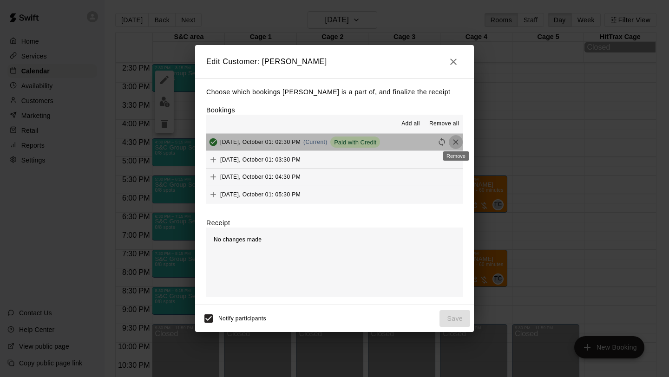
click at [459, 140] on icon "Remove" at bounding box center [455, 142] width 9 height 9
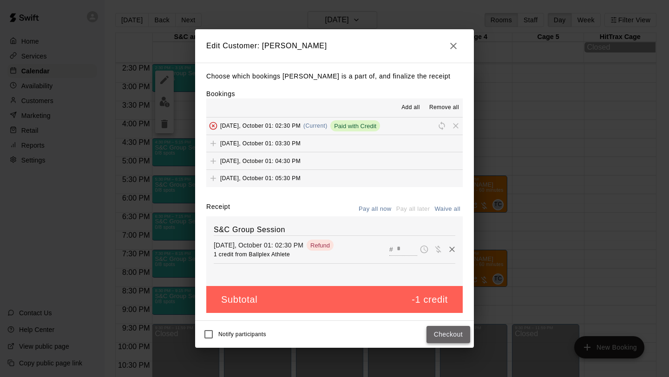
click at [450, 338] on button "Checkout" at bounding box center [449, 334] width 44 height 17
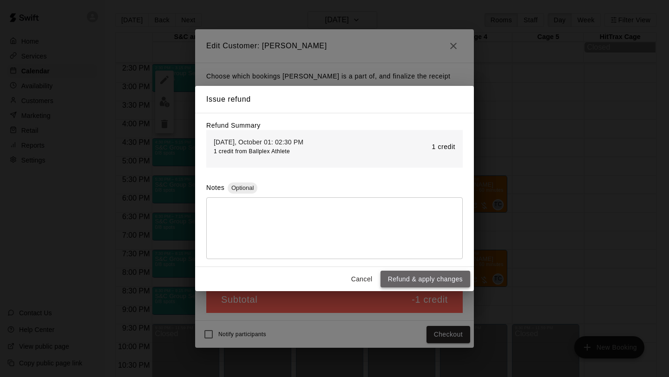
click at [412, 279] on button "Refund & apply changes" at bounding box center [426, 279] width 90 height 17
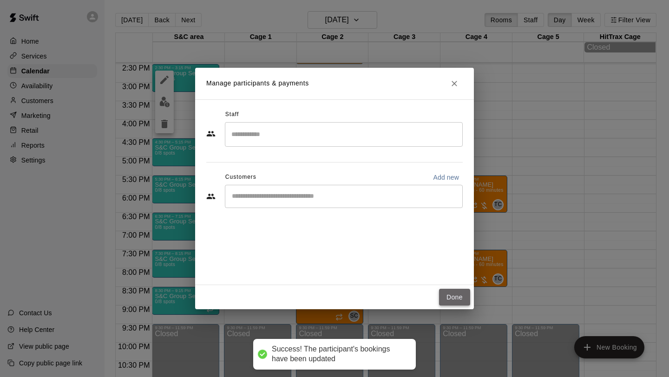
click at [444, 292] on button "Done" at bounding box center [454, 297] width 31 height 17
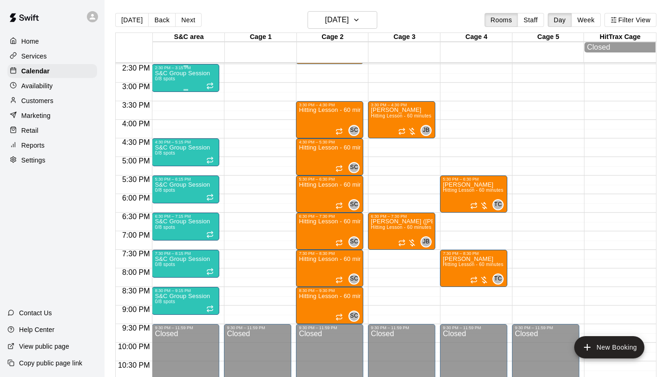
click at [183, 85] on div "S&C Group Session 0/8 spots" at bounding box center [182, 258] width 55 height 377
click at [168, 125] on icon "delete" at bounding box center [164, 123] width 11 height 11
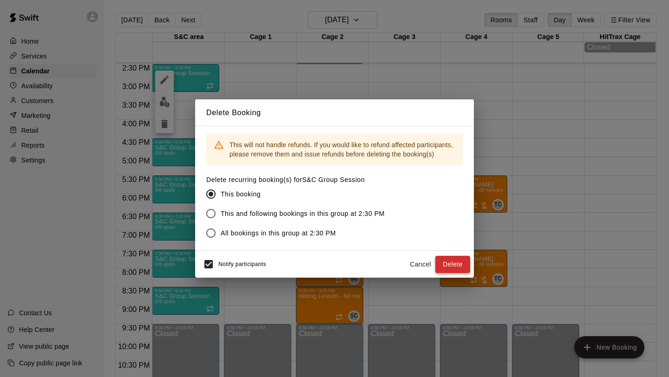
click at [466, 264] on button "Delete" at bounding box center [452, 264] width 35 height 17
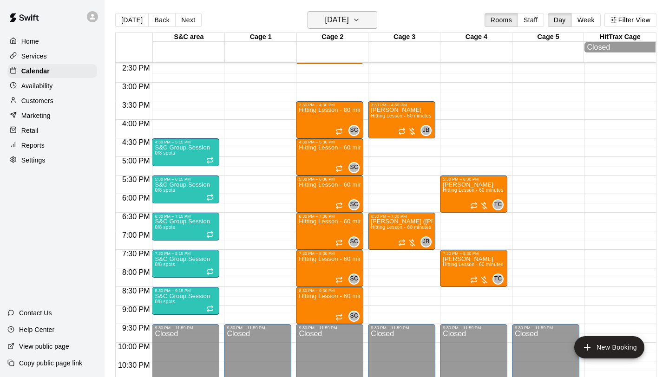
click at [349, 20] on h6 "[DATE]" at bounding box center [337, 19] width 24 height 13
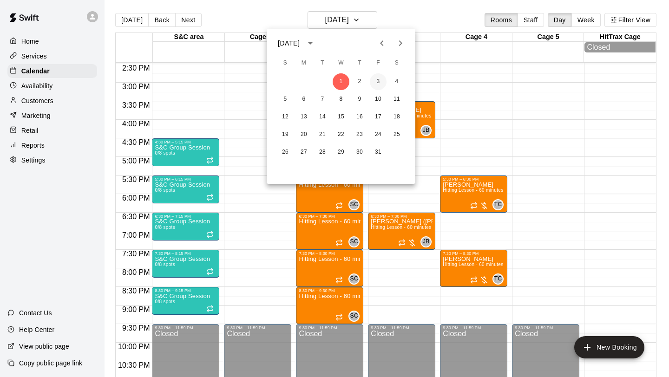
click at [374, 83] on button "3" at bounding box center [378, 81] width 17 height 17
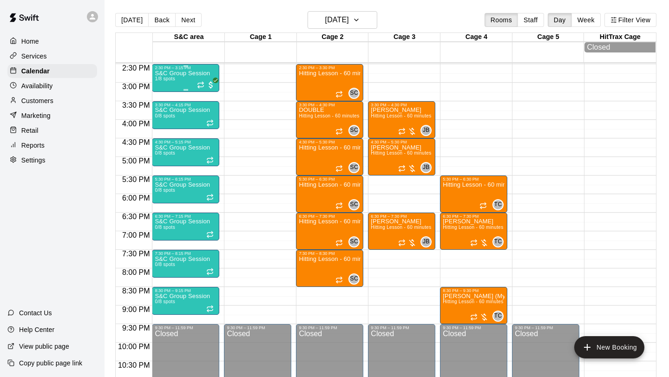
click at [185, 82] on div "S&C Group Session 1/8 spots" at bounding box center [182, 258] width 55 height 377
click at [170, 99] on button "edit" at bounding box center [164, 102] width 19 height 18
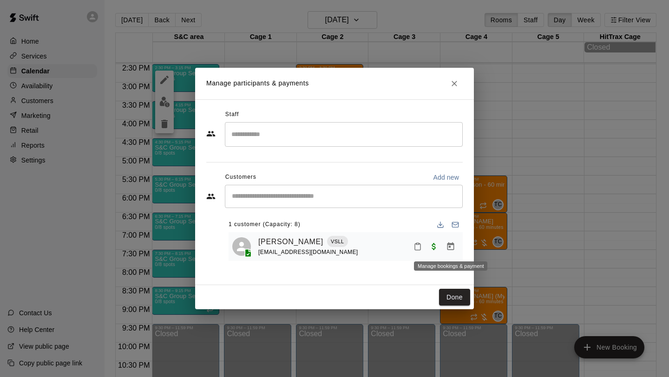
click at [450, 250] on icon "Manage bookings & payment" at bounding box center [450, 247] width 7 height 8
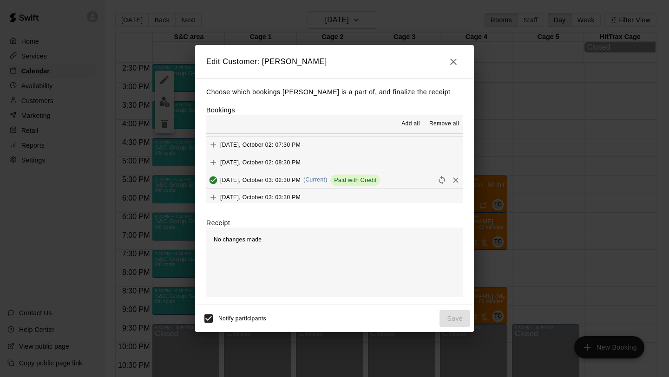
scroll to position [192, 0]
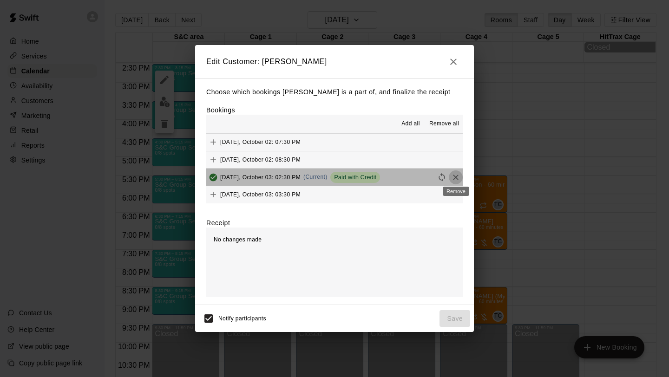
click at [454, 178] on icon "Remove" at bounding box center [456, 178] width 6 height 6
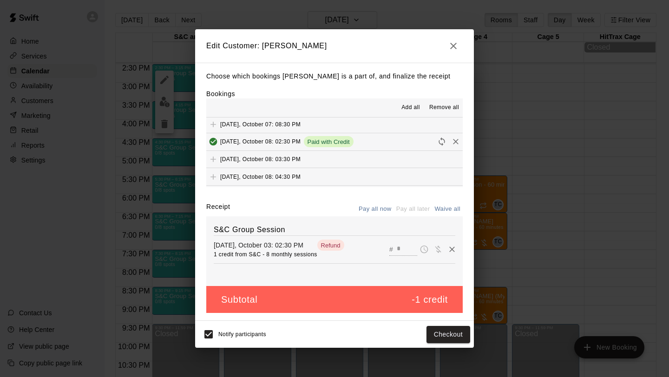
scroll to position [696, 0]
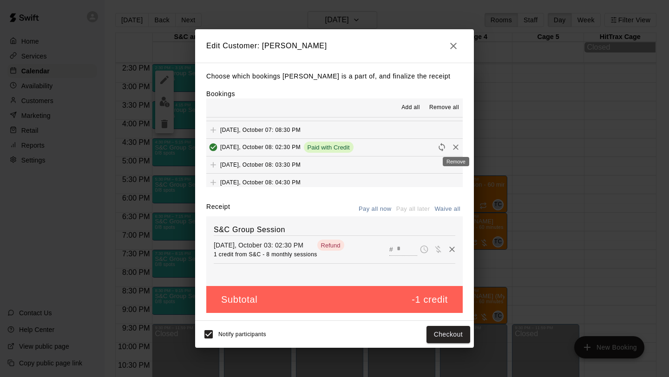
click at [454, 145] on icon "Remove" at bounding box center [455, 147] width 9 height 9
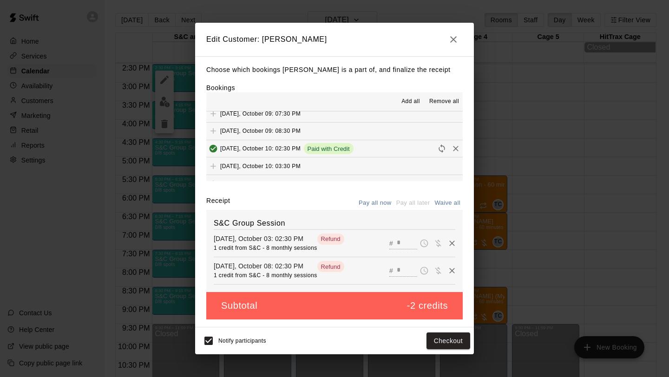
scroll to position [955, 0]
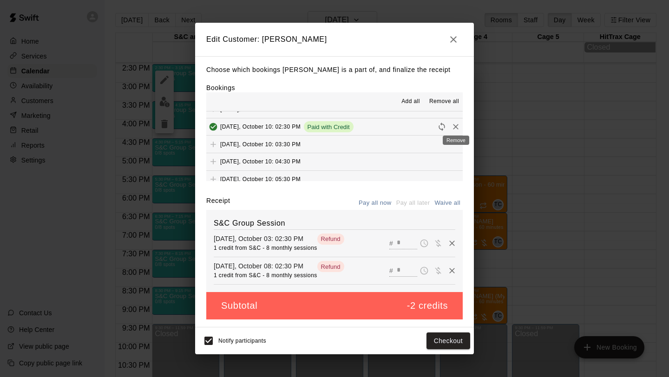
click at [454, 128] on icon "Remove" at bounding box center [455, 126] width 9 height 9
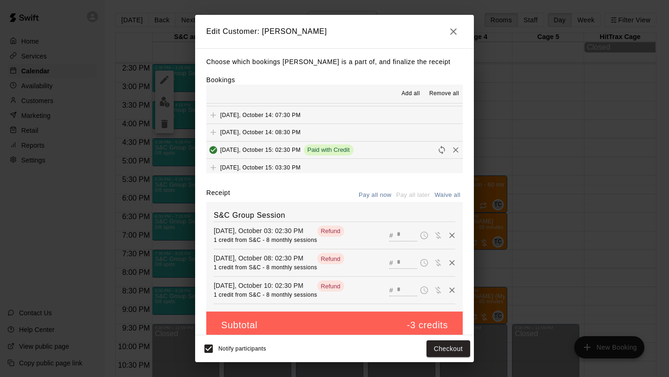
scroll to position [1535, 0]
click at [453, 152] on icon "Remove" at bounding box center [455, 151] width 9 height 9
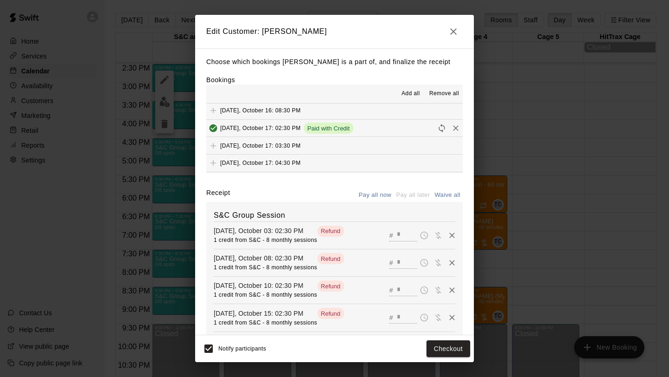
scroll to position [1798, 0]
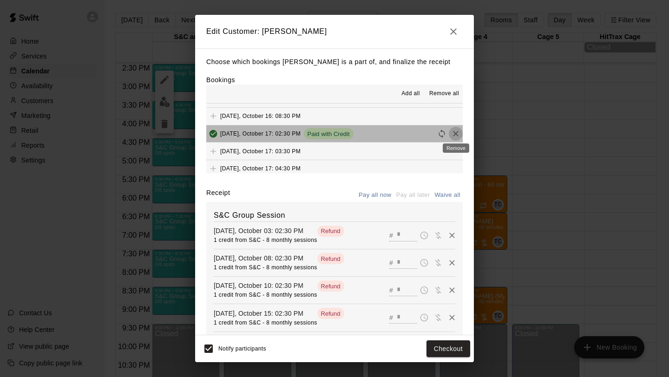
click at [454, 133] on icon "Remove" at bounding box center [455, 133] width 9 height 9
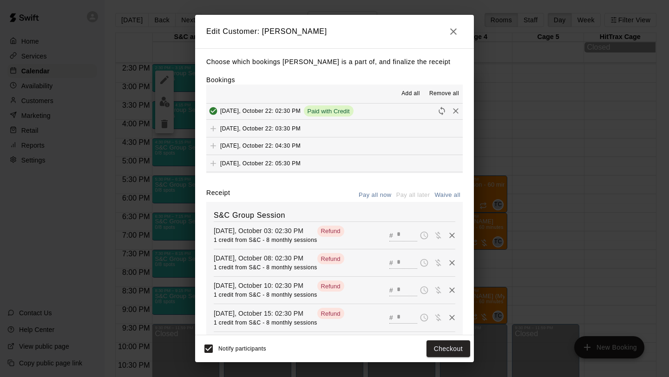
scroll to position [2434, 0]
click at [452, 112] on icon "Remove" at bounding box center [455, 109] width 9 height 9
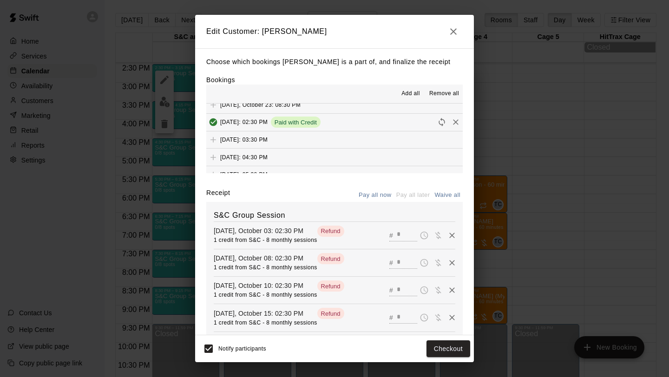
scroll to position [2661, 0]
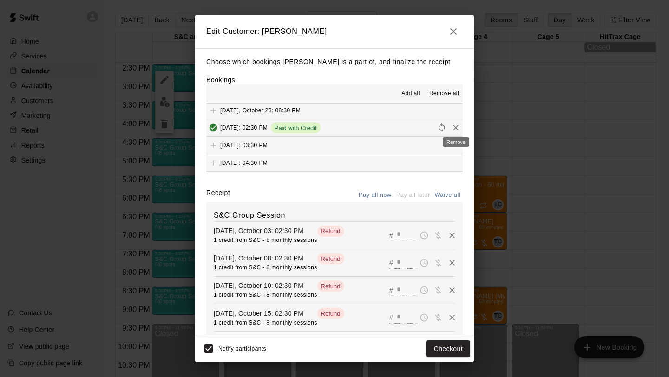
click at [453, 131] on div "Remove" at bounding box center [456, 139] width 28 height 17
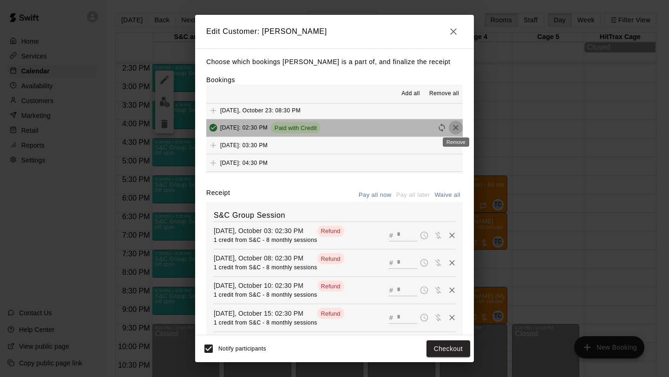
click at [454, 129] on icon "Remove" at bounding box center [456, 128] width 6 height 6
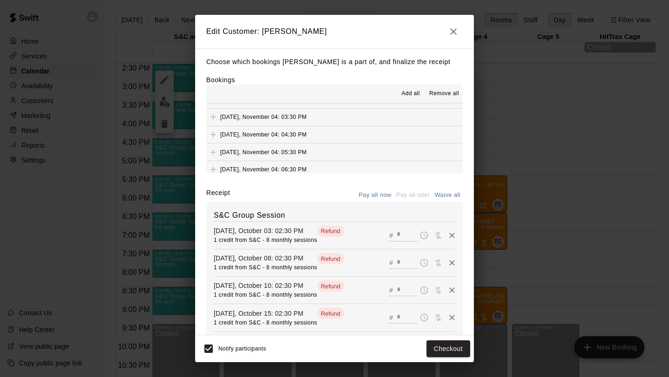
scroll to position [4038, 0]
click at [453, 348] on button "Checkout" at bounding box center [449, 349] width 44 height 17
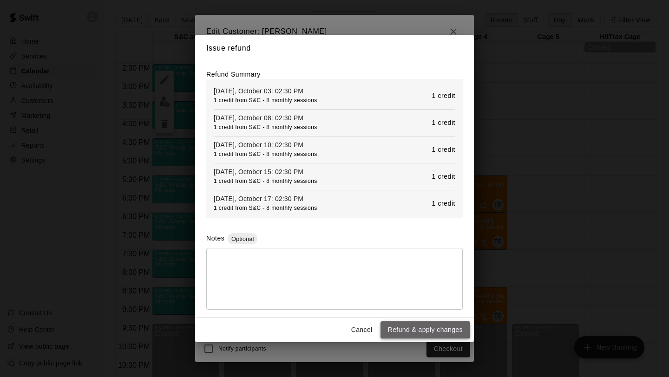
click at [442, 329] on button "Refund & apply changes" at bounding box center [426, 330] width 90 height 17
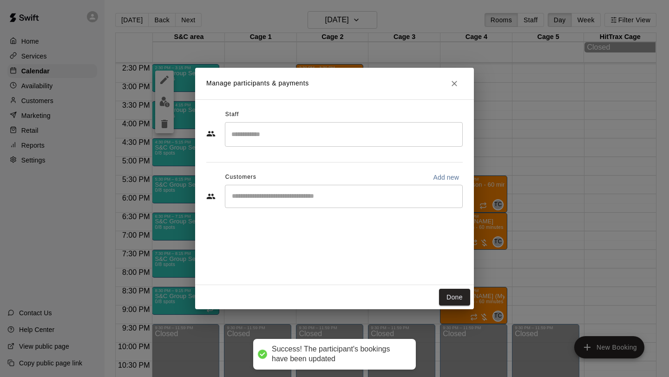
scroll to position [0, 0]
click at [450, 297] on button "Done" at bounding box center [454, 297] width 31 height 17
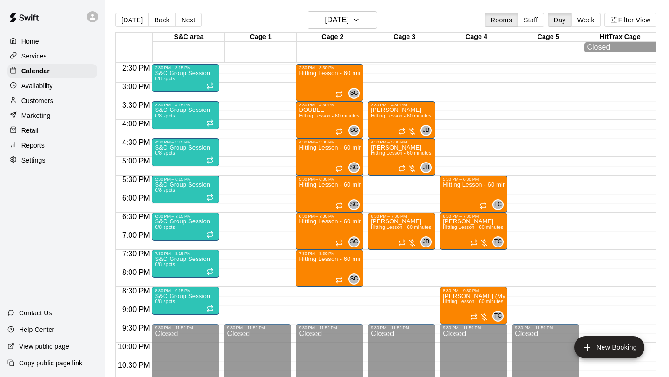
click at [55, 56] on div "Services" at bounding box center [52, 56] width 90 height 14
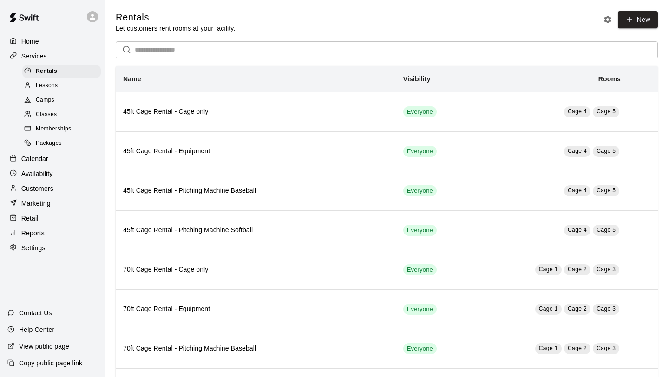
click at [55, 114] on span "Classes" at bounding box center [46, 114] width 21 height 9
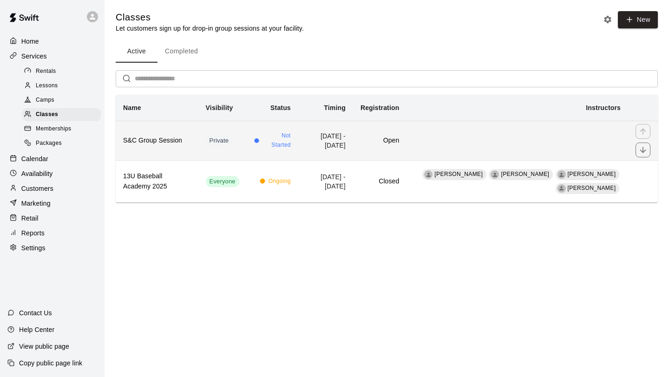
click at [470, 144] on td "simple table" at bounding box center [518, 140] width 222 height 39
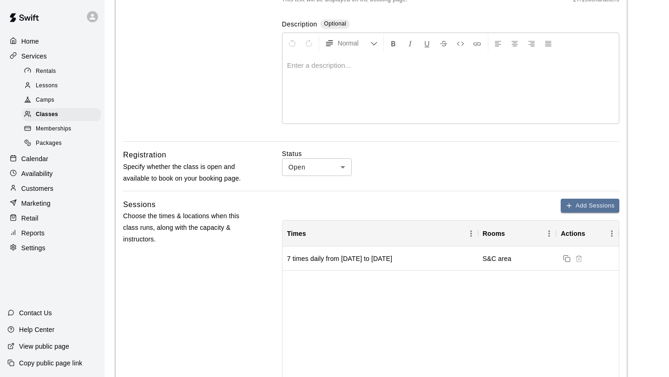
scroll to position [170, 0]
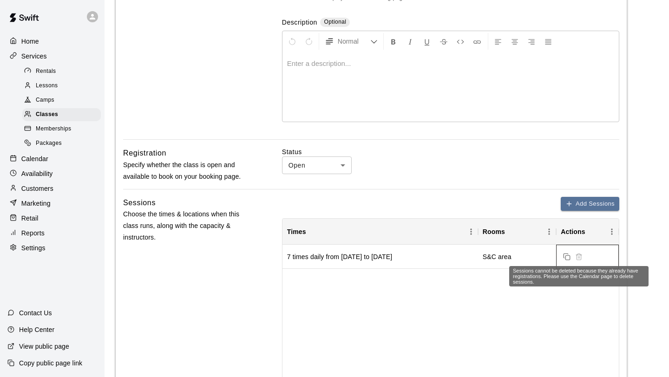
click at [581, 256] on span "Sessions cannot be deleted because they already have registrations. Please use …" at bounding box center [579, 255] width 12 height 7
click at [579, 258] on span "Sessions cannot be deleted because they already have registrations. Please use …" at bounding box center [579, 255] width 12 height 7
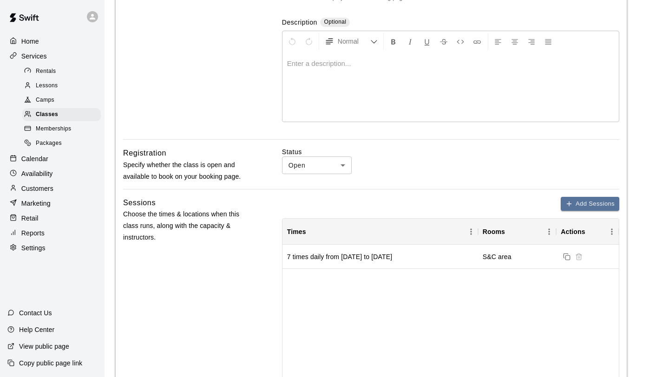
click at [41, 158] on p "Calendar" at bounding box center [34, 158] width 27 height 9
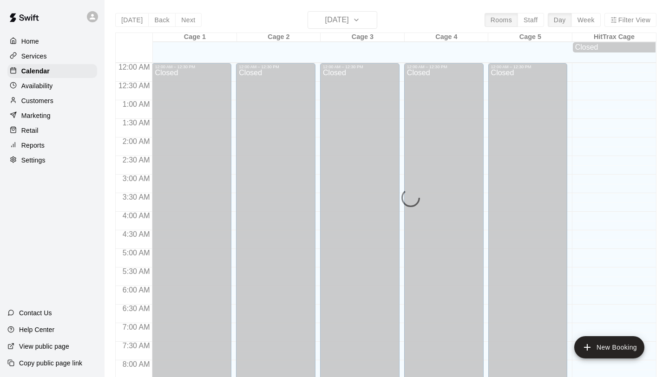
scroll to position [538, 0]
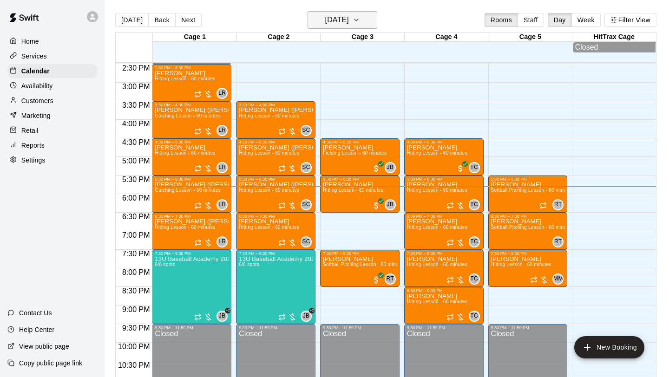
click at [362, 19] on button "[DATE]" at bounding box center [343, 20] width 70 height 18
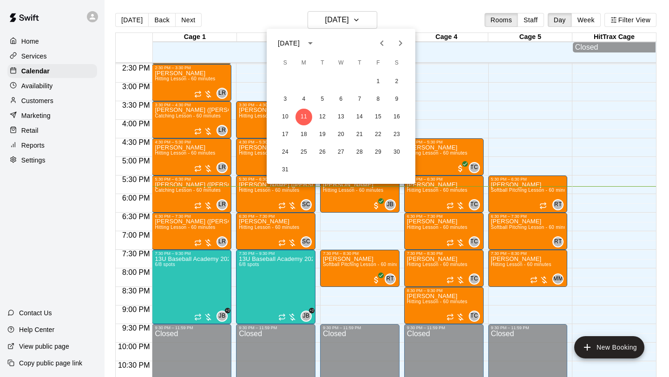
click at [399, 39] on icon "Next month" at bounding box center [400, 43] width 11 height 11
click at [386, 44] on icon "Previous month" at bounding box center [381, 43] width 11 height 11
click at [345, 76] on button "1" at bounding box center [341, 81] width 17 height 17
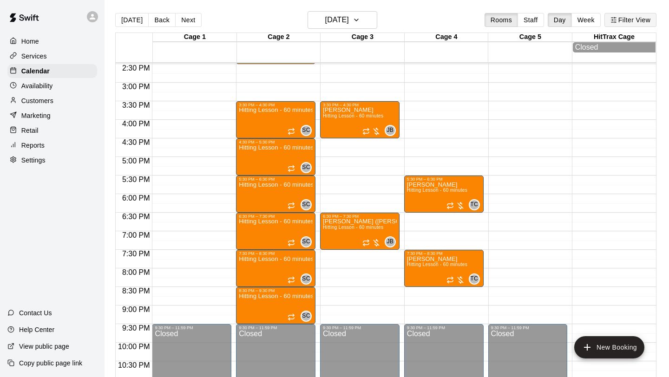
click at [626, 24] on button "Filter View" at bounding box center [630, 20] width 52 height 14
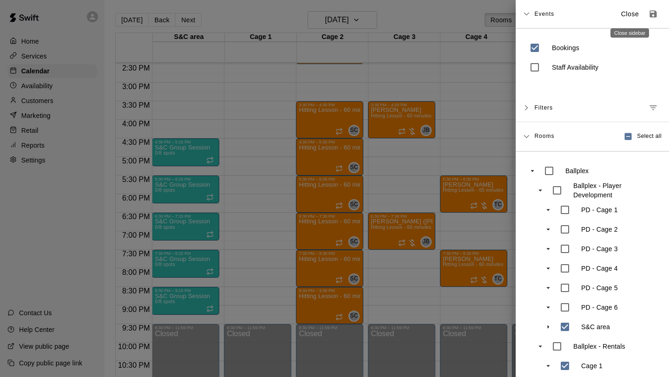
click at [623, 15] on p "Close" at bounding box center [630, 14] width 18 height 10
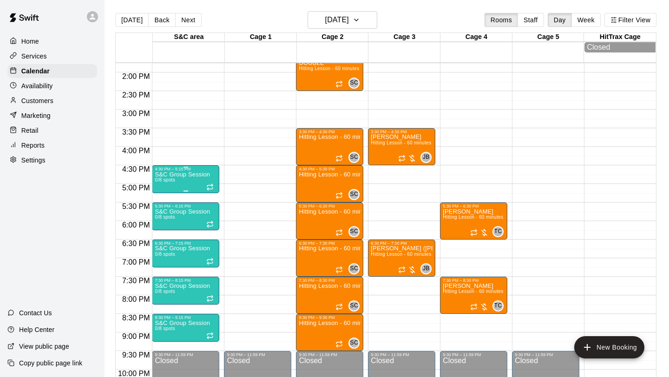
scroll to position [510, 0]
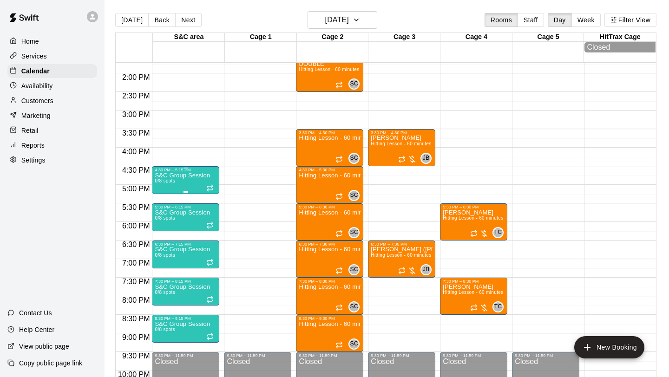
click at [200, 176] on p "S&C Group Session" at bounding box center [182, 176] width 55 height 0
click at [165, 228] on icon "delete" at bounding box center [164, 229] width 7 height 8
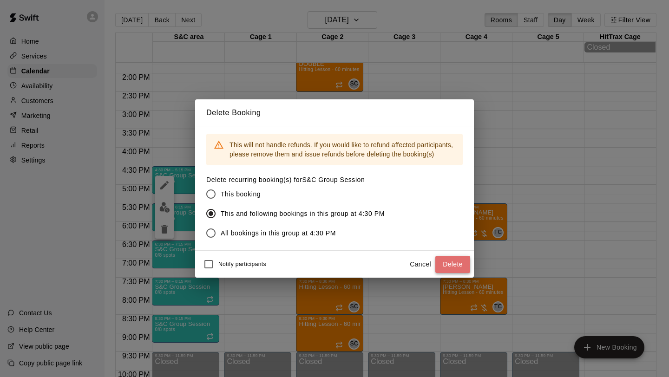
click at [458, 265] on button "Delete" at bounding box center [452, 264] width 35 height 17
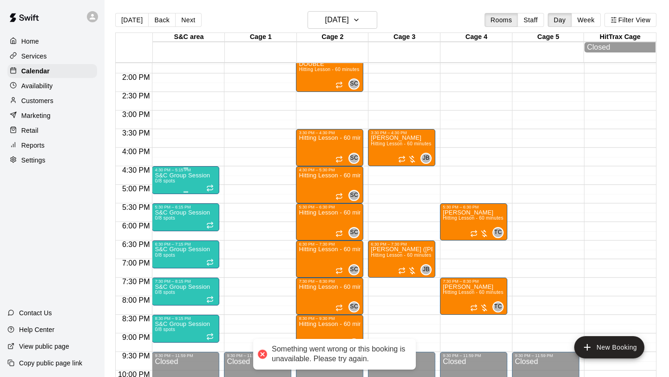
click at [194, 181] on div "S&C Group Session 0/8 spots" at bounding box center [182, 360] width 55 height 377
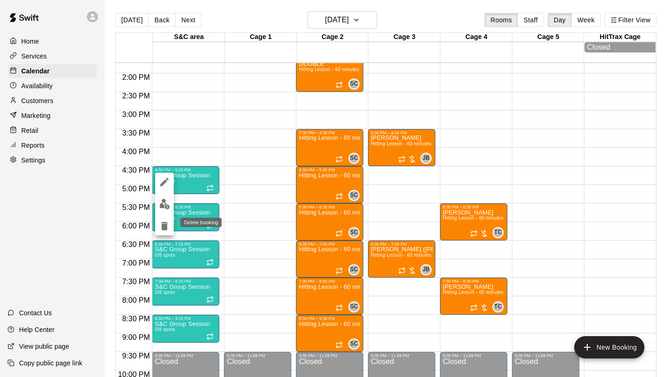
click at [171, 226] on button "delete" at bounding box center [164, 226] width 19 height 19
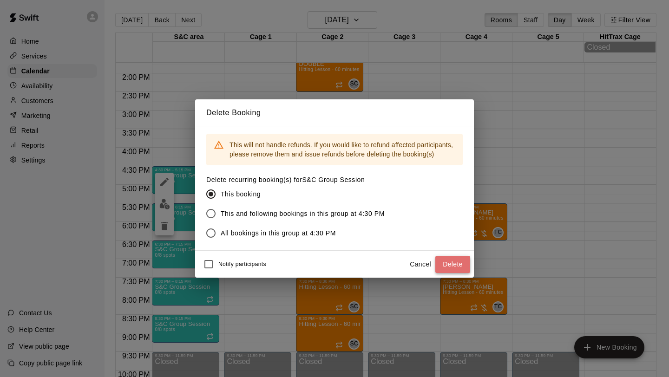
click at [457, 265] on button "Delete" at bounding box center [452, 264] width 35 height 17
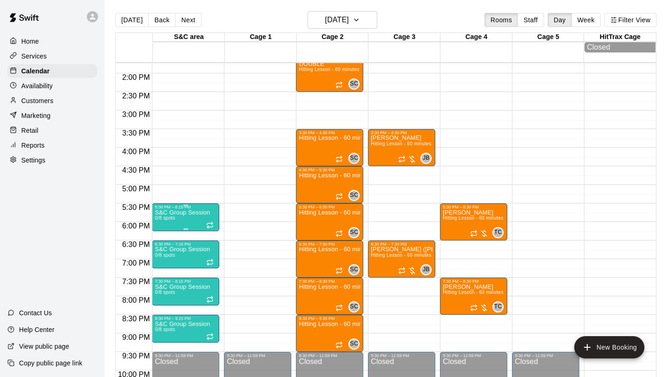
click at [167, 263] on icon "delete" at bounding box center [164, 263] width 7 height 8
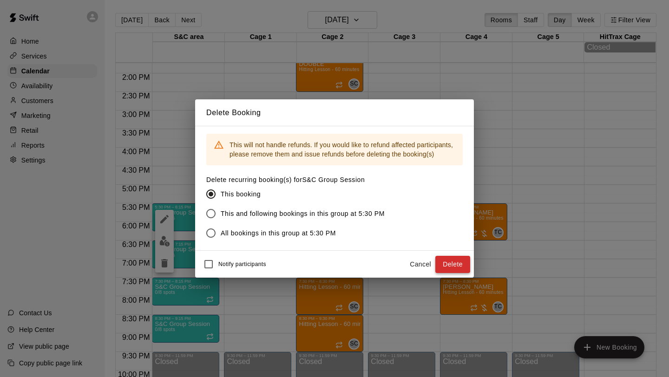
click at [466, 262] on button "Delete" at bounding box center [452, 264] width 35 height 17
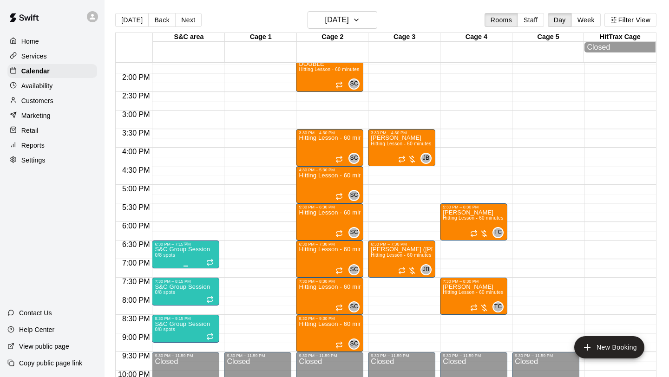
click at [169, 296] on icon "delete" at bounding box center [164, 300] width 11 height 11
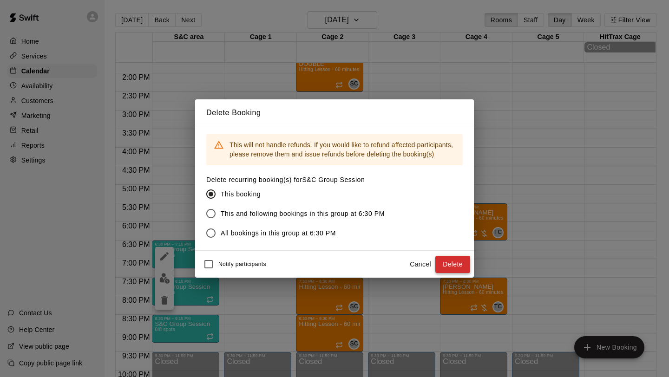
click at [461, 265] on button "Delete" at bounding box center [452, 264] width 35 height 17
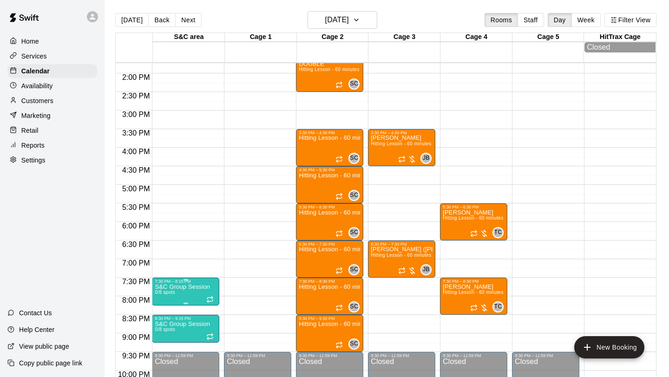
click at [164, 334] on icon "delete" at bounding box center [164, 338] width 7 height 8
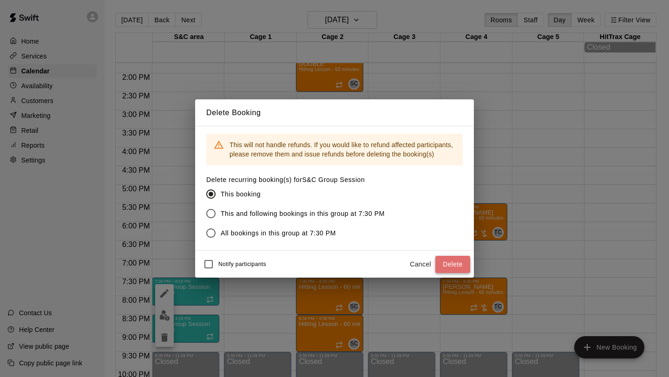
click at [458, 268] on button "Delete" at bounding box center [452, 264] width 35 height 17
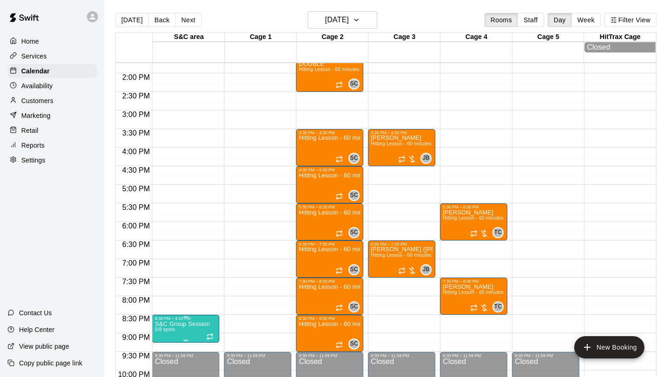
click at [184, 324] on p "S&C Group Session" at bounding box center [182, 324] width 55 height 0
click at [162, 358] on icon "delete" at bounding box center [164, 360] width 7 height 8
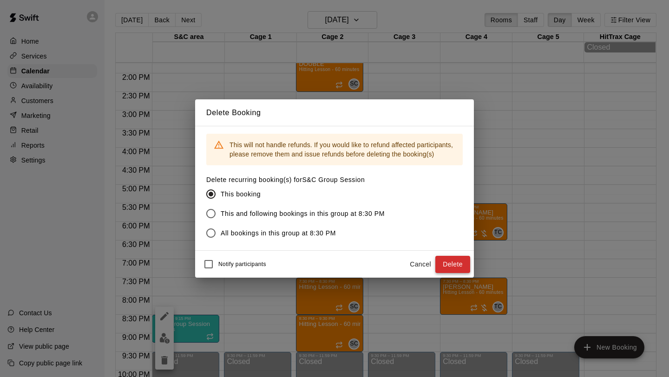
click at [452, 263] on button "Delete" at bounding box center [452, 264] width 35 height 17
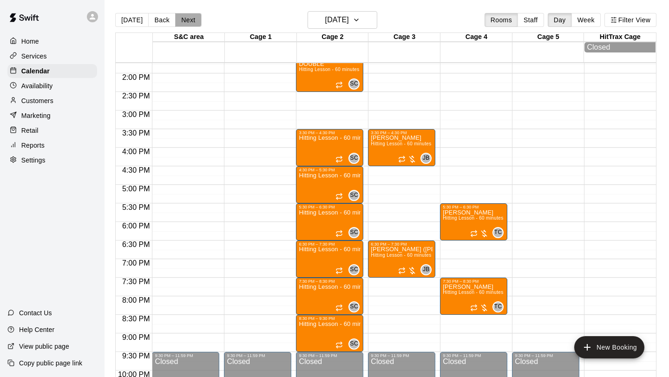
click at [185, 19] on button "Next" at bounding box center [188, 20] width 26 height 14
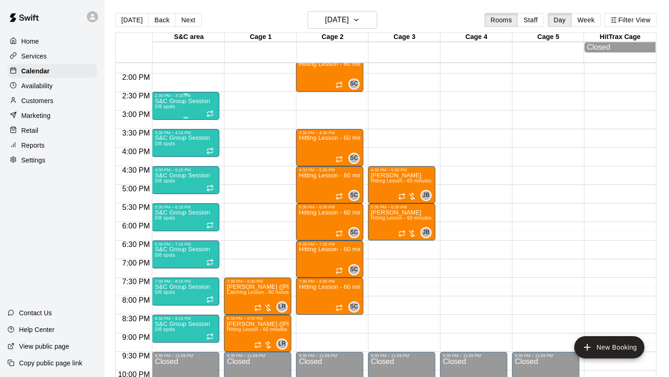
click at [198, 109] on div "S&C Group Session 0/8 spots" at bounding box center [182, 286] width 55 height 377
click at [163, 148] on icon "delete" at bounding box center [164, 151] width 11 height 11
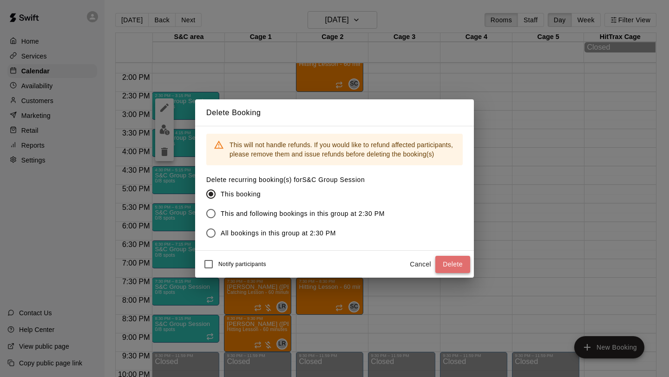
click at [452, 262] on button "Delete" at bounding box center [452, 264] width 35 height 17
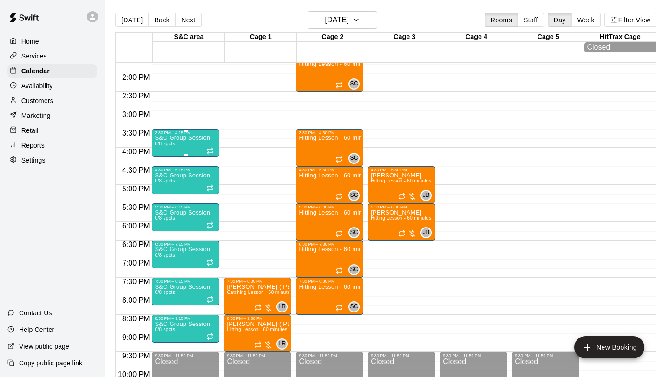
click at [190, 150] on div "S&C Group Session 0/8 spots" at bounding box center [182, 323] width 55 height 377
click at [168, 186] on icon "delete" at bounding box center [164, 189] width 11 height 11
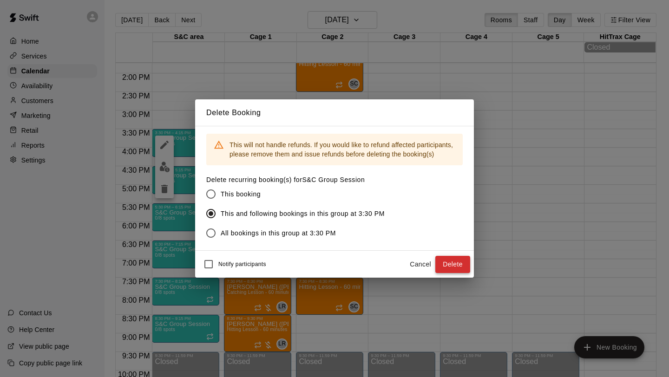
click at [462, 263] on button "Delete" at bounding box center [452, 264] width 35 height 17
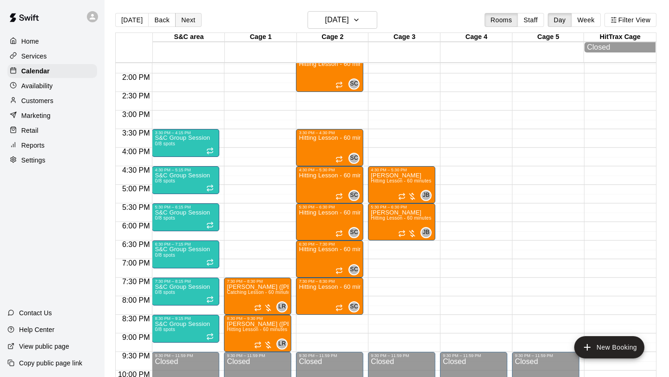
click at [185, 22] on button "Next" at bounding box center [188, 20] width 26 height 14
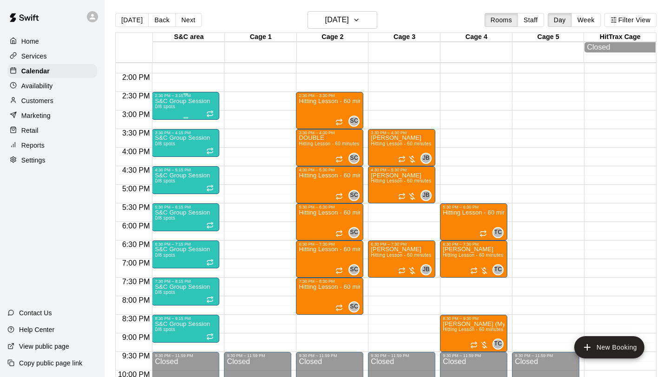
click at [183, 109] on div "S&C Group Session 0/8 spots" at bounding box center [182, 286] width 55 height 377
click at [164, 155] on icon "delete" at bounding box center [164, 152] width 7 height 8
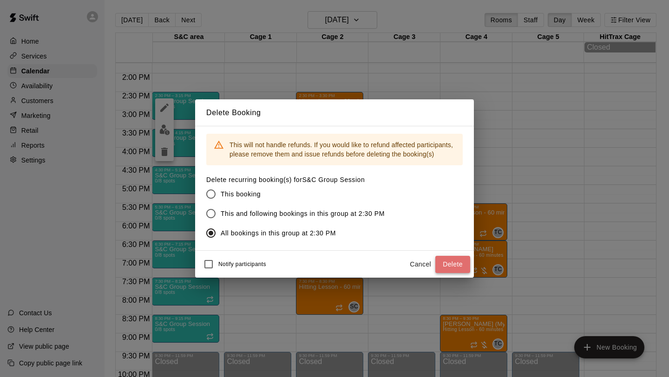
click at [453, 264] on button "Delete" at bounding box center [452, 264] width 35 height 17
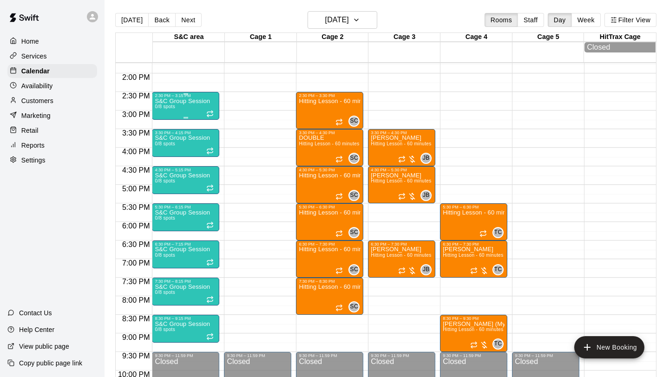
click at [183, 112] on div "S&C Group Session 0/8 spots" at bounding box center [182, 286] width 55 height 377
click at [170, 151] on icon "delete" at bounding box center [164, 151] width 11 height 11
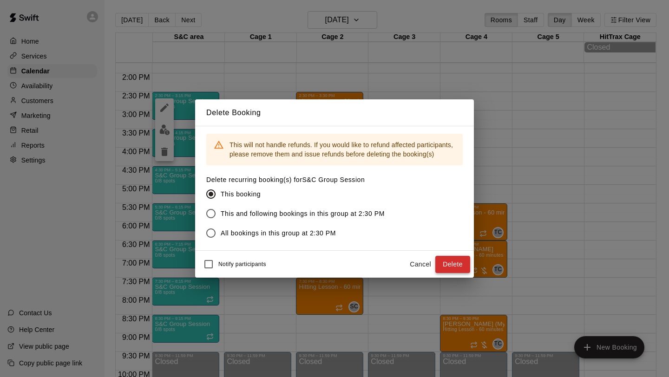
click at [465, 265] on button "Delete" at bounding box center [452, 264] width 35 height 17
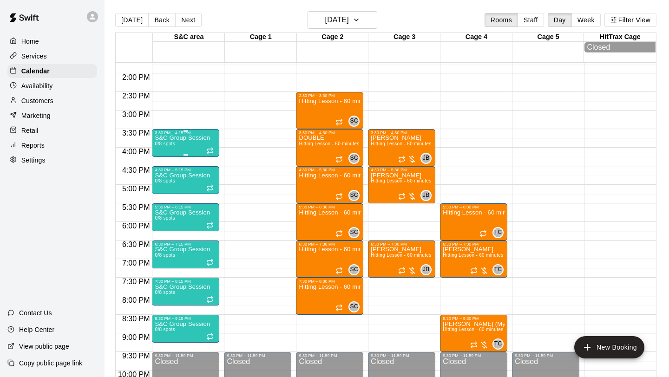
click at [177, 150] on div "S&C Group Session 0/8 spots" at bounding box center [182, 323] width 55 height 377
click at [164, 185] on icon "delete" at bounding box center [164, 189] width 7 height 8
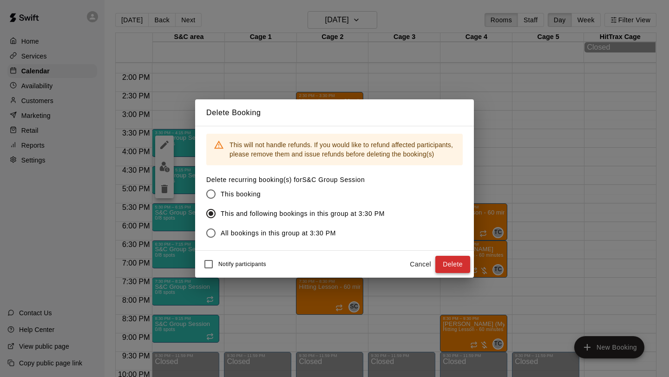
click at [441, 259] on button "Delete" at bounding box center [452, 264] width 35 height 17
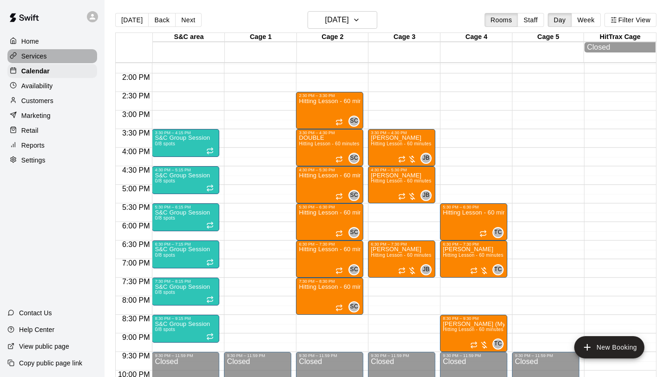
click at [45, 57] on p "Services" at bounding box center [34, 56] width 26 height 9
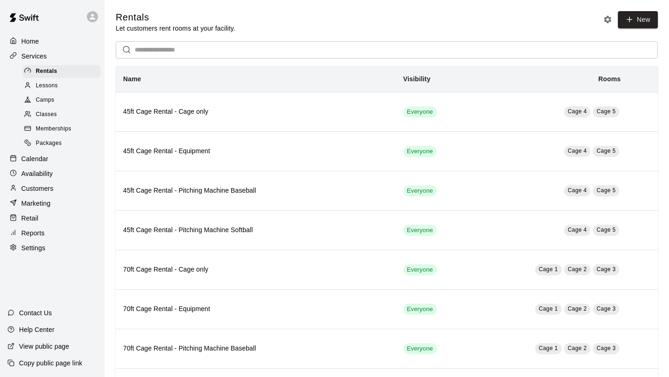
click at [58, 114] on div "Classes" at bounding box center [61, 114] width 79 height 13
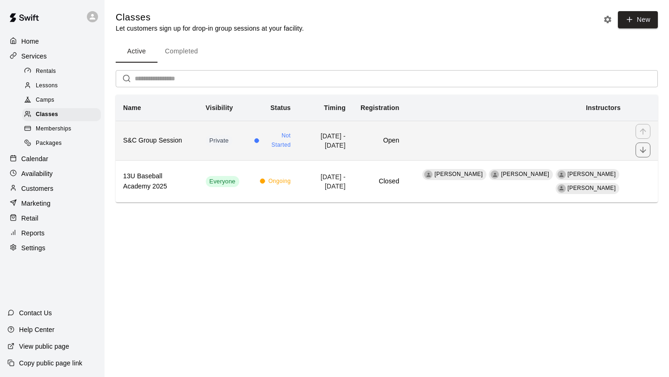
click at [521, 143] on td "simple table" at bounding box center [518, 140] width 222 height 39
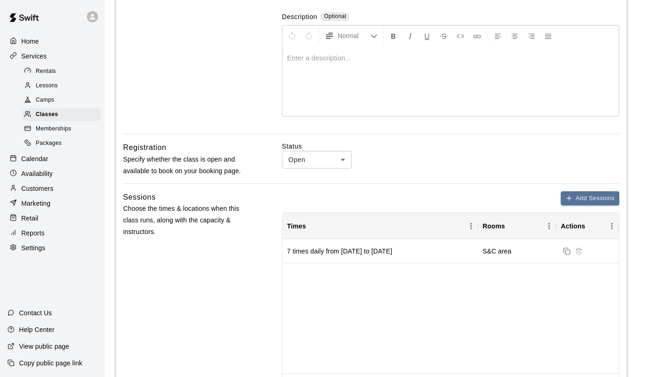
scroll to position [172, 0]
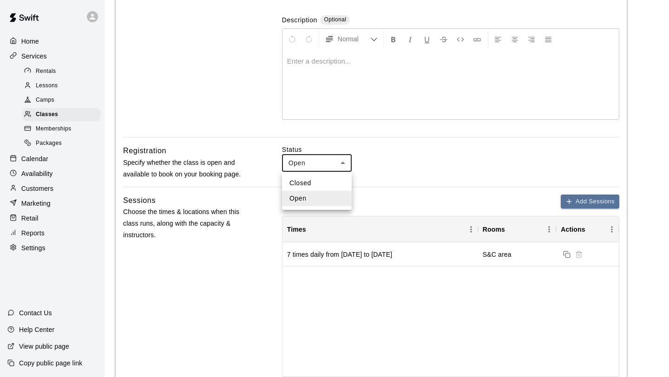
click at [344, 164] on body "**********" at bounding box center [334, 346] width 669 height 1037
click at [313, 188] on li "Closed" at bounding box center [317, 183] width 70 height 15
type input "******"
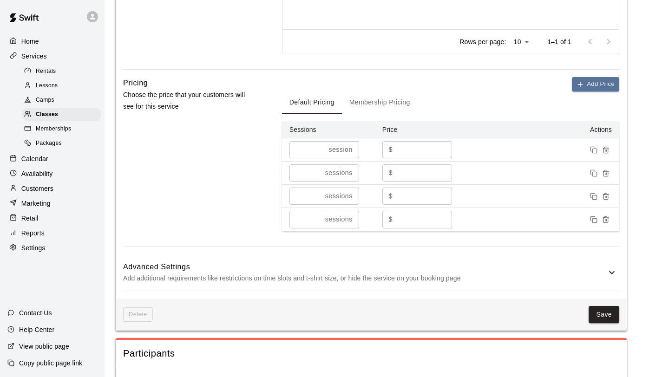
scroll to position [660, 0]
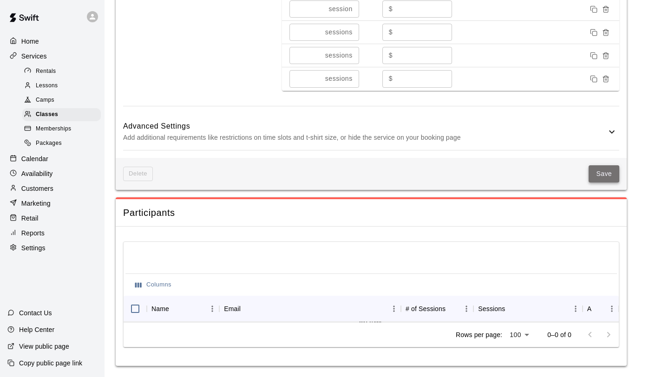
click at [605, 173] on button "Save" at bounding box center [604, 173] width 31 height 17
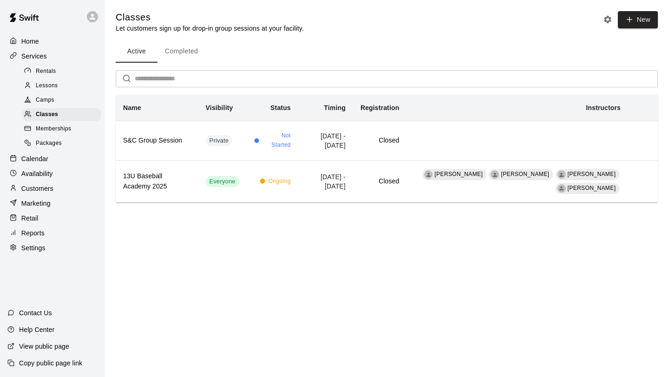
click at [40, 164] on div "Calendar" at bounding box center [52, 159] width 90 height 14
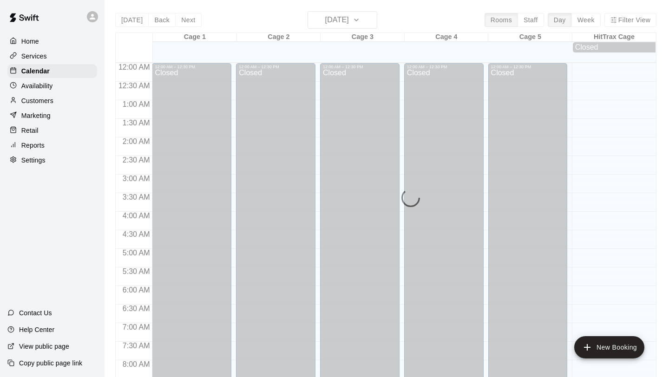
scroll to position [538, 0]
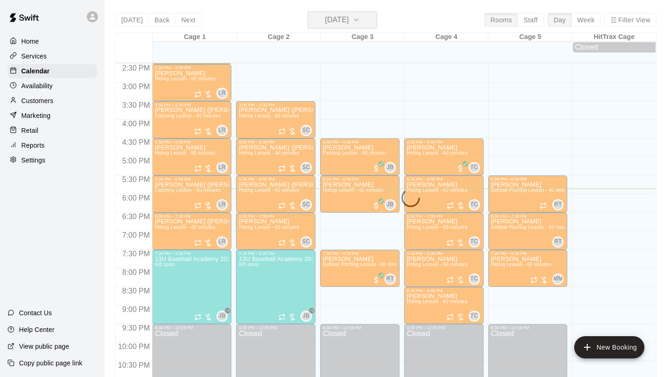
click at [349, 25] on h6 "[DATE]" at bounding box center [337, 19] width 24 height 13
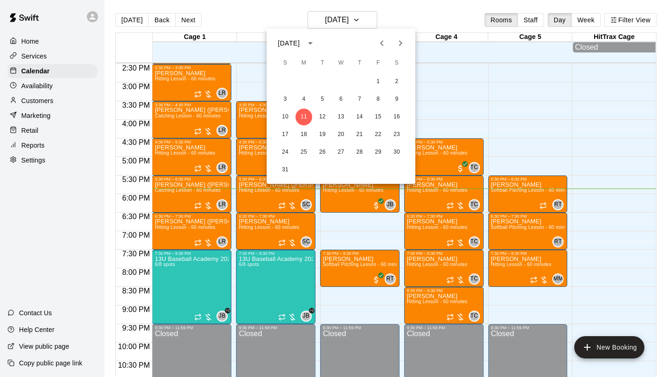
click at [397, 45] on icon "Next month" at bounding box center [400, 43] width 11 height 11
click at [387, 47] on icon "Previous month" at bounding box center [381, 43] width 11 height 11
click at [344, 79] on button "1" at bounding box center [341, 81] width 17 height 17
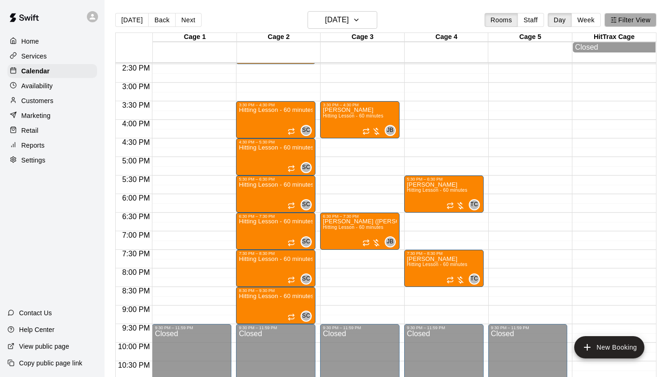
click at [626, 23] on button "Filter View" at bounding box center [630, 20] width 52 height 14
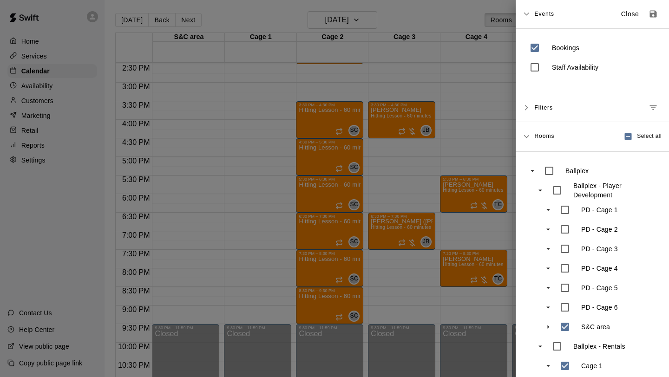
click at [190, 21] on div at bounding box center [334, 188] width 669 height 377
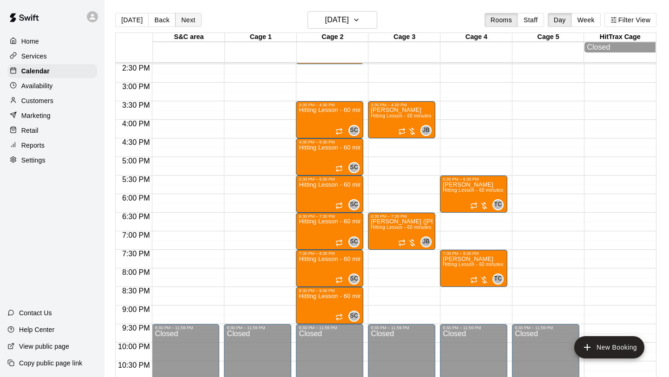
click at [189, 21] on button "Next" at bounding box center [188, 20] width 26 height 14
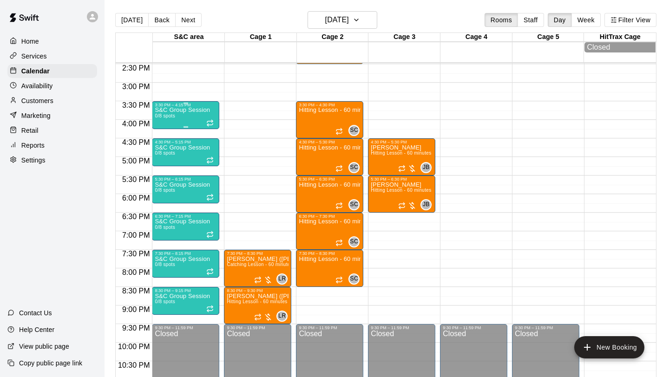
click at [195, 117] on div "S&C Group Session 0/8 spots" at bounding box center [182, 295] width 55 height 377
click at [164, 166] on icon "delete" at bounding box center [164, 161] width 11 height 11
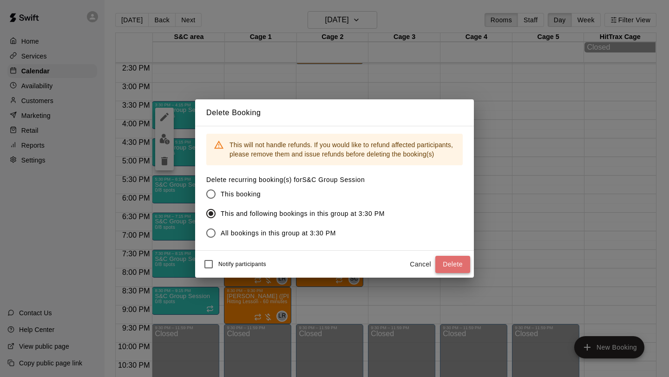
click at [452, 265] on button "Delete" at bounding box center [452, 264] width 35 height 17
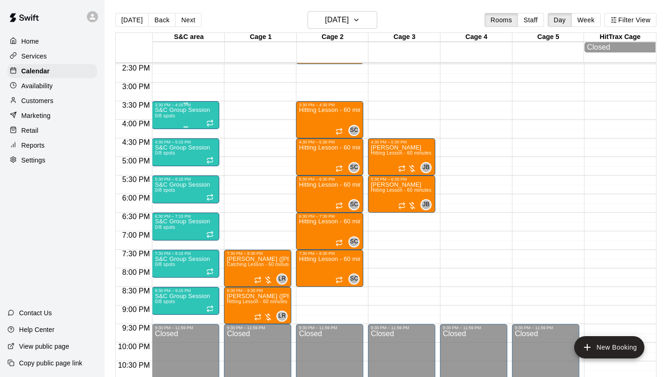
click at [194, 117] on div "S&C Group Session 0/8 spots" at bounding box center [182, 295] width 55 height 377
click at [167, 158] on icon "delete" at bounding box center [164, 161] width 7 height 8
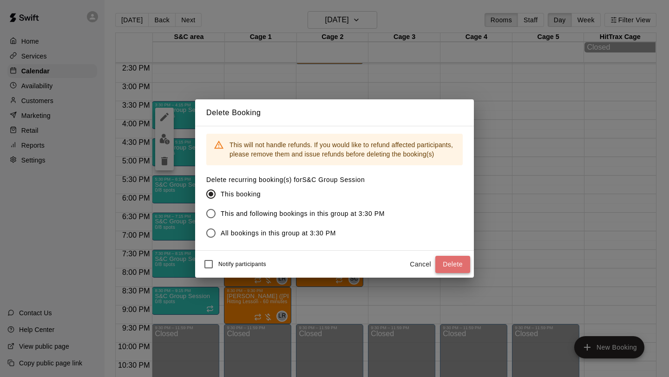
click at [457, 263] on button "Delete" at bounding box center [452, 264] width 35 height 17
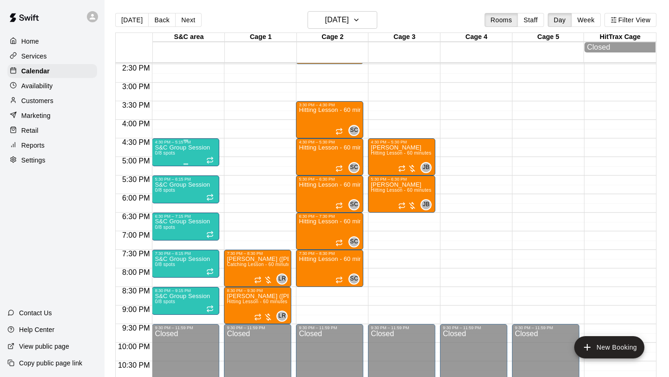
click at [187, 158] on div "S&C Group Session 0/8 spots" at bounding box center [182, 332] width 55 height 377
click at [165, 201] on icon "delete" at bounding box center [164, 198] width 7 height 8
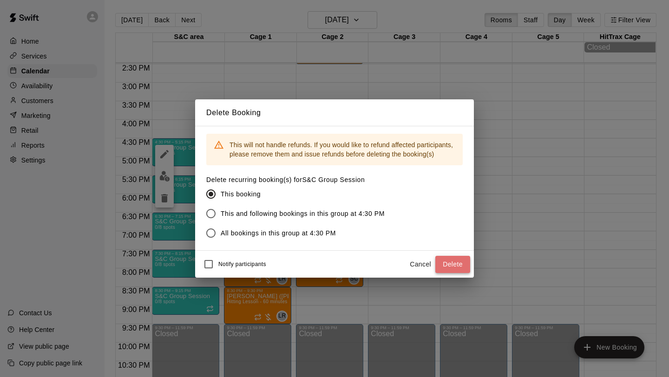
click at [459, 262] on button "Delete" at bounding box center [452, 264] width 35 height 17
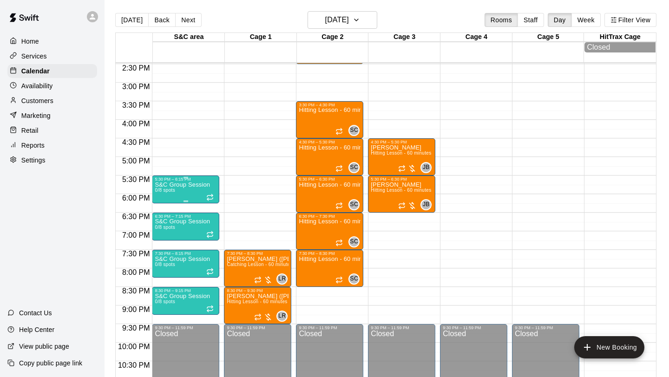
click at [178, 190] on div "S&C Group Session 0/8 spots" at bounding box center [182, 370] width 55 height 377
click at [168, 235] on icon "delete" at bounding box center [164, 235] width 11 height 11
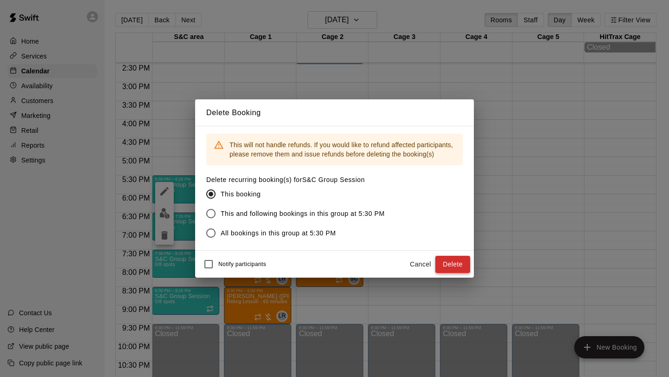
click at [448, 260] on button "Delete" at bounding box center [452, 264] width 35 height 17
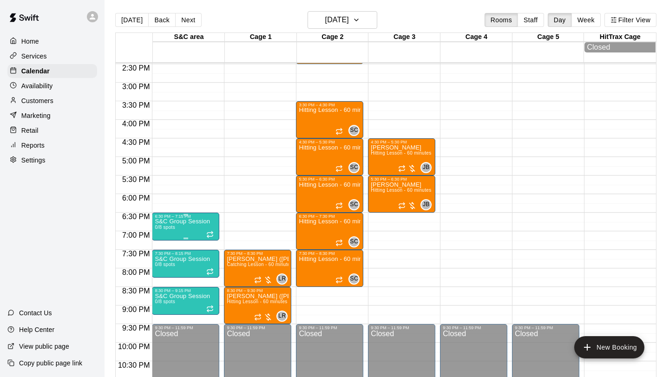
click at [185, 218] on div "6:30 PM – 7:15 PM" at bounding box center [186, 216] width 62 height 5
click at [164, 266] on icon "delete" at bounding box center [164, 267] width 7 height 8
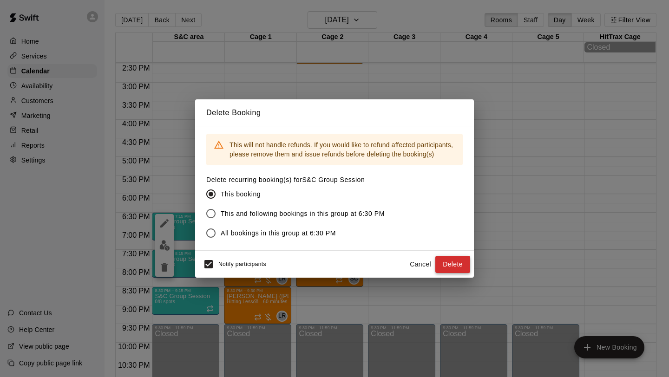
click at [456, 261] on button "Delete" at bounding box center [452, 264] width 35 height 17
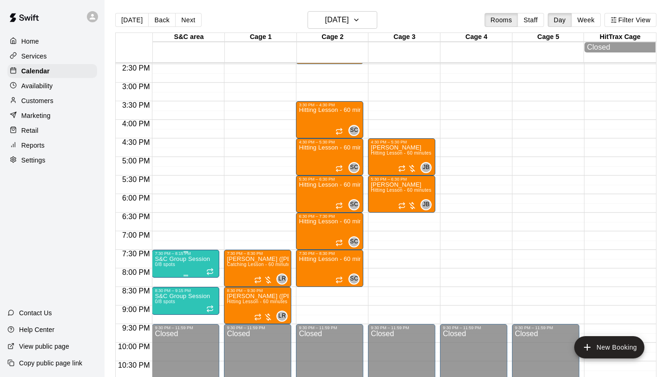
click at [164, 309] on icon "delete" at bounding box center [164, 310] width 7 height 8
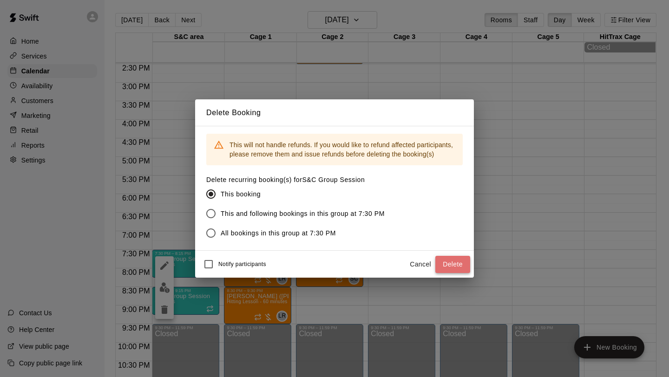
click at [452, 258] on button "Delete" at bounding box center [452, 264] width 35 height 17
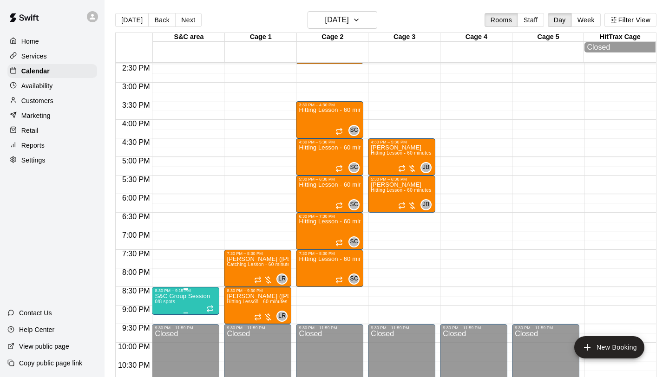
click at [161, 344] on icon "delete" at bounding box center [164, 346] width 11 height 11
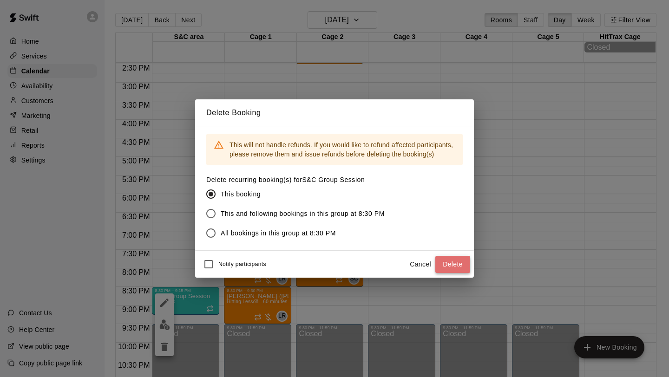
click at [453, 260] on button "Delete" at bounding box center [452, 264] width 35 height 17
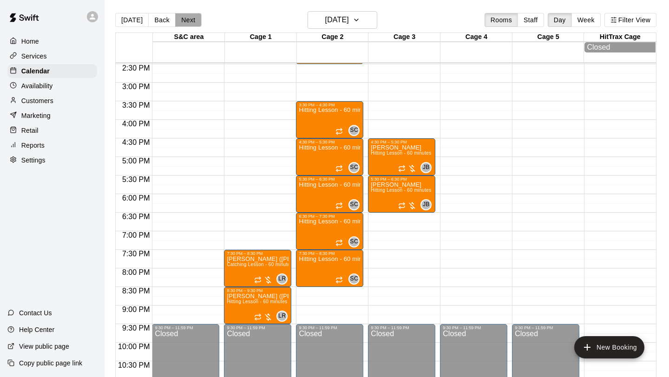
click at [191, 23] on button "Next" at bounding box center [188, 20] width 26 height 14
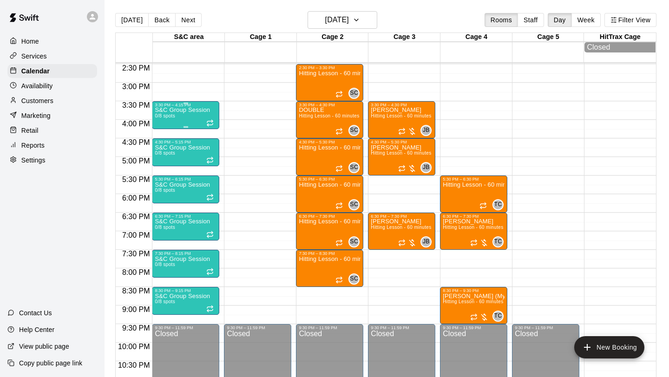
click at [196, 125] on div "S&C Group Session 0/8 spots" at bounding box center [182, 295] width 55 height 377
click at [166, 162] on icon "delete" at bounding box center [164, 161] width 7 height 8
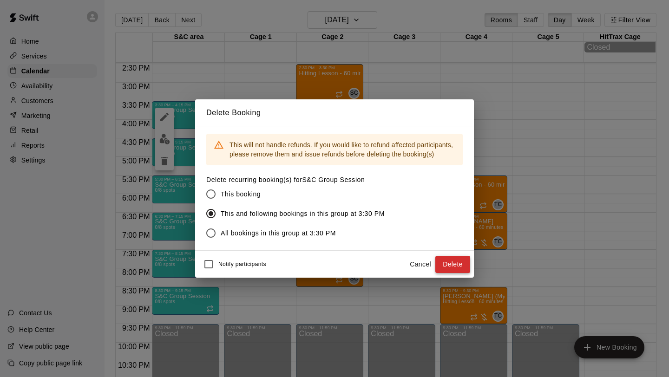
click at [466, 262] on button "Delete" at bounding box center [452, 264] width 35 height 17
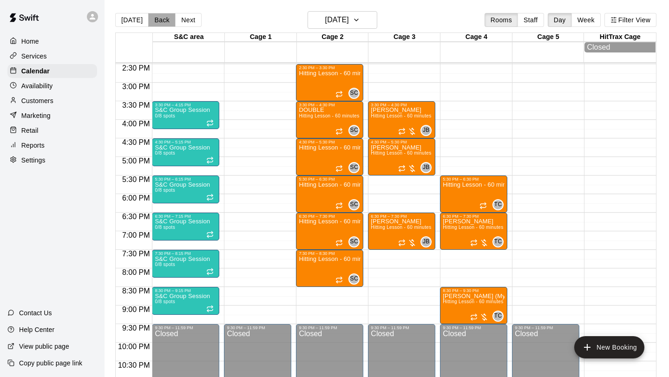
click at [164, 21] on button "Back" at bounding box center [161, 20] width 27 height 14
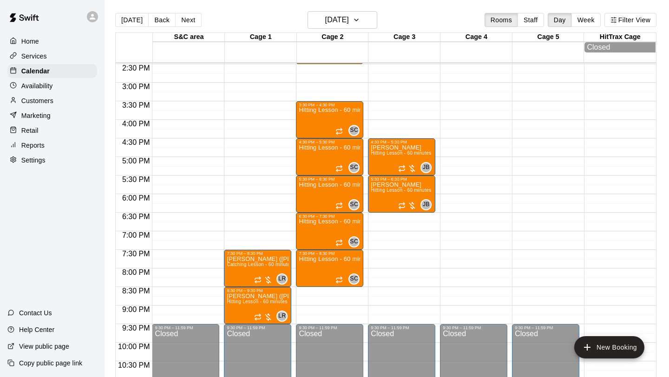
click at [39, 56] on p "Services" at bounding box center [34, 56] width 26 height 9
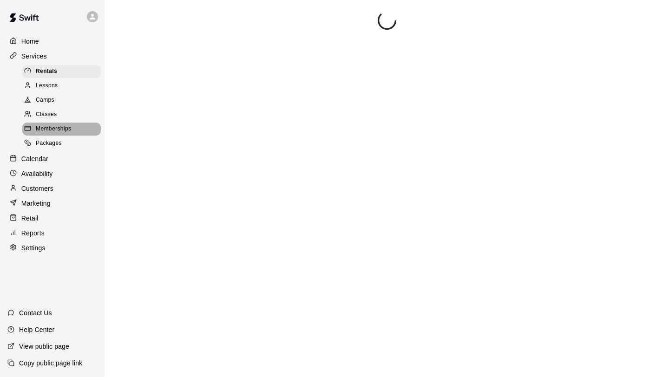
click at [52, 131] on span "Memberships" at bounding box center [53, 129] width 35 height 9
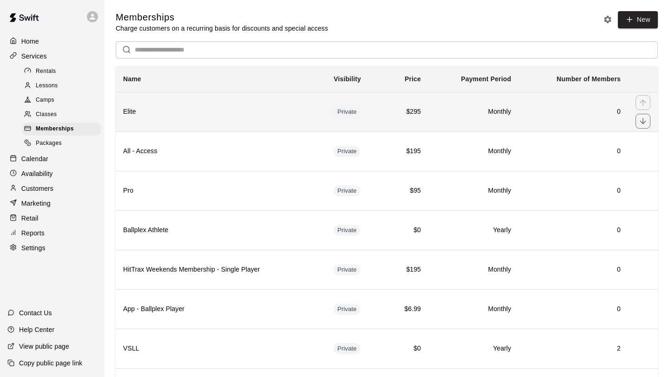
click at [283, 123] on th "Elite" at bounding box center [221, 111] width 210 height 39
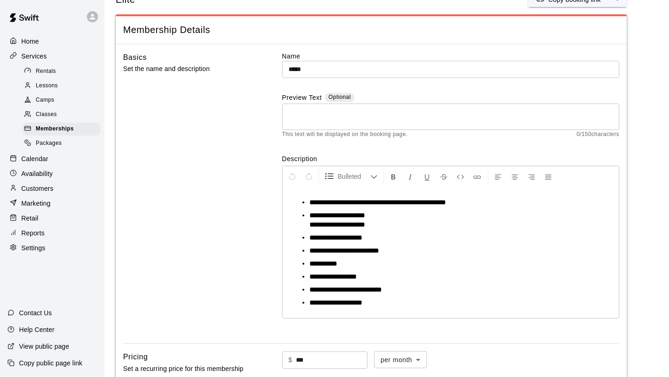
scroll to position [34, 0]
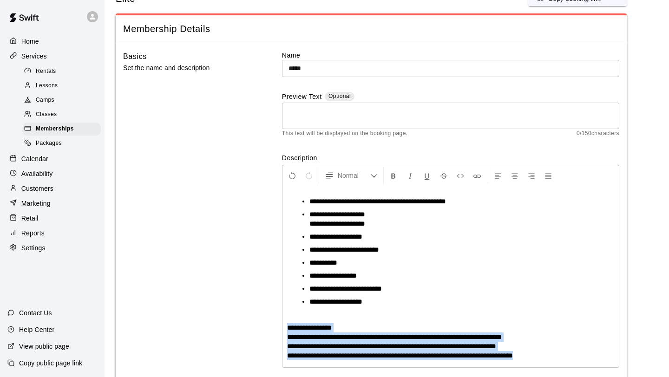
drag, startPoint x: 551, startPoint y: 356, endPoint x: 283, endPoint y: 332, distance: 269.2
click at [283, 332] on div "**********" at bounding box center [450, 276] width 336 height 181
copy p "**********"
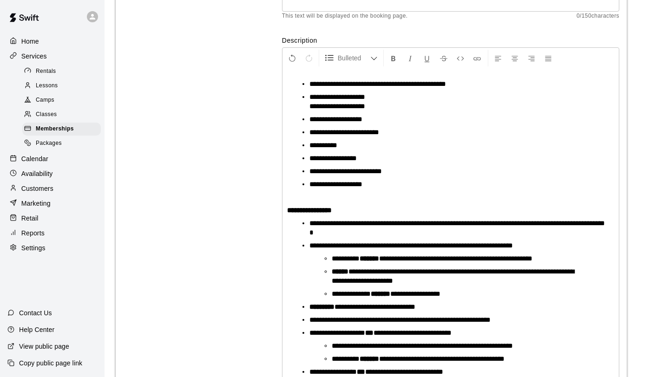
scroll to position [147, 0]
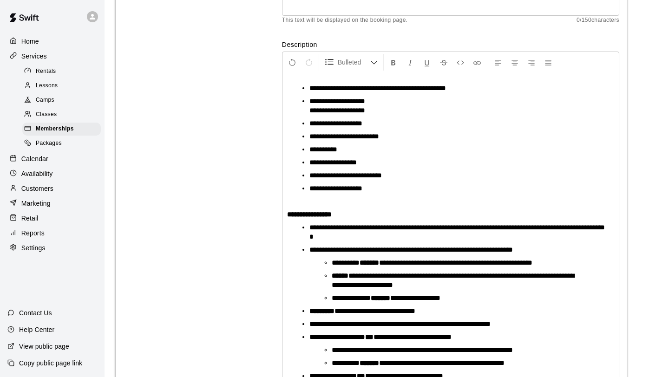
click at [300, 81] on div "**********" at bounding box center [450, 263] width 336 height 380
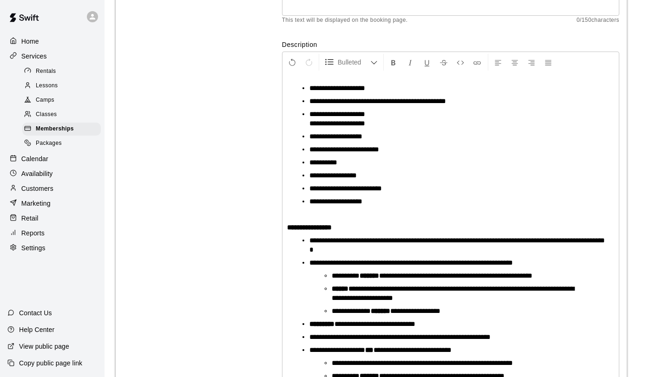
click at [310, 90] on span "**********" at bounding box center [337, 88] width 56 height 7
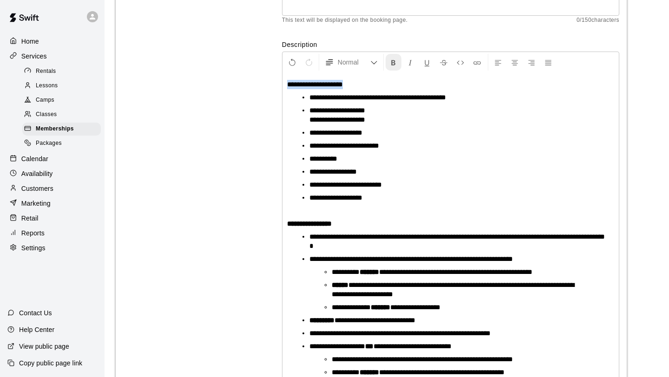
click at [399, 64] on button "Format Bold" at bounding box center [394, 62] width 16 height 17
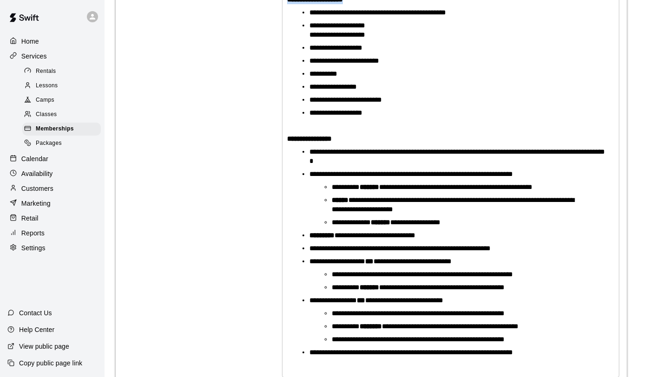
scroll to position [249, 0]
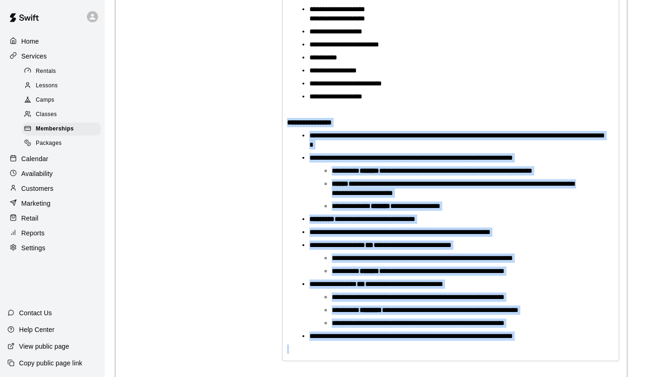
drag, startPoint x: 538, startPoint y: 342, endPoint x: 283, endPoint y: 127, distance: 333.3
click at [283, 127] on div "**********" at bounding box center [450, 166] width 336 height 389
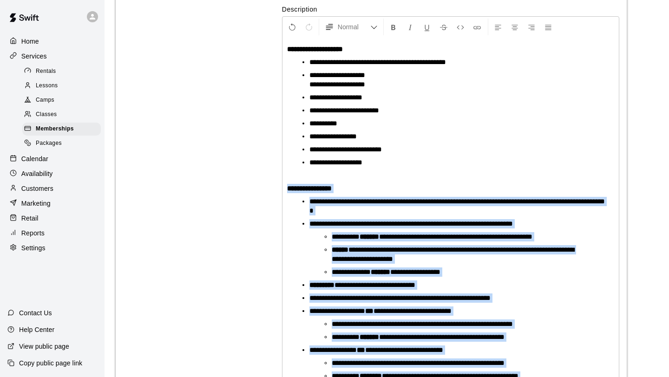
scroll to position [176, 0]
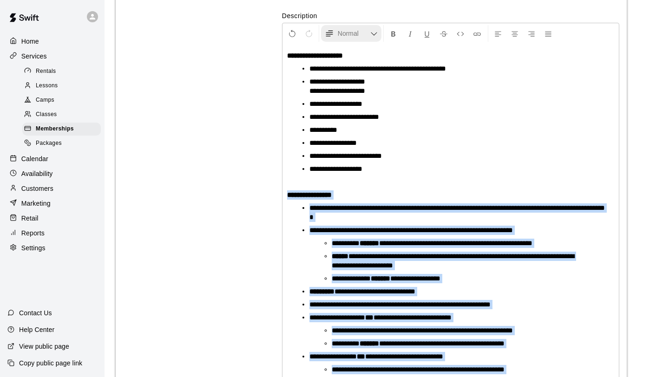
click at [362, 35] on span "Normal" at bounding box center [354, 33] width 33 height 9
click at [374, 33] on icon "Formatting Options" at bounding box center [373, 33] width 7 height 7
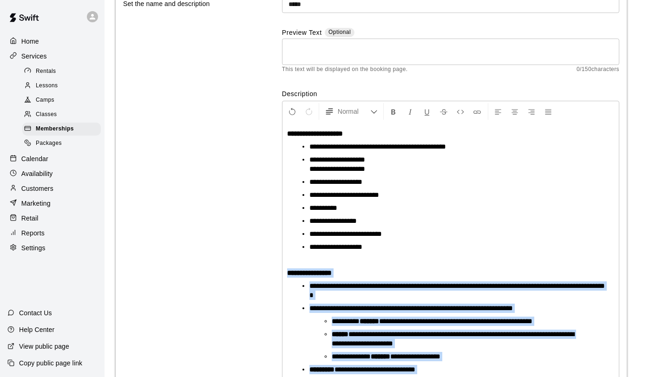
scroll to position [98, 0]
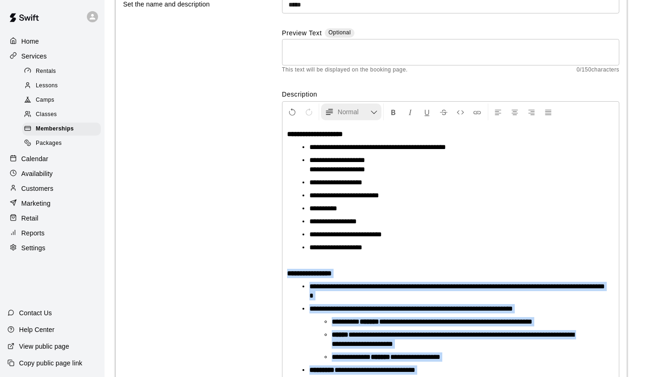
click at [375, 119] on button "Normal" at bounding box center [351, 112] width 60 height 17
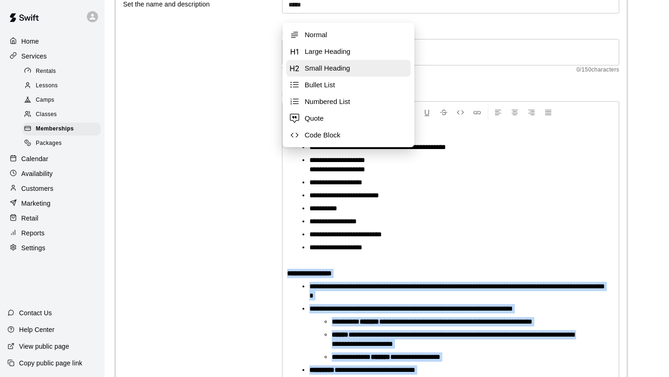
click at [350, 68] on span "Small Heading" at bounding box center [356, 68] width 102 height 9
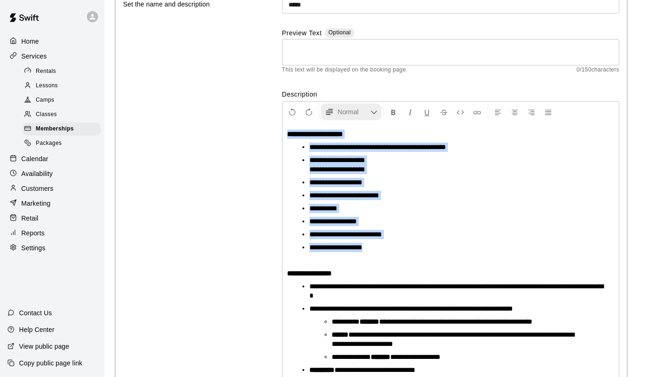
click at [371, 112] on icon "Formatting Options" at bounding box center [373, 112] width 7 height 7
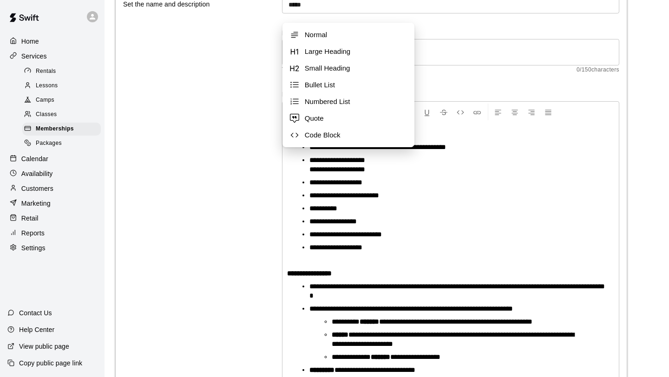
click at [461, 255] on div "**********" at bounding box center [450, 317] width 336 height 389
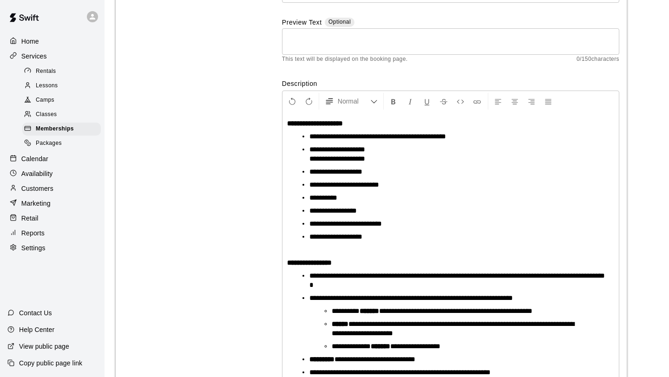
scroll to position [109, 0]
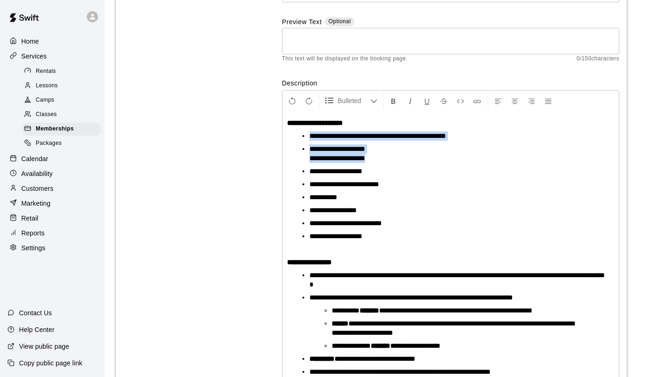
drag, startPoint x: 384, startPoint y: 160, endPoint x: 306, endPoint y: 138, distance: 81.3
click at [306, 138] on ul "**********" at bounding box center [455, 186] width 320 height 110
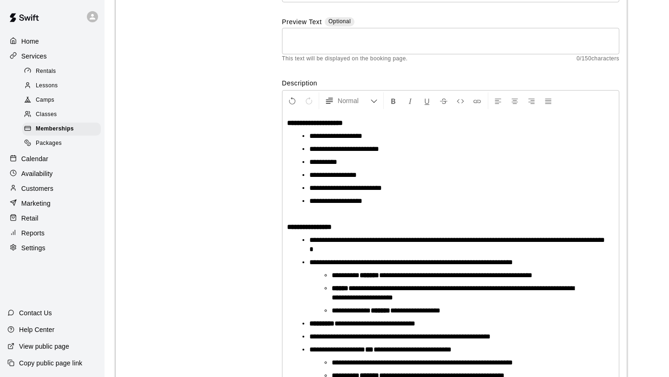
click at [388, 209] on div "**********" at bounding box center [450, 289] width 336 height 354
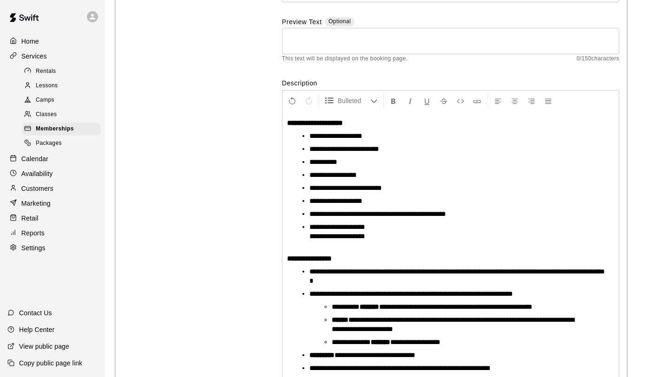
click at [357, 199] on span "**********" at bounding box center [335, 200] width 53 height 7
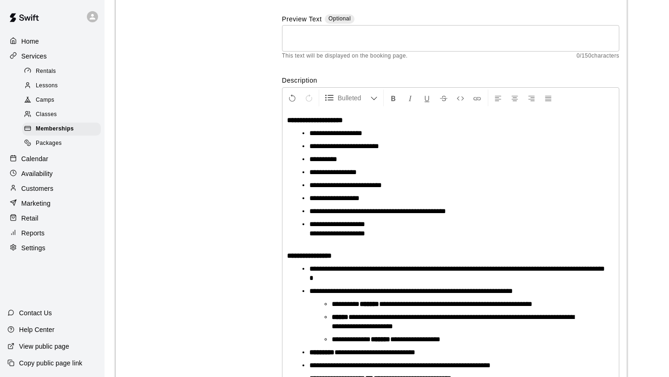
click at [309, 235] on span "**********" at bounding box center [337, 233] width 56 height 7
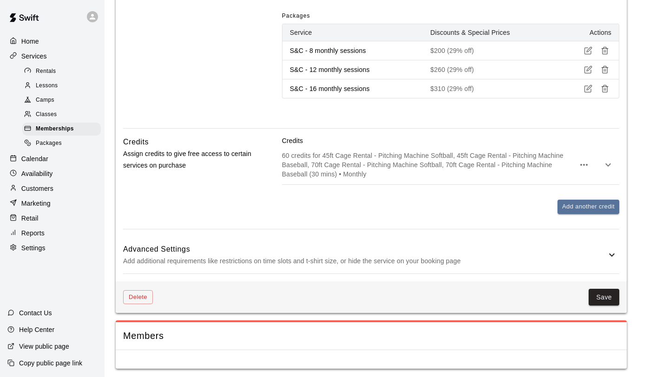
scroll to position [847, 0]
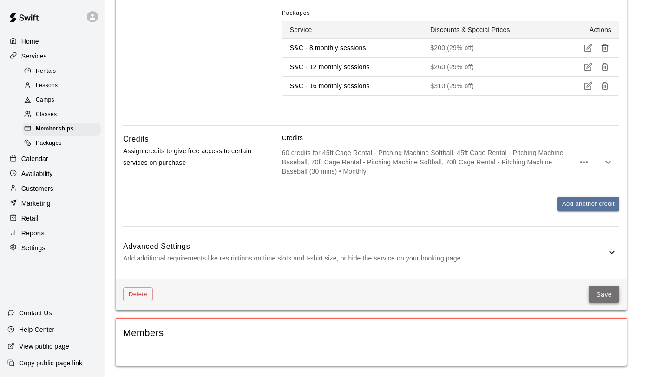
click at [595, 290] on button "Save" at bounding box center [604, 294] width 31 height 17
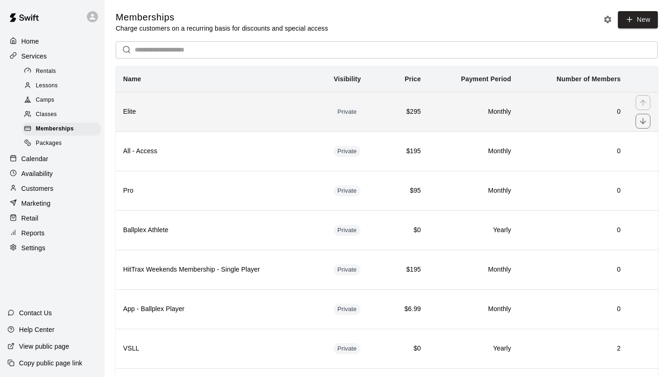
click at [264, 115] on h6 "Elite" at bounding box center [221, 112] width 196 height 10
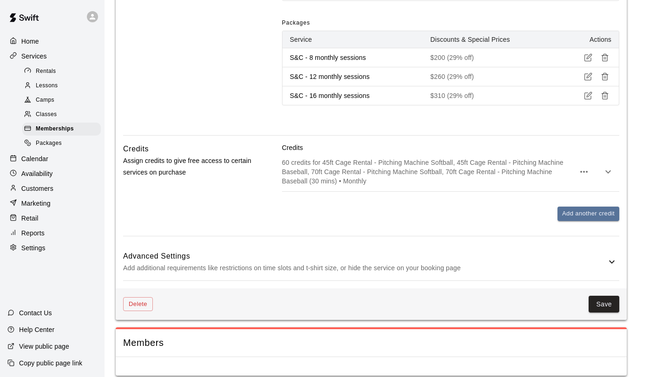
scroll to position [847, 0]
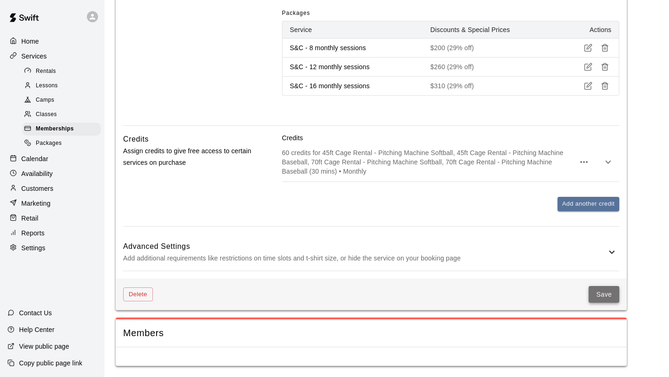
click at [604, 291] on button "Save" at bounding box center [604, 294] width 31 height 17
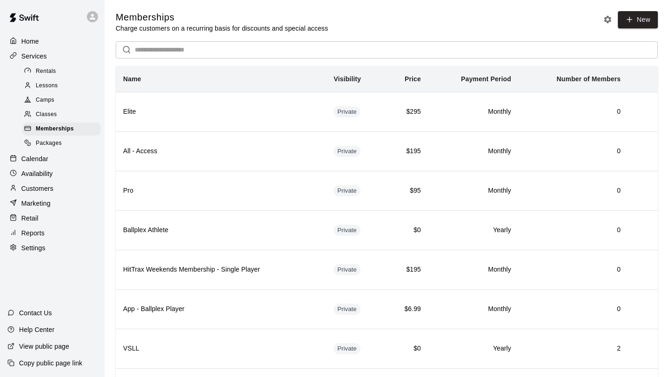
click at [70, 114] on div "Classes" at bounding box center [61, 114] width 79 height 13
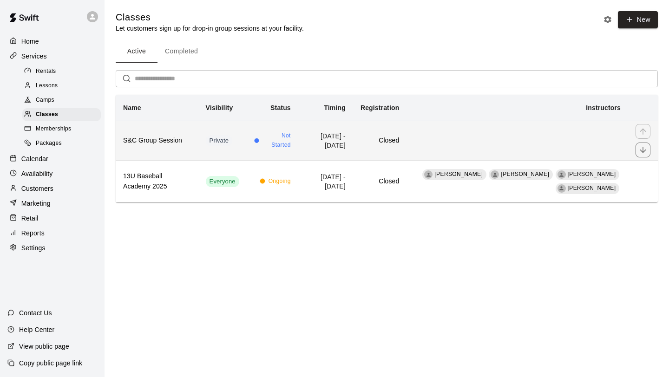
click at [477, 147] on td "simple table" at bounding box center [518, 140] width 222 height 39
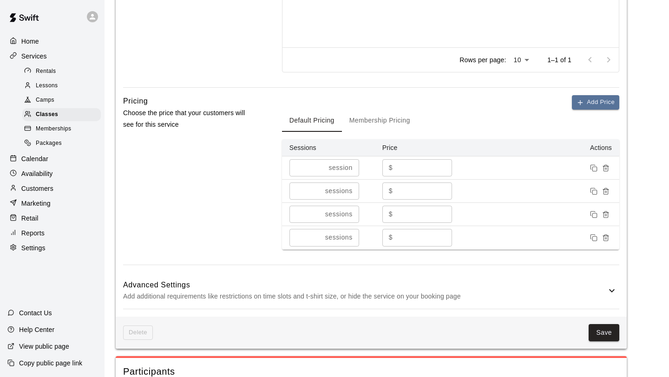
scroll to position [502, 0]
click at [389, 125] on button "Membership Pricing" at bounding box center [380, 120] width 76 height 22
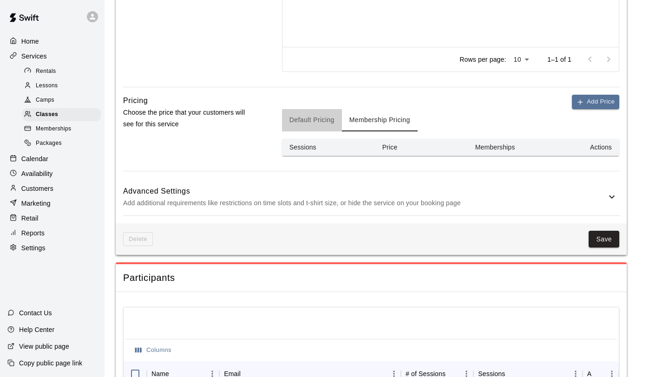
click at [316, 124] on button "Default Pricing" at bounding box center [312, 120] width 60 height 22
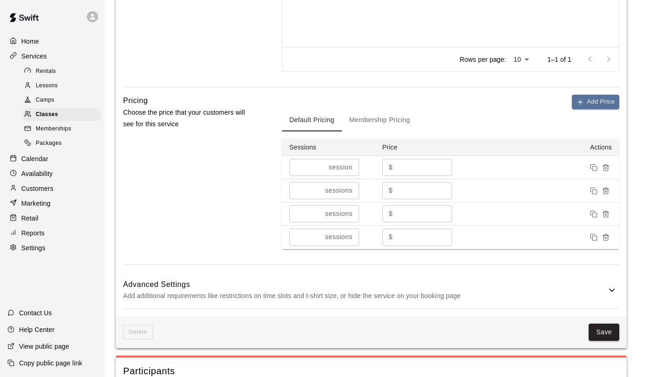
click at [73, 124] on div "Memberships" at bounding box center [61, 129] width 79 height 13
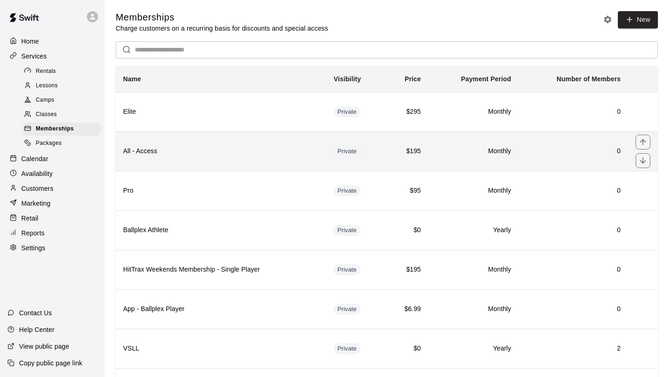
click at [225, 162] on th "All - Access" at bounding box center [221, 150] width 210 height 39
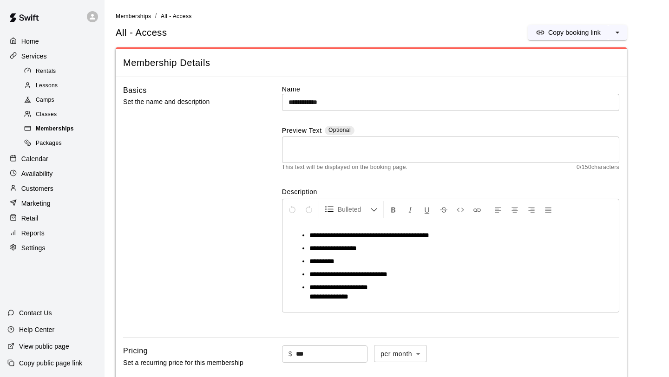
click at [57, 125] on span "Memberships" at bounding box center [55, 129] width 38 height 9
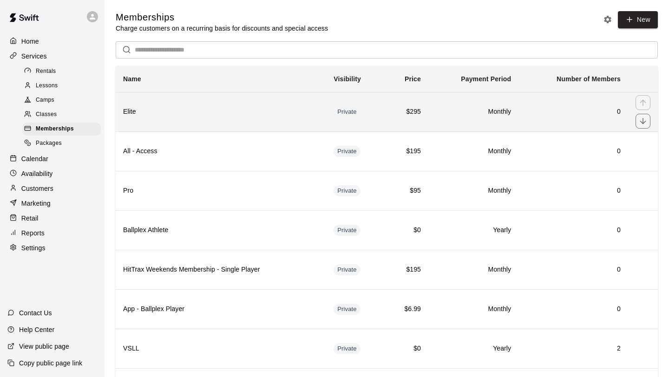
click at [238, 118] on th "Elite" at bounding box center [221, 111] width 210 height 39
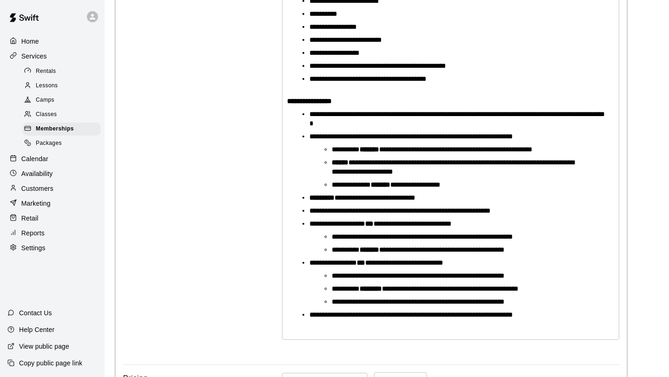
scroll to position [263, 0]
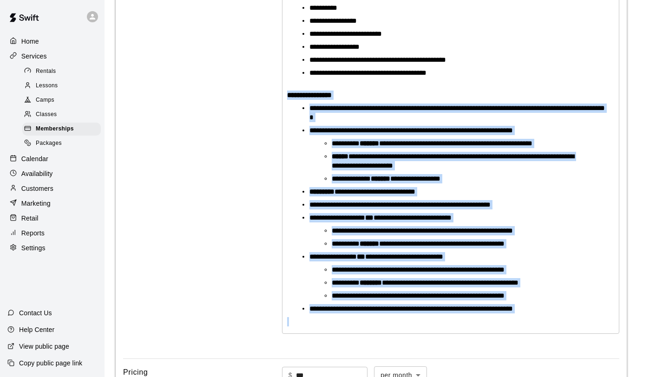
drag, startPoint x: 286, startPoint y: 93, endPoint x: 568, endPoint y: 322, distance: 362.7
click at [568, 322] on div "**********" at bounding box center [450, 145] width 336 height 376
copy div "**********"
click at [53, 130] on span "Memberships" at bounding box center [55, 129] width 38 height 9
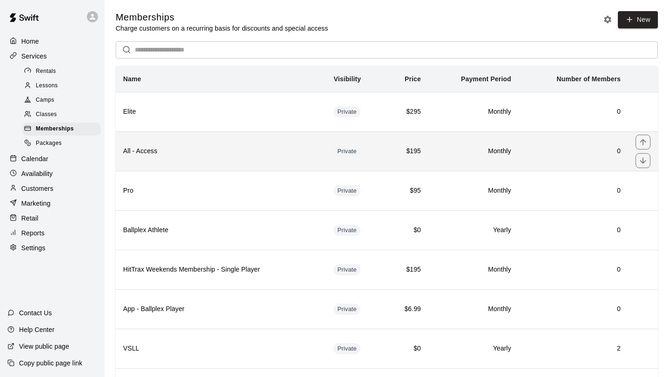
click at [215, 150] on h6 "All - Access" at bounding box center [221, 151] width 196 height 10
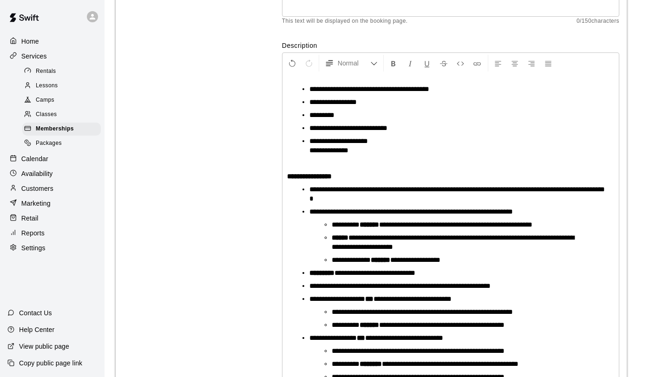
scroll to position [141, 0]
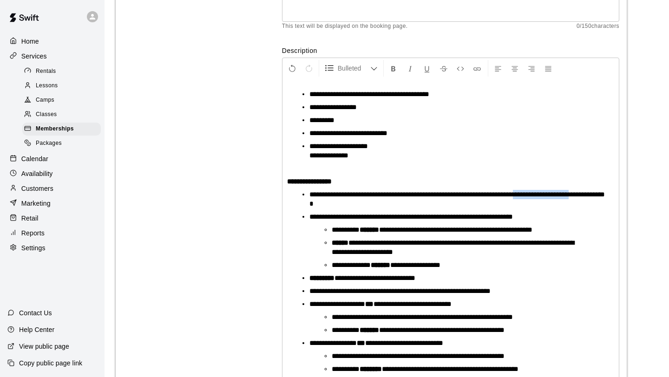
drag, startPoint x: 323, startPoint y: 205, endPoint x: 543, endPoint y: 193, distance: 220.6
click at [543, 193] on span "**********" at bounding box center [456, 199] width 295 height 16
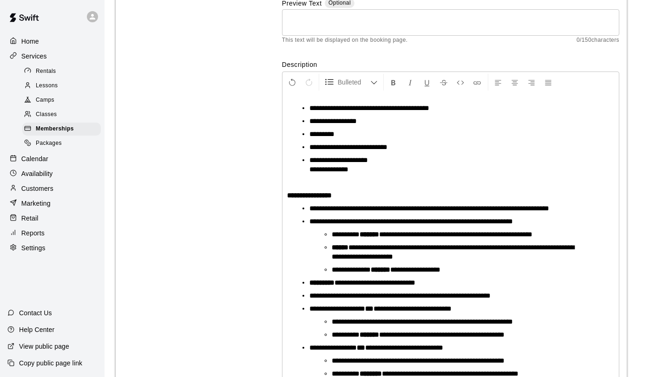
scroll to position [125, 0]
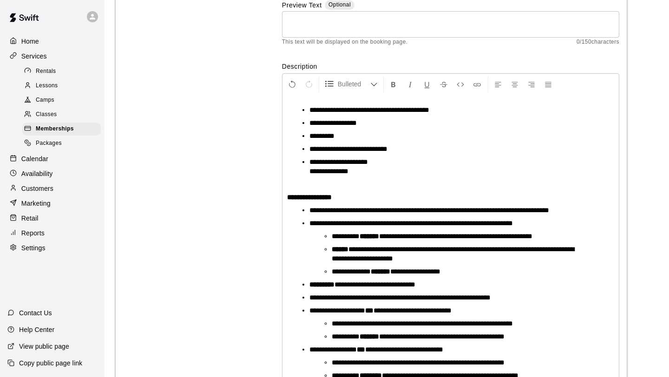
drag, startPoint x: 378, startPoint y: 176, endPoint x: 284, endPoint y: 102, distance: 119.4
click at [283, 101] on div "**********" at bounding box center [450, 261] width 336 height 332
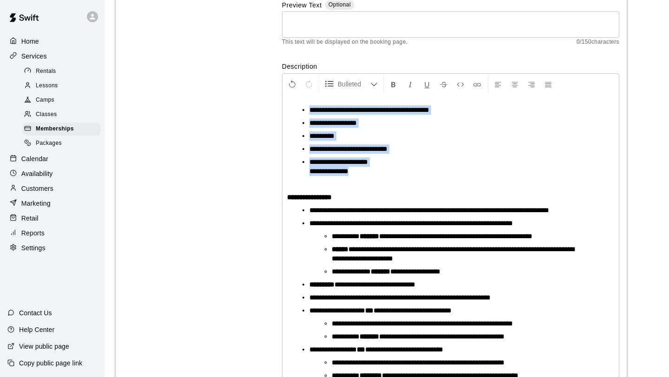
drag, startPoint x: 364, startPoint y: 172, endPoint x: 300, endPoint y: 102, distance: 94.4
click at [300, 102] on div "**********" at bounding box center [450, 261] width 336 height 332
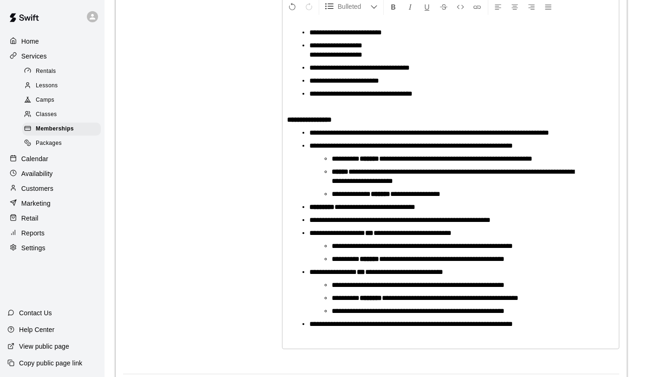
scroll to position [204, 0]
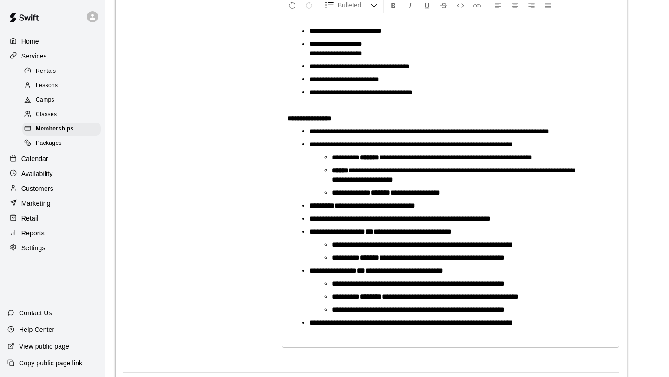
click at [583, 171] on li "**********" at bounding box center [458, 175] width 253 height 19
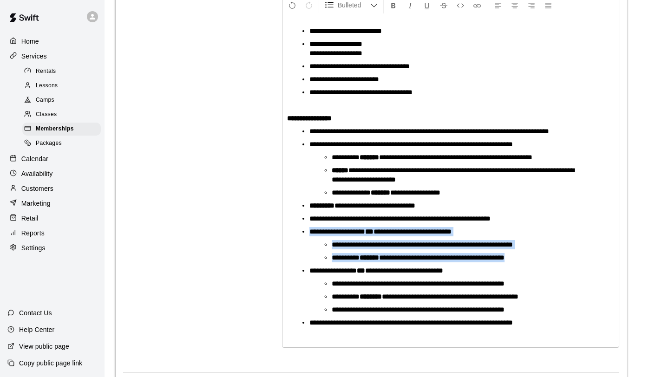
drag, startPoint x: 538, startPoint y: 262, endPoint x: 297, endPoint y: 233, distance: 242.3
click at [297, 233] on ul "**********" at bounding box center [455, 227] width 320 height 201
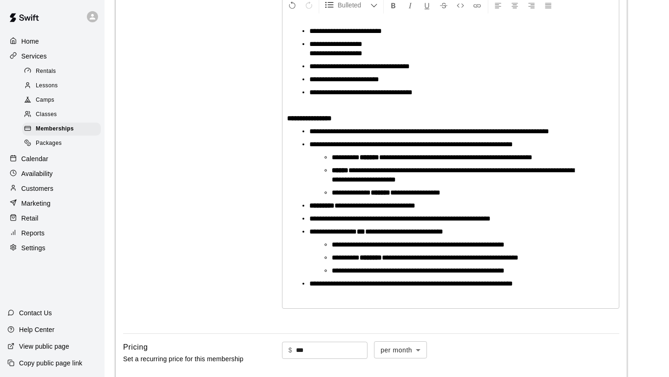
click at [357, 272] on span "**********" at bounding box center [418, 270] width 173 height 7
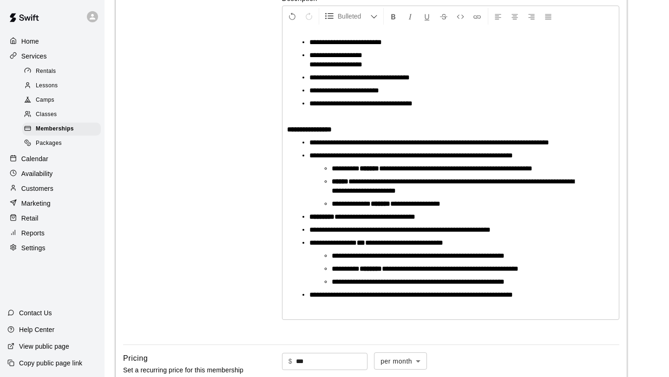
scroll to position [195, 0]
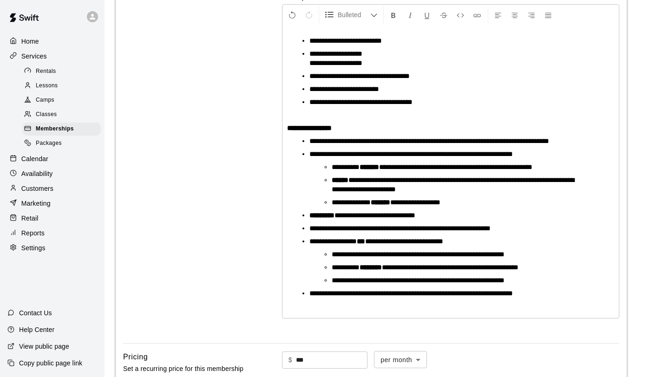
click at [396, 316] on div "**********" at bounding box center [450, 172] width 336 height 293
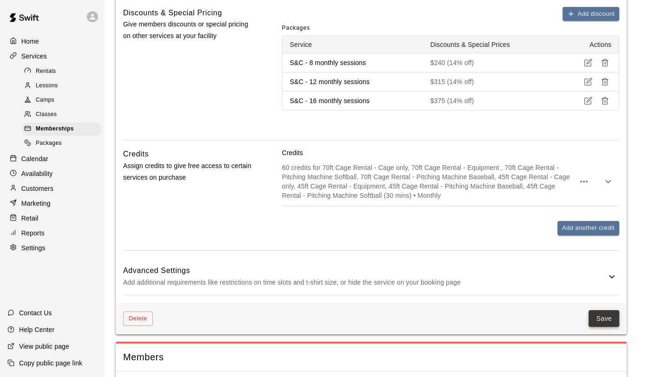
scroll to position [582, 0]
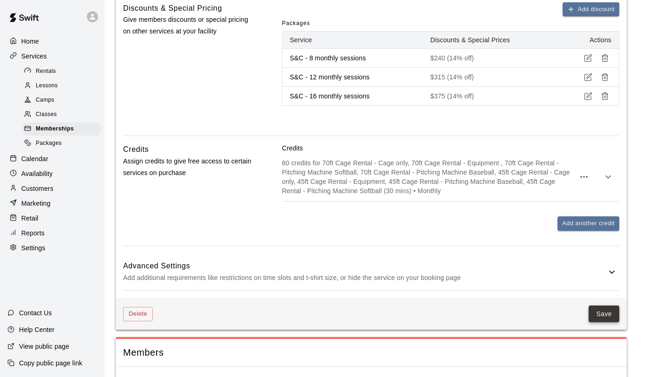
click at [602, 314] on button "Save" at bounding box center [604, 314] width 31 height 17
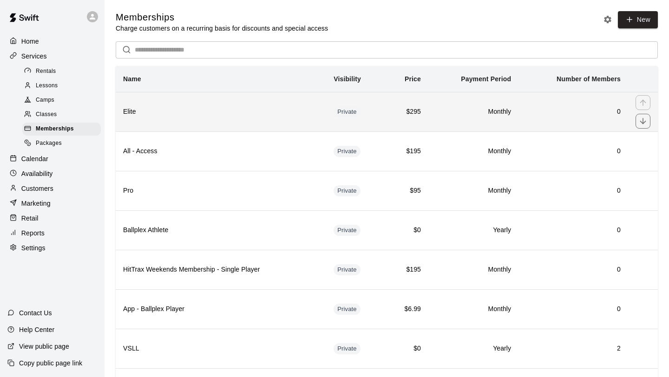
click at [216, 110] on h6 "Elite" at bounding box center [221, 112] width 196 height 10
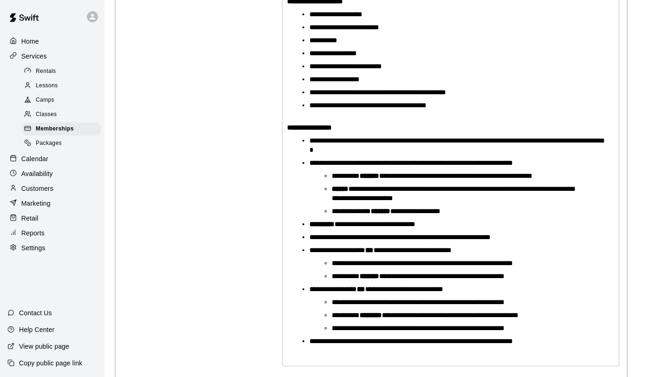
scroll to position [232, 0]
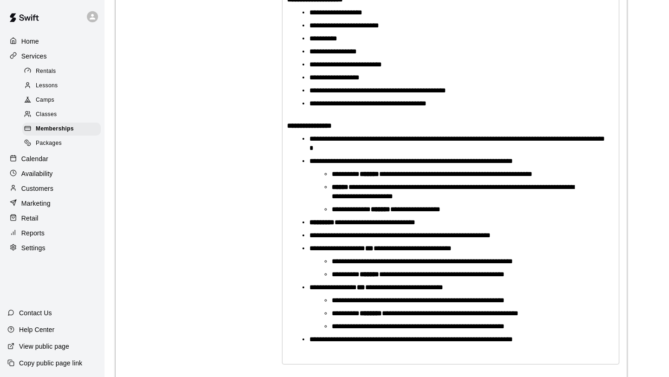
click at [584, 189] on li "**********" at bounding box center [458, 192] width 253 height 19
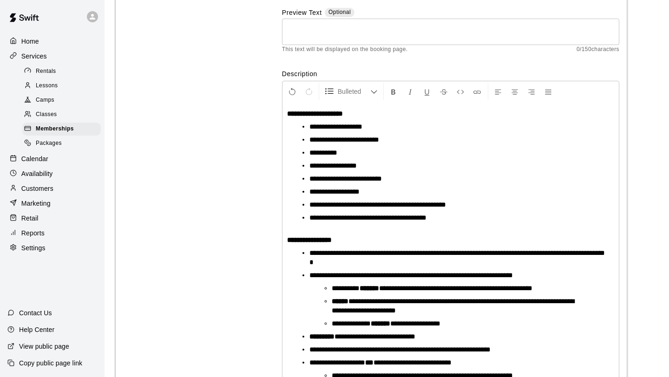
scroll to position [117, 0]
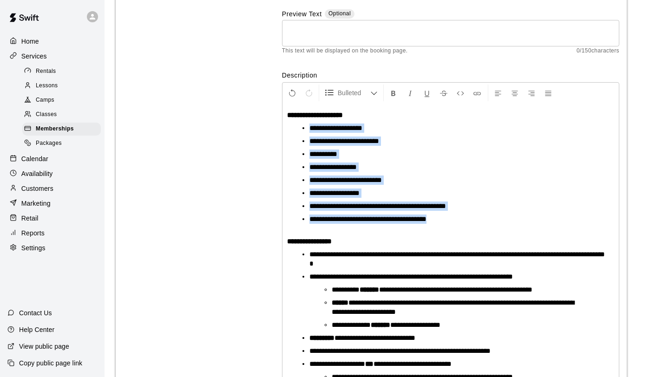
drag, startPoint x: 449, startPoint y: 223, endPoint x: 302, endPoint y: 133, distance: 171.6
click at [302, 133] on ul "**********" at bounding box center [455, 179] width 320 height 110
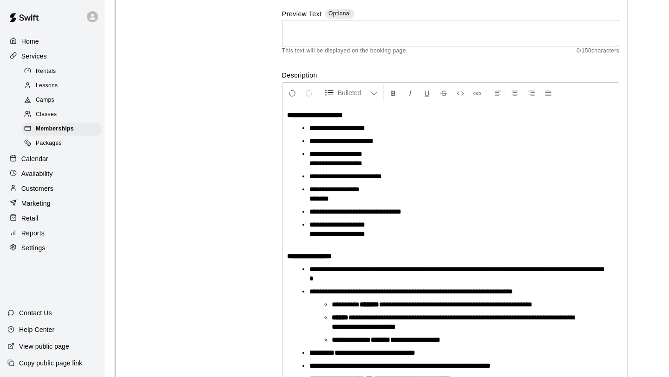
click at [317, 131] on span "**********" at bounding box center [337, 128] width 56 height 7
click at [378, 129] on li "**********" at bounding box center [454, 128] width 290 height 9
click at [381, 235] on li "**********" at bounding box center [454, 234] width 290 height 28
click at [426, 215] on li "**********" at bounding box center [454, 211] width 290 height 9
click at [383, 235] on li "**********" at bounding box center [454, 234] width 290 height 28
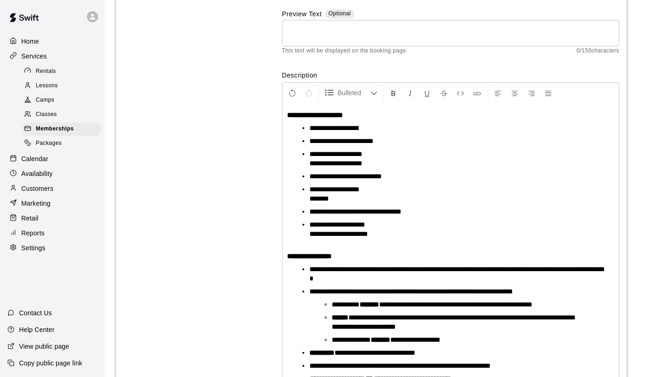
click at [400, 179] on li "**********" at bounding box center [454, 176] width 290 height 9
click at [373, 163] on li "**********" at bounding box center [454, 159] width 290 height 19
click at [379, 130] on li "**********" at bounding box center [454, 128] width 290 height 9
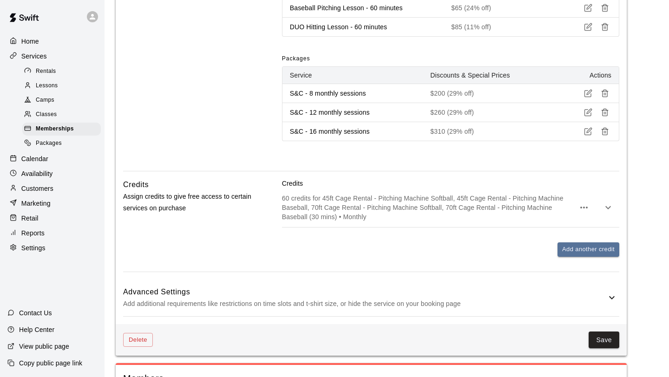
scroll to position [862, 0]
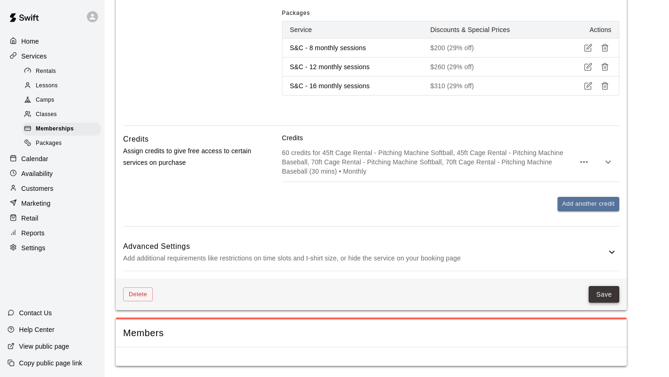
click at [607, 295] on button "Save" at bounding box center [604, 294] width 31 height 17
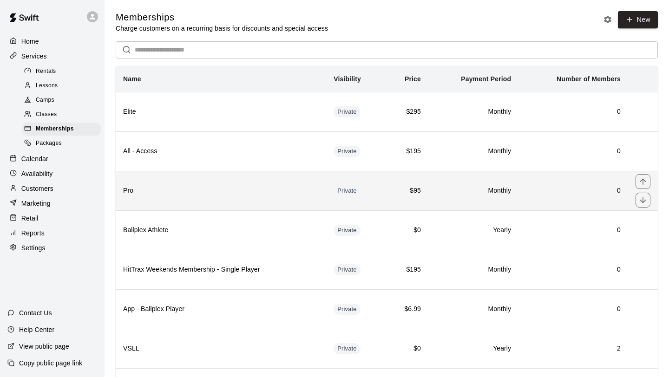
click at [261, 193] on h6 "Pro" at bounding box center [221, 191] width 196 height 10
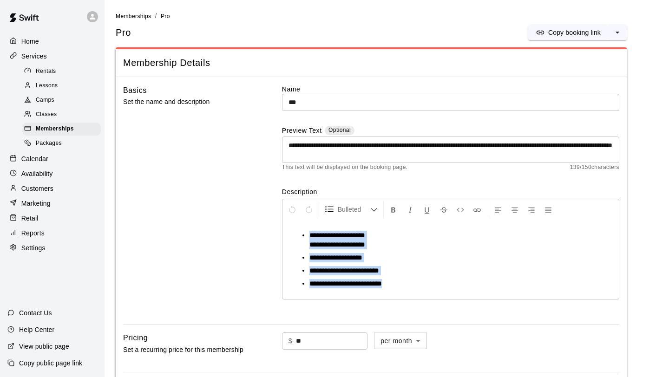
drag, startPoint x: 397, startPoint y: 287, endPoint x: 289, endPoint y: 223, distance: 124.9
click at [289, 223] on div "**********" at bounding box center [450, 259] width 336 height 79
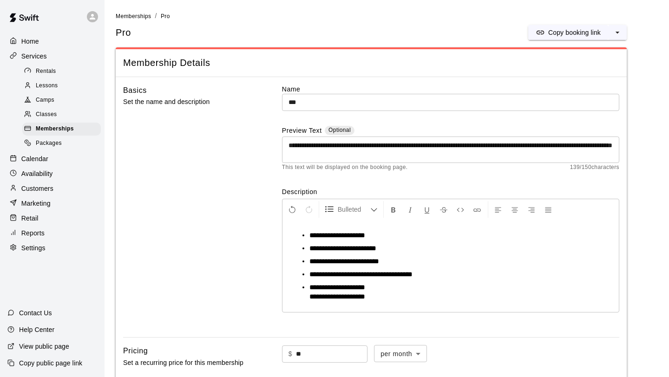
click at [318, 236] on span "**********" at bounding box center [337, 235] width 56 height 7
click at [309, 299] on span "**********" at bounding box center [337, 296] width 56 height 7
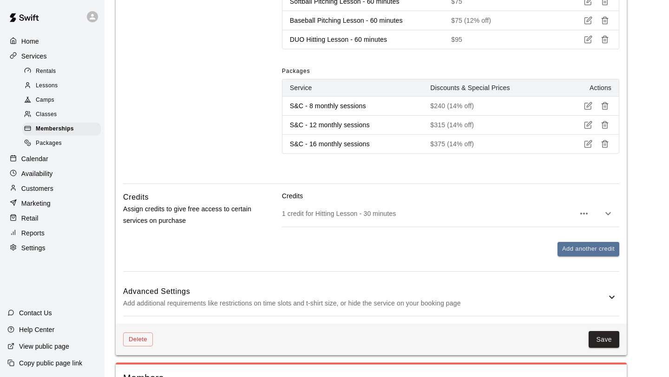
scroll to position [540, 0]
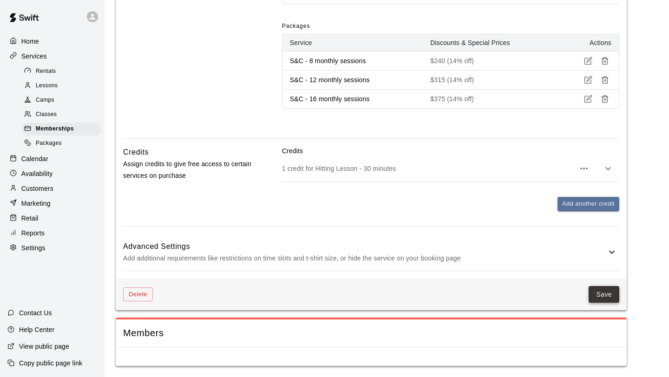
click at [613, 288] on button "Save" at bounding box center [604, 294] width 31 height 17
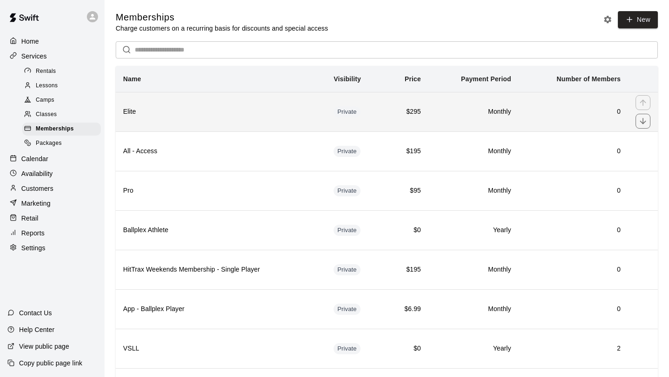
click at [197, 120] on th "Elite" at bounding box center [221, 111] width 210 height 39
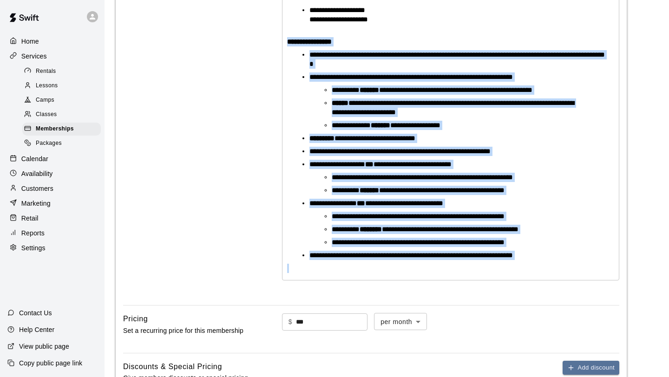
scroll to position [349, 0]
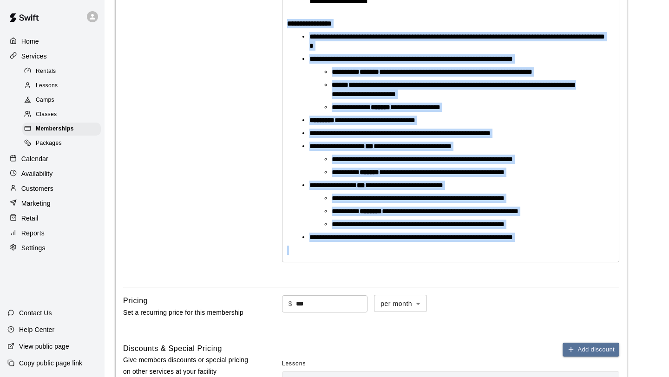
drag, startPoint x: 286, startPoint y: 146, endPoint x: 579, endPoint y: 245, distance: 309.1
click at [579, 245] on div "**********" at bounding box center [450, 66] width 336 height 391
copy div "**********"
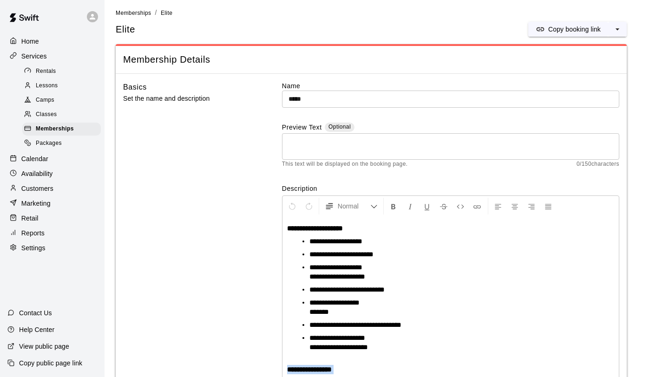
scroll to position [0, 0]
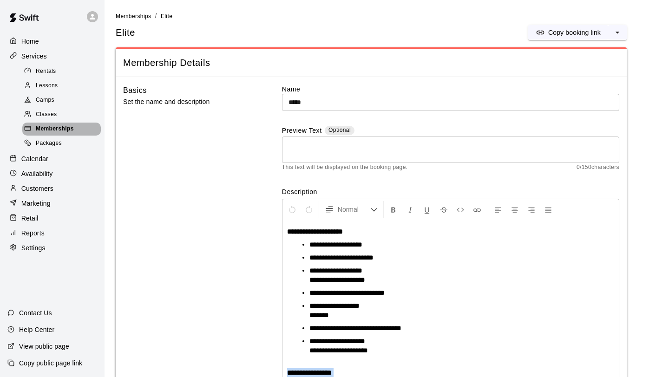
click at [71, 125] on span "Memberships" at bounding box center [55, 129] width 38 height 9
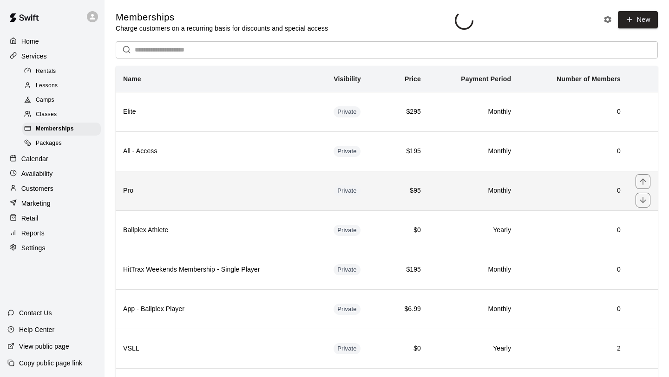
click at [195, 184] on th "Pro" at bounding box center [221, 190] width 210 height 39
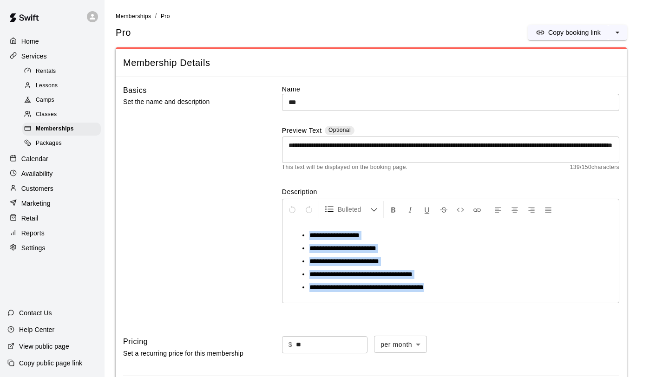
drag, startPoint x: 445, startPoint y: 291, endPoint x: 284, endPoint y: 222, distance: 174.6
click at [284, 222] on div "**********" at bounding box center [450, 261] width 336 height 83
click at [449, 289] on li "**********" at bounding box center [454, 287] width 290 height 9
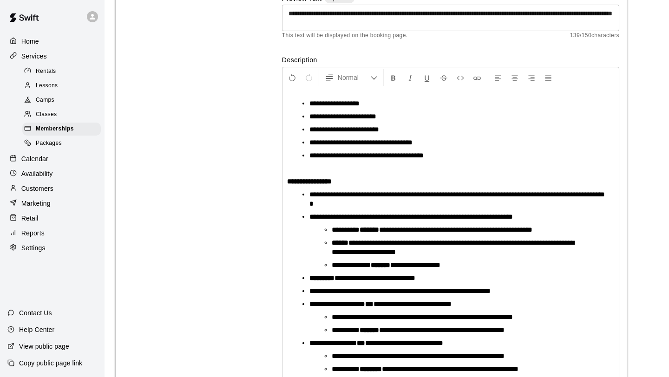
scroll to position [53, 0]
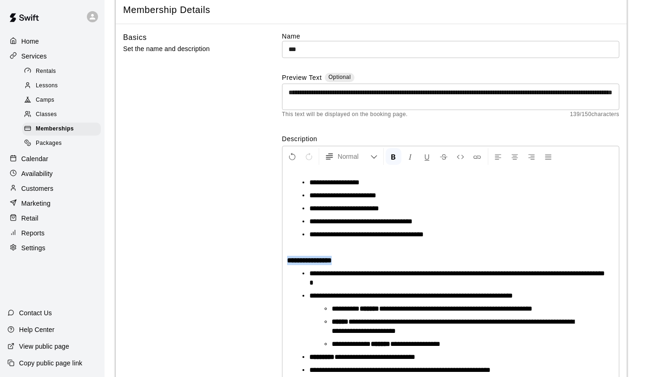
drag, startPoint x: 349, startPoint y: 262, endPoint x: 276, endPoint y: 260, distance: 72.5
click at [276, 260] on div "**********" at bounding box center [371, 275] width 496 height 486
copy strong "**********"
click at [297, 178] on ul "**********" at bounding box center [455, 208] width 320 height 61
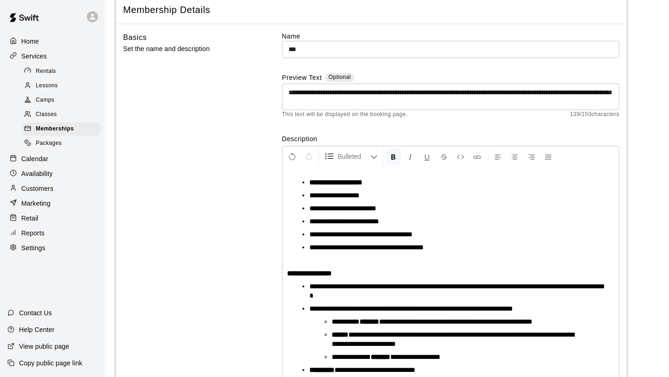
click at [312, 184] on strong "**********" at bounding box center [335, 182] width 53 height 7
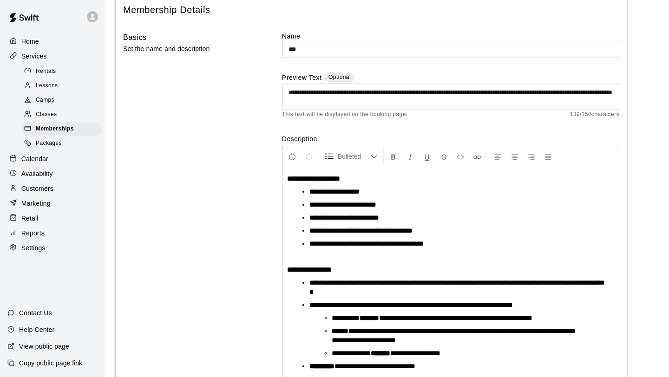
click at [351, 275] on div "**********" at bounding box center [450, 337] width 336 height 341
click at [350, 270] on p "**********" at bounding box center [450, 269] width 327 height 9
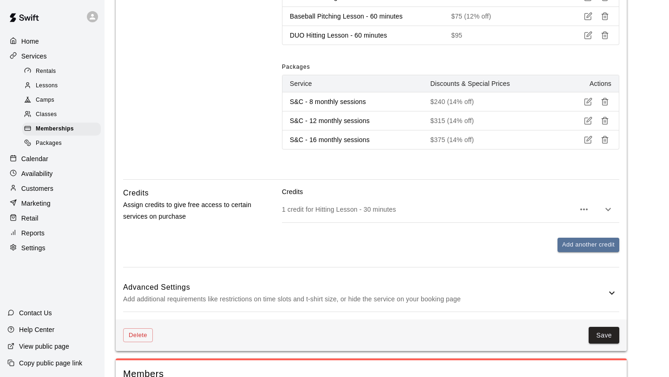
scroll to position [758, 0]
click at [598, 339] on button "Save" at bounding box center [604, 335] width 31 height 17
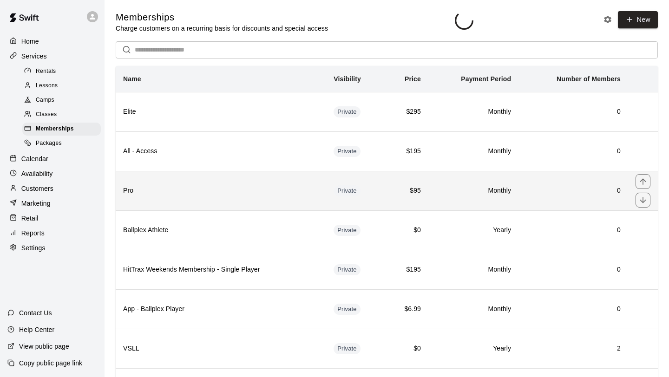
click at [188, 176] on th "Pro" at bounding box center [221, 190] width 210 height 39
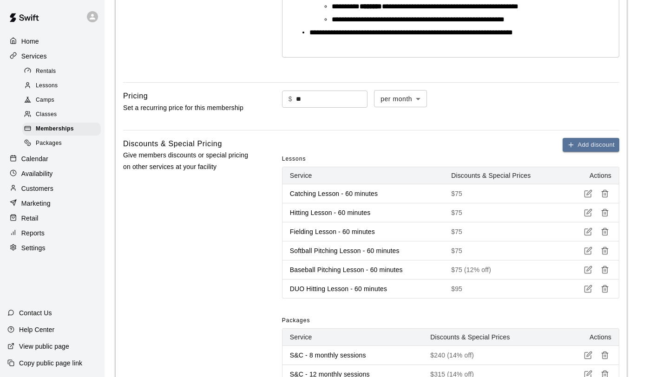
scroll to position [511, 0]
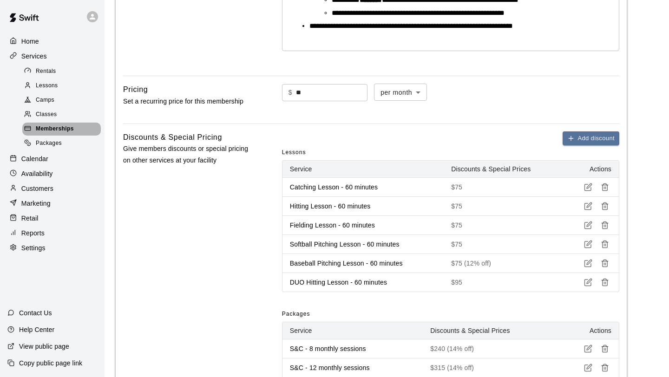
click at [67, 125] on span "Memberships" at bounding box center [55, 129] width 38 height 9
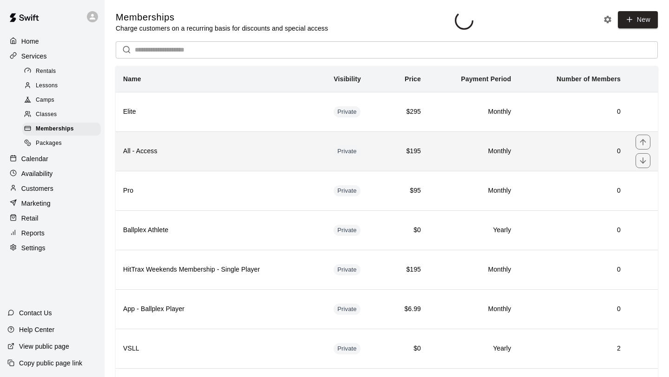
click at [166, 144] on th "All - Access" at bounding box center [221, 150] width 210 height 39
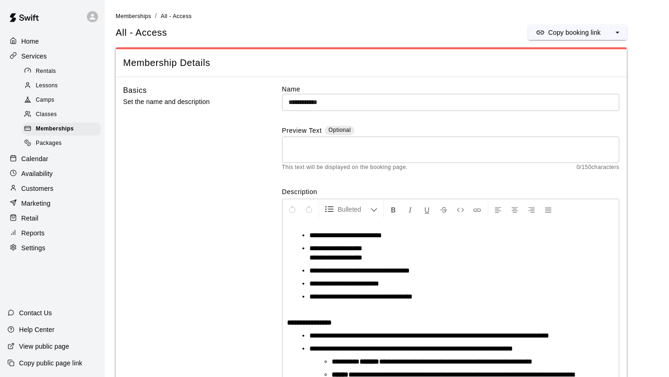
scroll to position [115, 0]
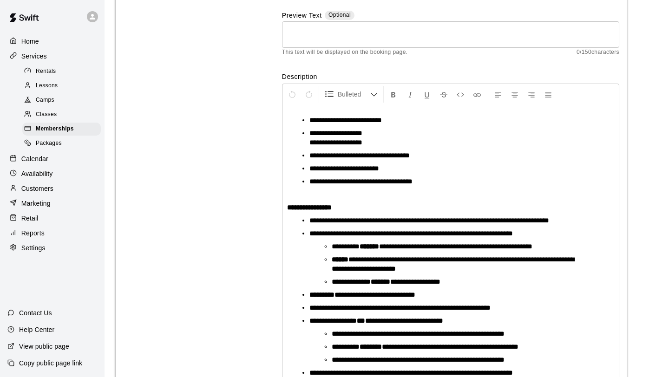
click at [350, 209] on p "**********" at bounding box center [450, 207] width 327 height 9
click at [308, 117] on ul "**********" at bounding box center [455, 151] width 320 height 71
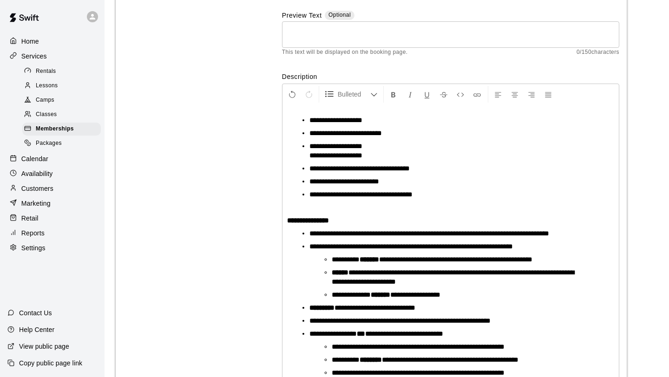
click at [310, 121] on span "**********" at bounding box center [335, 120] width 53 height 7
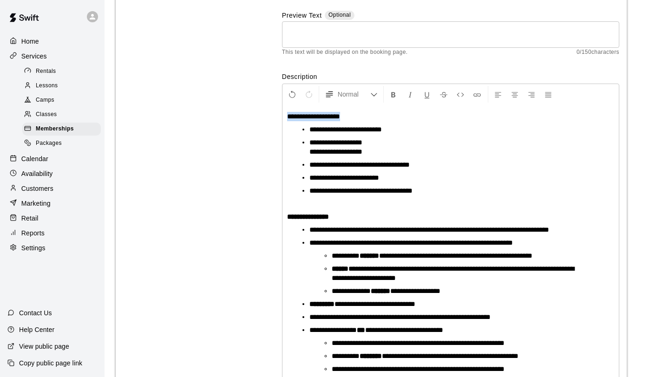
drag, startPoint x: 371, startPoint y: 119, endPoint x: 262, endPoint y: 109, distance: 109.7
click at [262, 109] on div "**********" at bounding box center [371, 192] width 496 height 446
click at [389, 96] on icon "Format Bold" at bounding box center [393, 95] width 8 height 8
click at [377, 210] on div "**********" at bounding box center [450, 251] width 336 height 293
click at [405, 135] on ul "**********" at bounding box center [455, 160] width 320 height 71
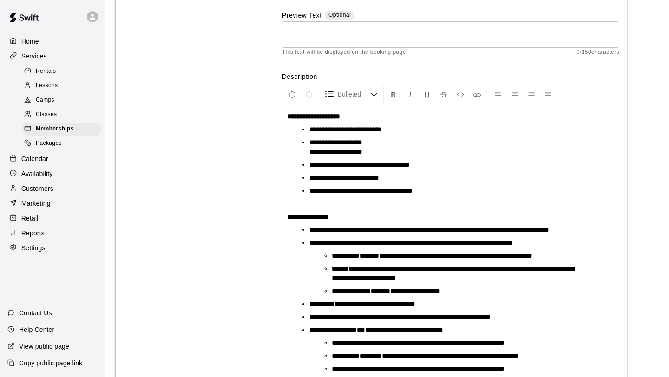
click at [404, 128] on li "**********" at bounding box center [454, 129] width 290 height 9
click at [309, 151] on span "**********" at bounding box center [335, 151] width 53 height 7
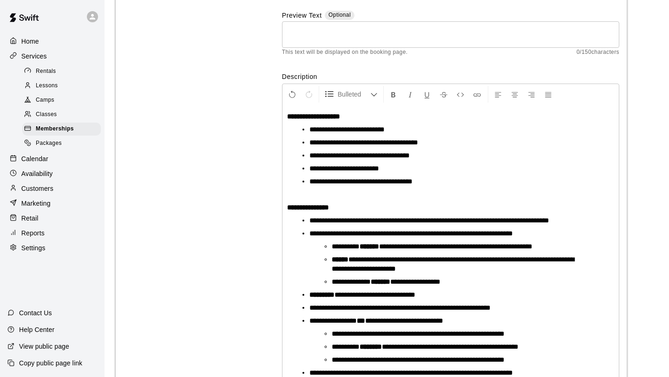
click at [442, 143] on li "**********" at bounding box center [454, 142] width 290 height 9
click at [438, 158] on li "**********" at bounding box center [454, 155] width 290 height 9
click at [395, 171] on li "**********" at bounding box center [454, 168] width 290 height 9
click at [439, 185] on li "**********" at bounding box center [454, 181] width 290 height 9
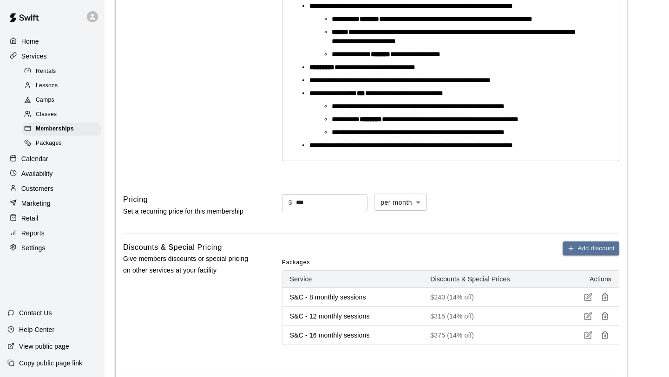
scroll to position [602, 0]
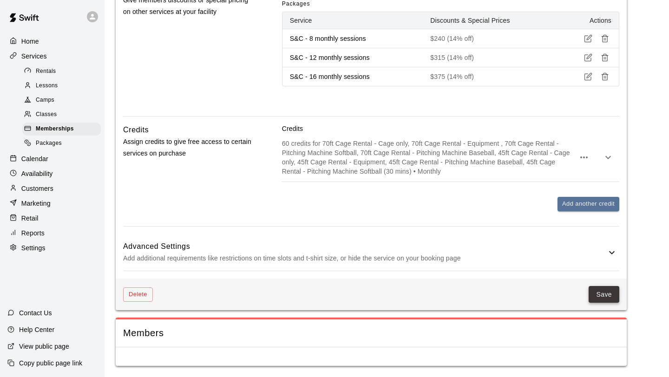
click at [595, 296] on button "Save" at bounding box center [604, 294] width 31 height 17
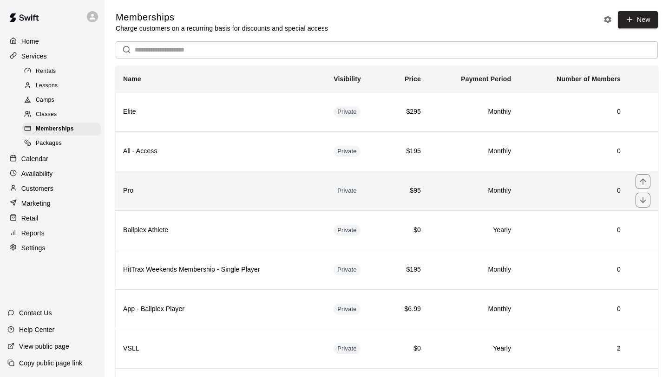
click at [238, 197] on th "Pro" at bounding box center [221, 190] width 210 height 39
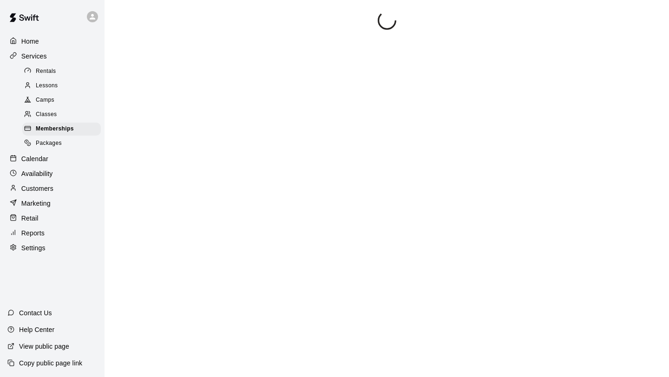
scroll to position [177, 0]
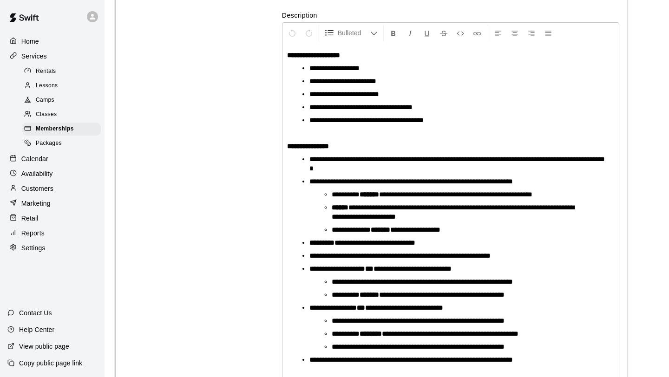
click at [384, 71] on li "**********" at bounding box center [454, 68] width 290 height 9
click at [411, 85] on li "**********" at bounding box center [454, 81] width 290 height 9
click at [398, 98] on li "**********" at bounding box center [454, 94] width 290 height 9
click at [443, 108] on li "**********" at bounding box center [454, 107] width 290 height 9
click at [447, 120] on li "**********" at bounding box center [454, 120] width 290 height 9
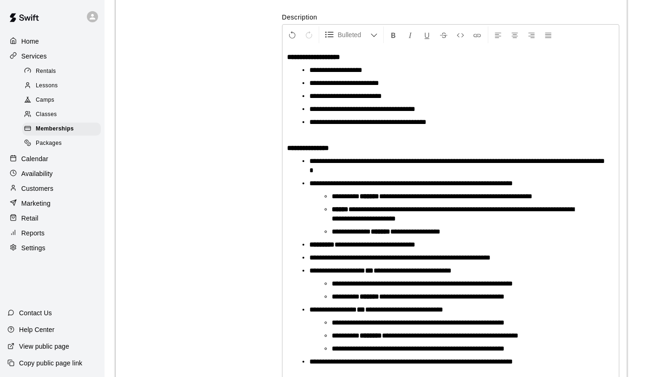
scroll to position [172, 0]
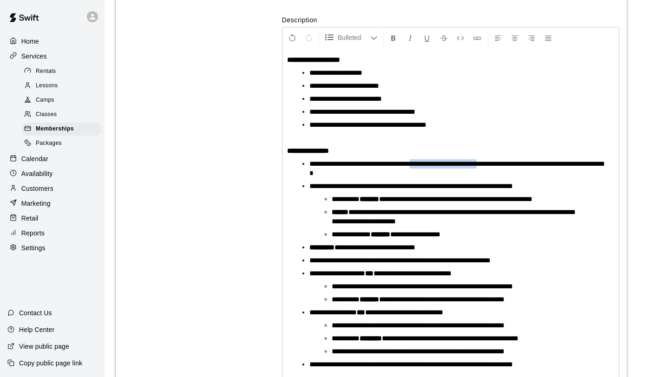
drag, startPoint x: 500, startPoint y: 165, endPoint x: 427, endPoint y: 165, distance: 72.9
click at [427, 165] on span "**********" at bounding box center [456, 168] width 295 height 16
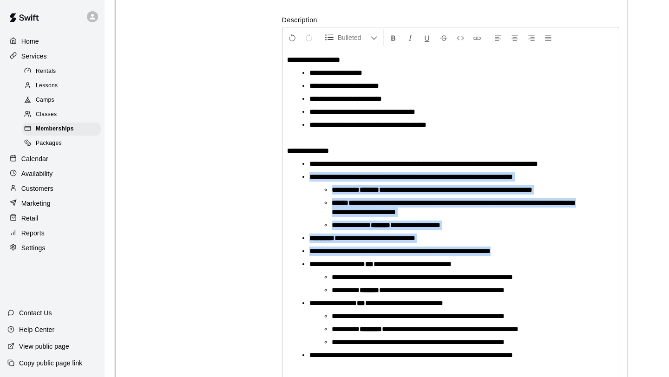
drag, startPoint x: 508, startPoint y: 255, endPoint x: 306, endPoint y: 182, distance: 215.5
click at [306, 182] on ul "**********" at bounding box center [455, 259] width 320 height 201
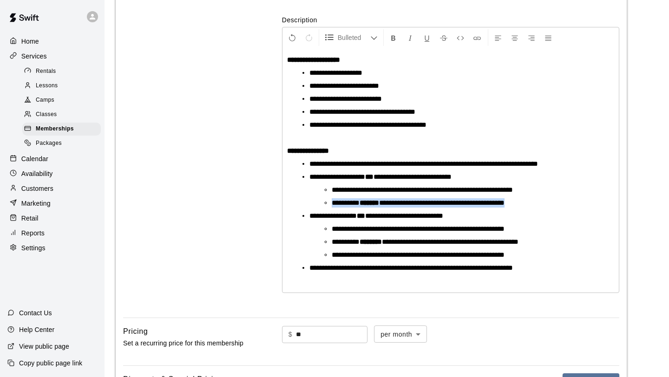
drag, startPoint x: 539, startPoint y: 207, endPoint x: 322, endPoint y: 203, distance: 216.5
click at [322, 203] on ul "**********" at bounding box center [458, 196] width 282 height 22
click at [479, 181] on li "**********" at bounding box center [454, 176] width 290 height 9
click at [334, 191] on span "**********" at bounding box center [422, 189] width 181 height 7
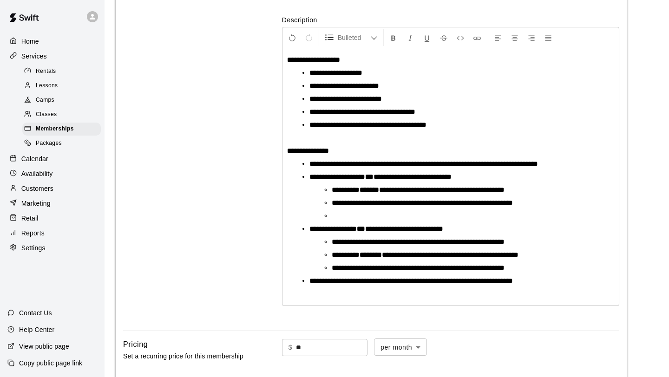
click at [332, 220] on li at bounding box center [458, 215] width 253 height 9
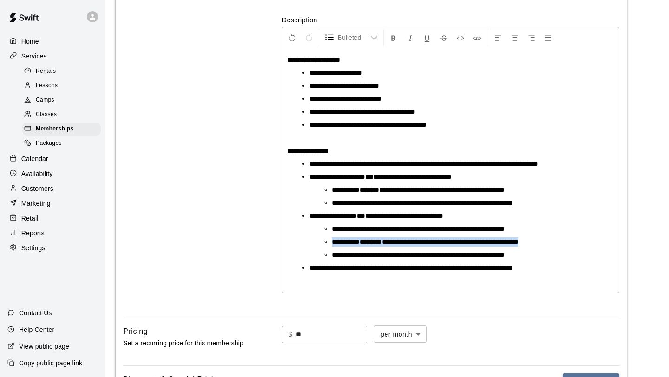
drag, startPoint x: 558, startPoint y: 242, endPoint x: 329, endPoint y: 243, distance: 229.1
click at [329, 244] on ul "**********" at bounding box center [458, 241] width 282 height 35
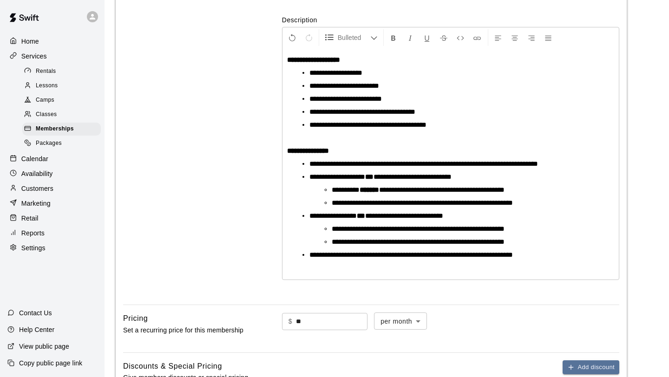
click at [333, 230] on span "**********" at bounding box center [418, 228] width 173 height 7
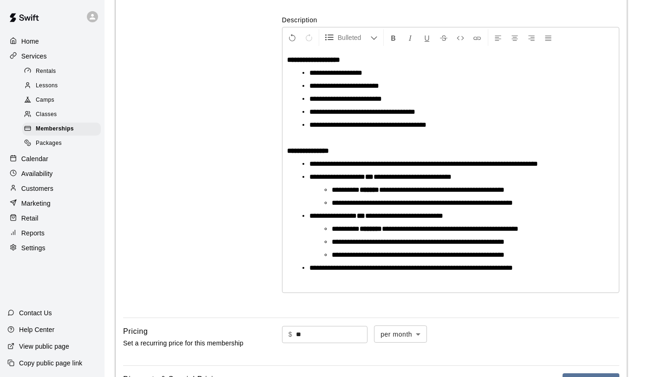
click at [357, 258] on span "**********" at bounding box center [418, 254] width 173 height 7
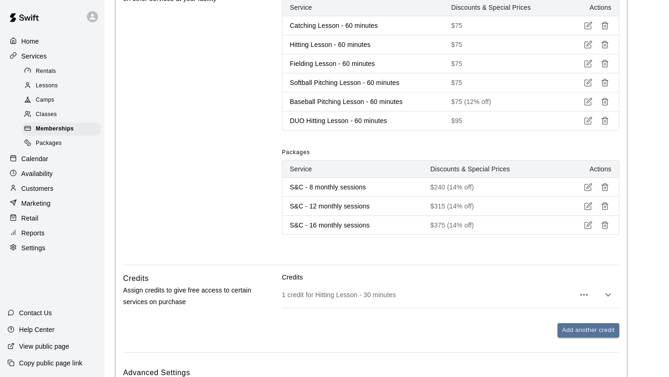
scroll to position [702, 0]
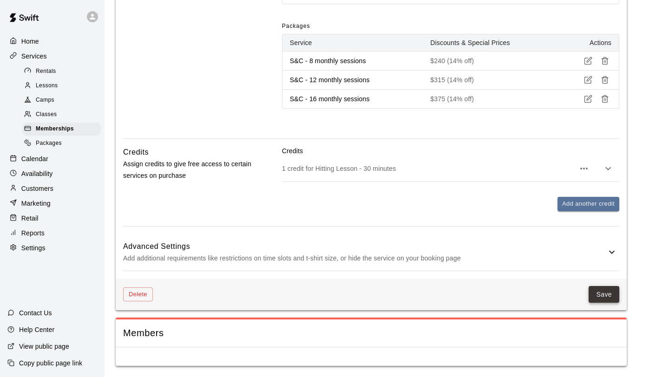
click at [597, 288] on button "Save" at bounding box center [604, 294] width 31 height 17
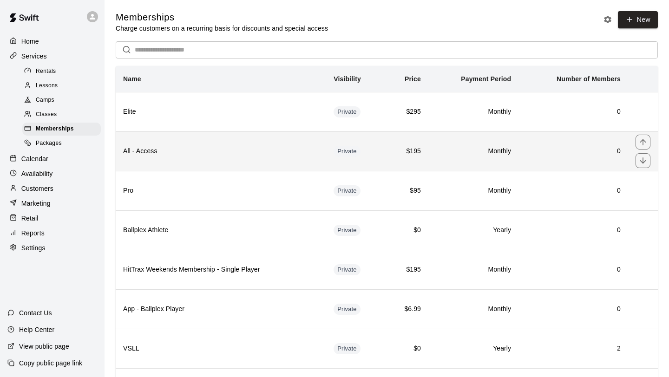
click at [258, 142] on th "All - Access" at bounding box center [221, 150] width 210 height 39
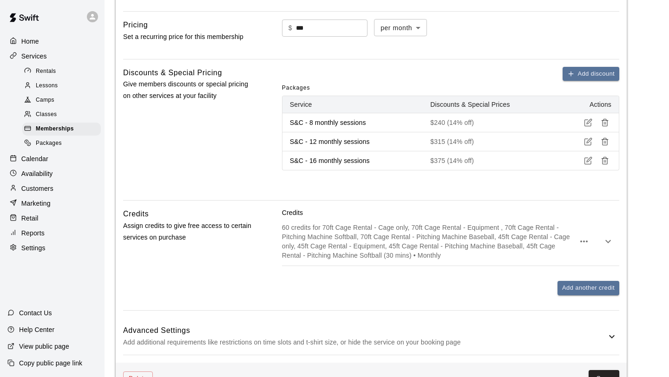
scroll to position [602, 0]
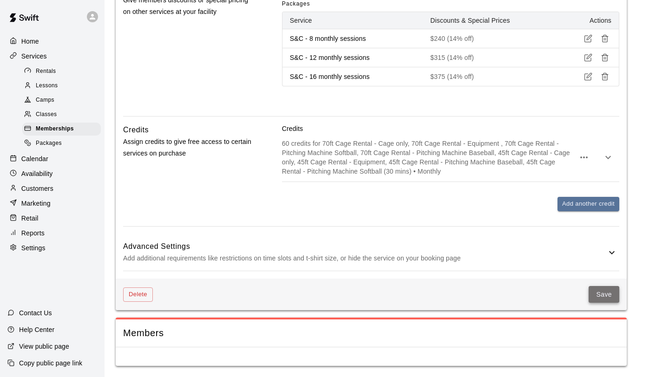
click at [605, 298] on button "Save" at bounding box center [604, 294] width 31 height 17
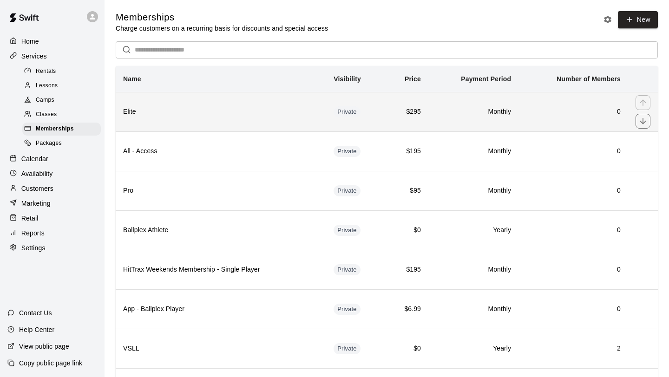
click at [210, 107] on h6 "Elite" at bounding box center [221, 112] width 196 height 10
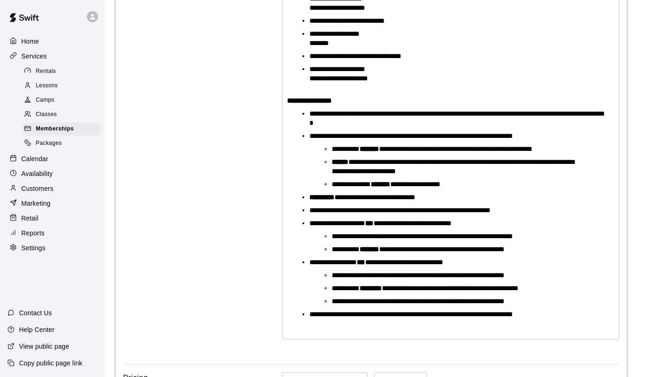
scroll to position [273, 0]
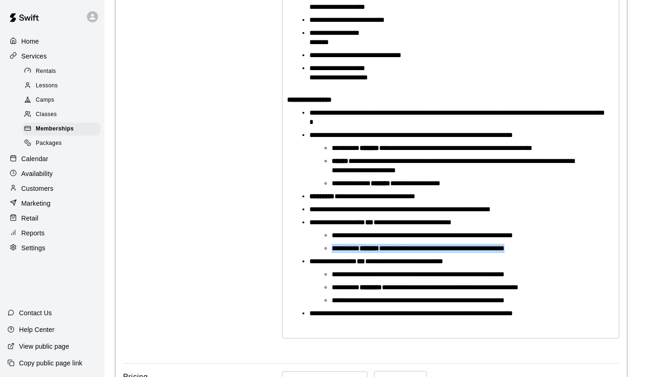
drag, startPoint x: 534, startPoint y: 252, endPoint x: 329, endPoint y: 249, distance: 205.4
click at [329, 249] on ul "**********" at bounding box center [458, 242] width 282 height 22
click at [333, 237] on span "**********" at bounding box center [422, 235] width 181 height 7
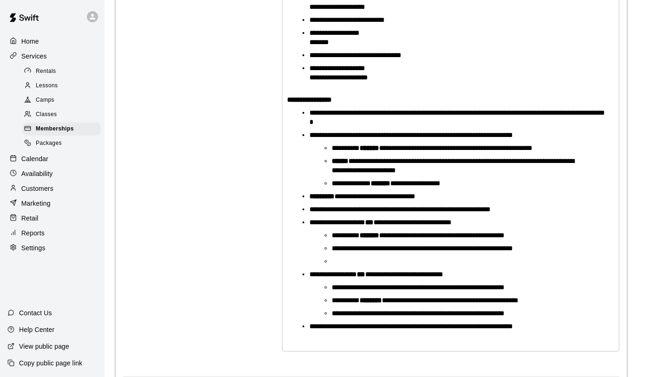
click at [335, 263] on li at bounding box center [458, 261] width 253 height 9
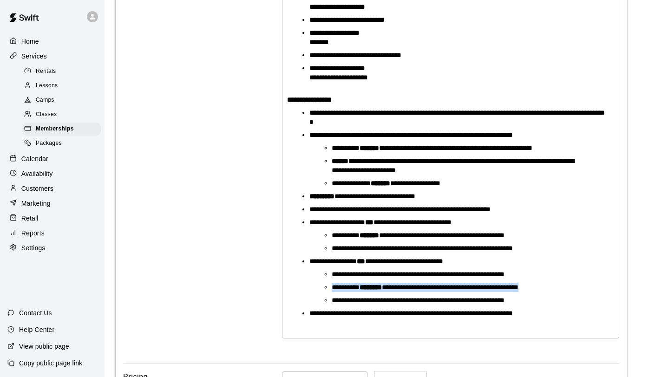
drag, startPoint x: 561, startPoint y: 289, endPoint x: 322, endPoint y: 285, distance: 239.3
click at [322, 285] on ul "**********" at bounding box center [458, 287] width 282 height 35
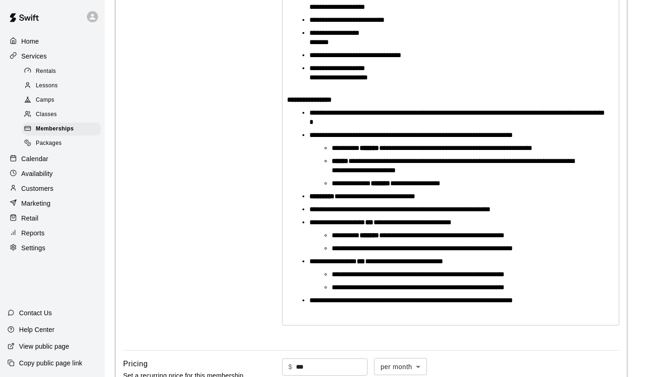
click at [332, 276] on span "**********" at bounding box center [418, 274] width 173 height 7
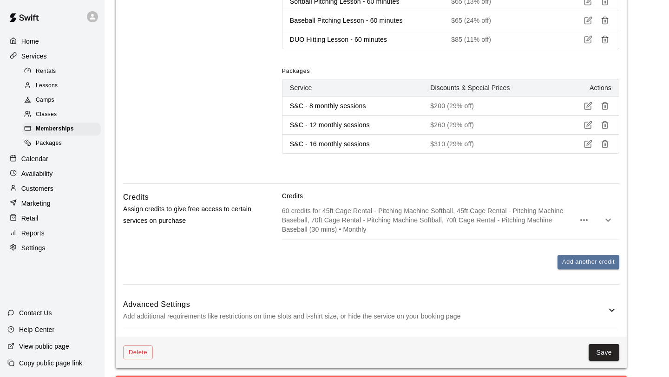
scroll to position [862, 0]
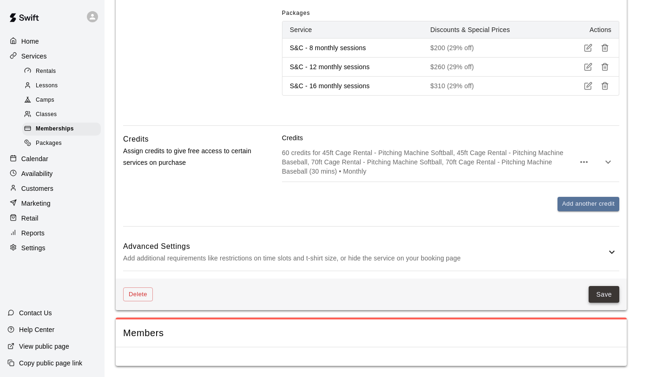
click at [613, 297] on button "Save" at bounding box center [604, 294] width 31 height 17
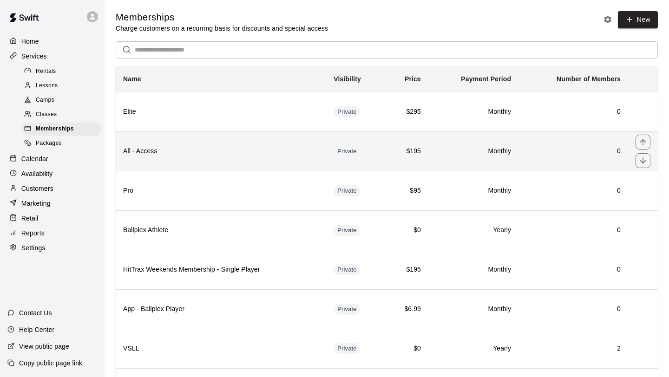
click at [272, 164] on th "All - Access" at bounding box center [221, 150] width 210 height 39
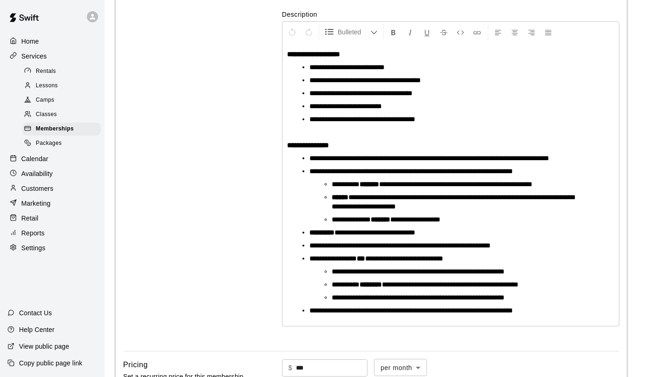
scroll to position [179, 0]
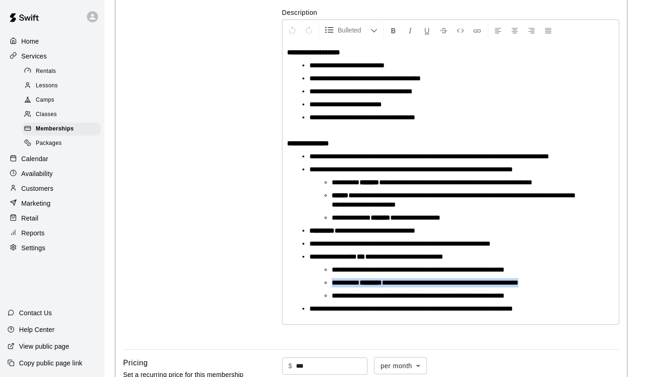
drag, startPoint x: 558, startPoint y: 285, endPoint x: 325, endPoint y: 278, distance: 233.8
click at [332, 278] on li "**********" at bounding box center [458, 282] width 253 height 9
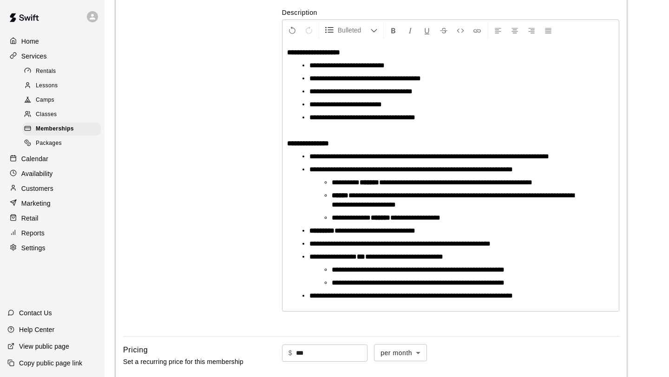
click at [332, 270] on span "**********" at bounding box center [418, 269] width 173 height 7
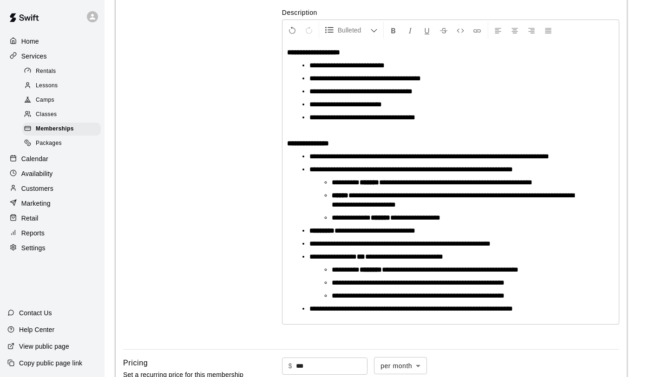
click at [453, 269] on span "**********" at bounding box center [450, 269] width 137 height 7
drag, startPoint x: 473, startPoint y: 271, endPoint x: 432, endPoint y: 269, distance: 41.9
click at [432, 269] on span "**********" at bounding box center [451, 269] width 139 height 7
copy span "**********"
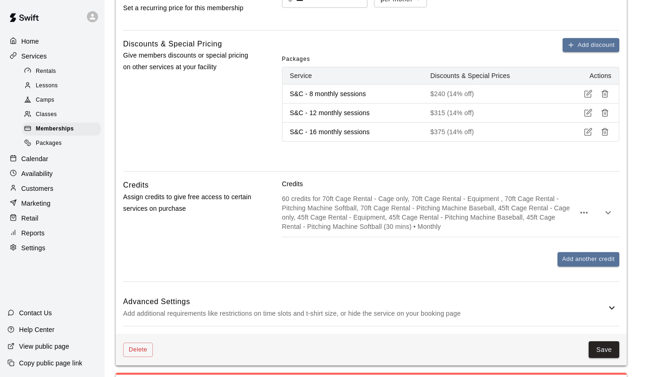
scroll to position [602, 0]
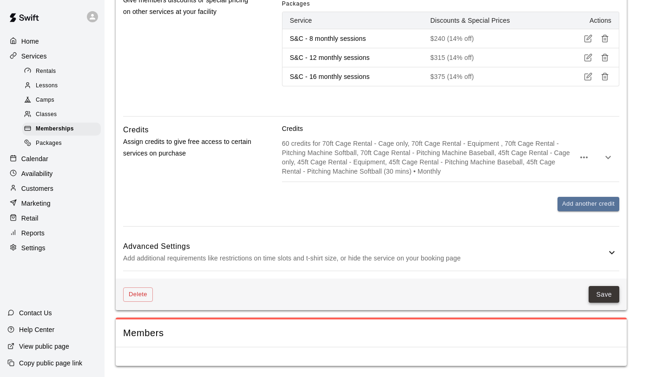
click at [607, 289] on button "Save" at bounding box center [604, 294] width 31 height 17
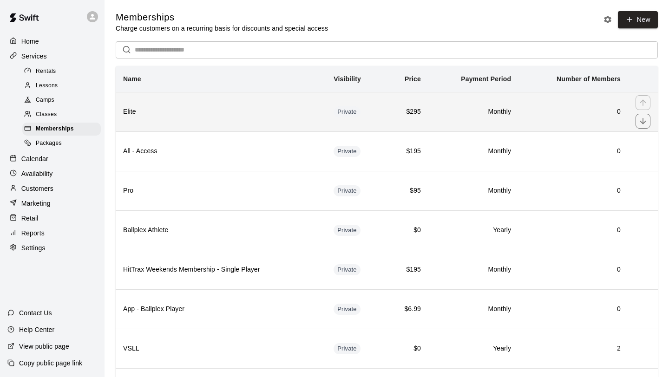
click at [244, 126] on th "Elite" at bounding box center [221, 111] width 210 height 39
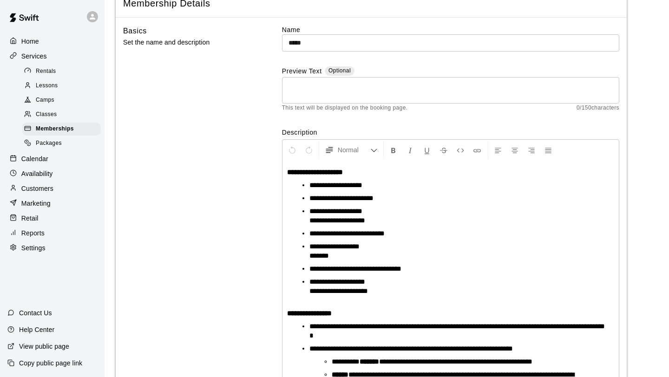
scroll to position [60, 0]
click at [308, 219] on ul "**********" at bounding box center [455, 242] width 320 height 125
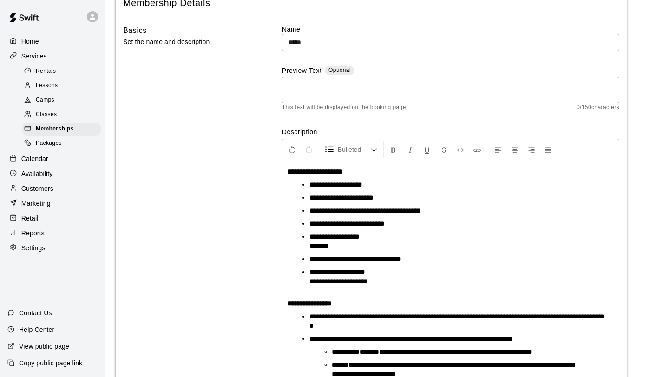
click at [308, 280] on ul "**********" at bounding box center [455, 237] width 320 height 115
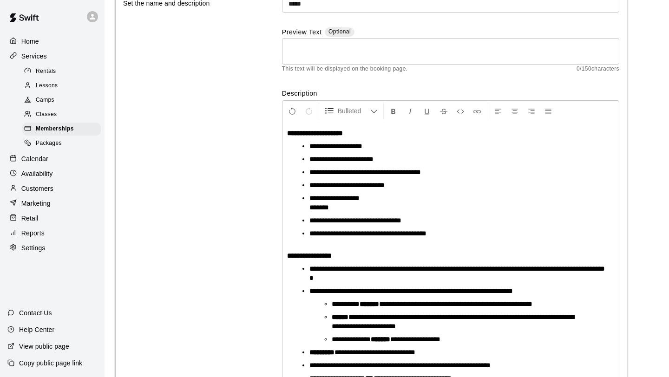
scroll to position [104, 0]
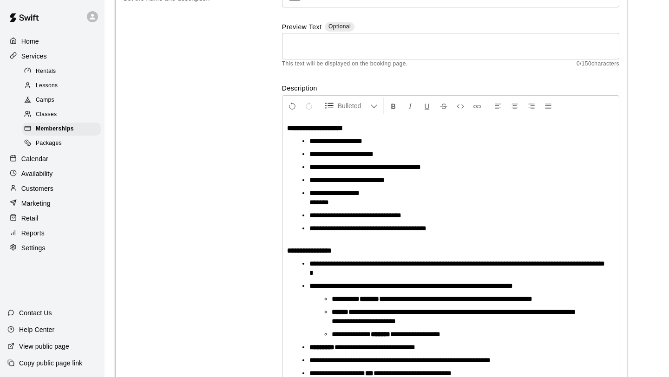
click at [309, 201] on span "*******" at bounding box center [319, 202] width 20 height 7
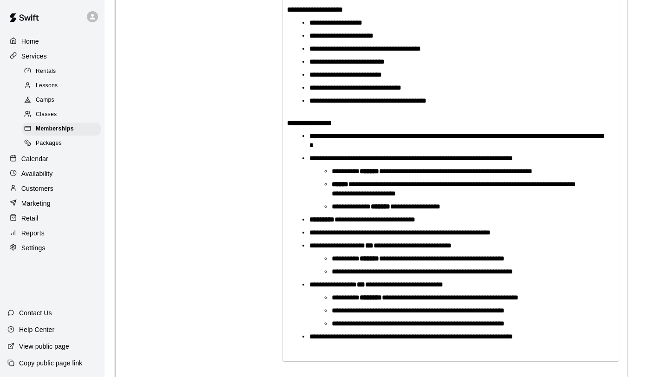
scroll to position [230, 0]
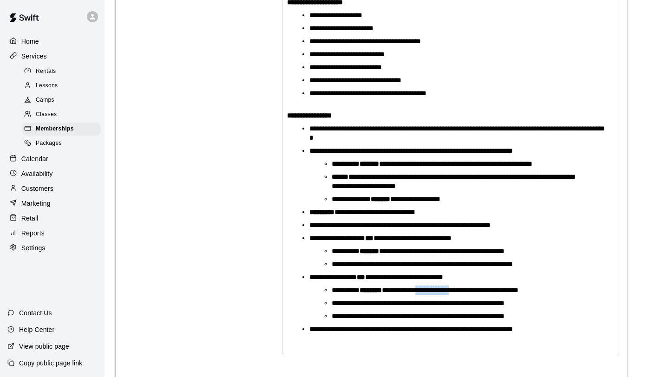
drag, startPoint x: 470, startPoint y: 291, endPoint x: 432, endPoint y: 292, distance: 37.6
click at [432, 292] on span "**********" at bounding box center [450, 290] width 137 height 7
drag, startPoint x: 464, startPoint y: 252, endPoint x: 426, endPoint y: 254, distance: 38.1
click at [426, 254] on span "**********" at bounding box center [441, 251] width 125 height 7
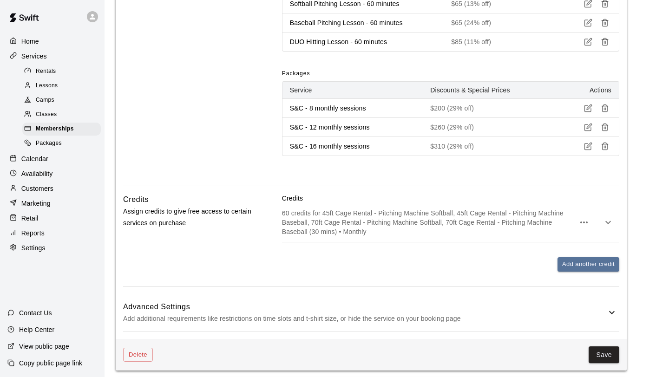
scroll to position [834, 0]
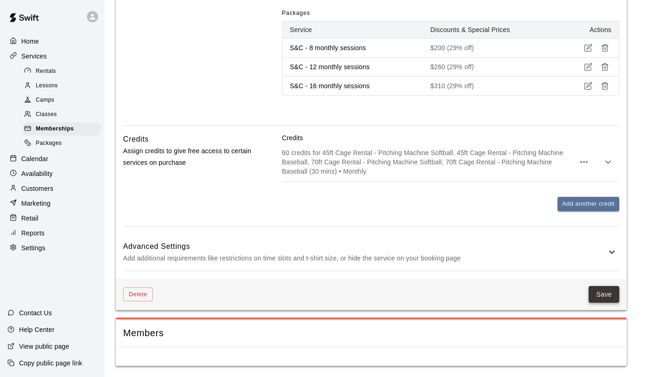
click at [601, 299] on button "Save" at bounding box center [604, 294] width 31 height 17
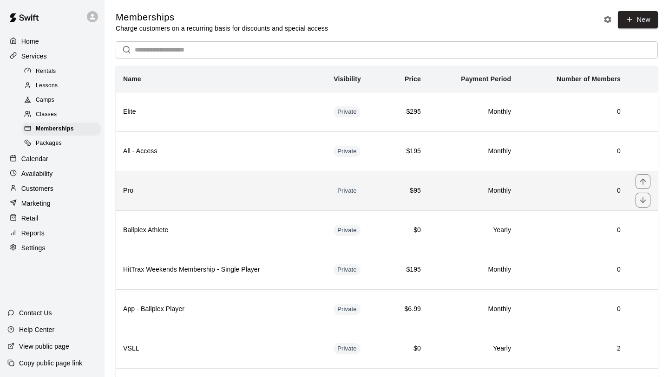
click at [223, 190] on h6 "Pro" at bounding box center [221, 191] width 196 height 10
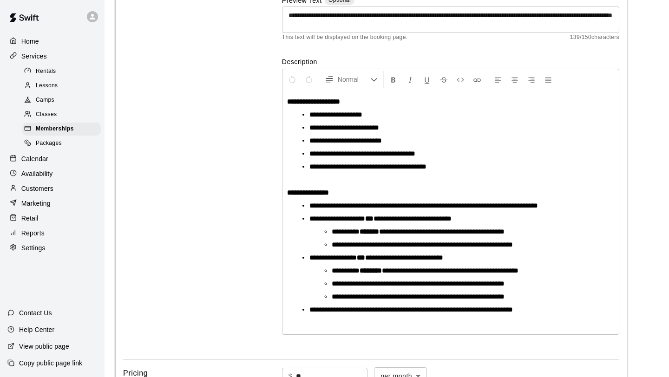
scroll to position [129, 0]
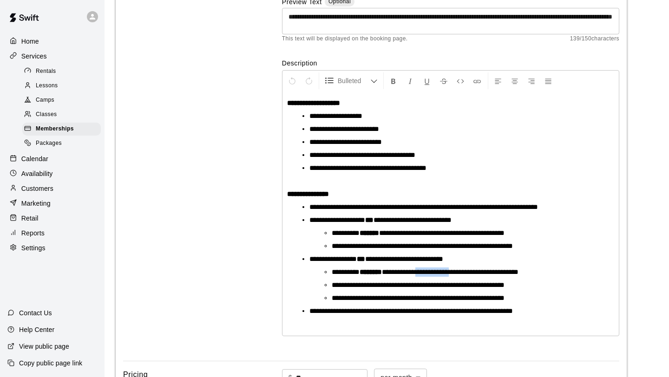
drag, startPoint x: 470, startPoint y: 274, endPoint x: 430, endPoint y: 273, distance: 39.5
click at [430, 273] on span "**********" at bounding box center [450, 272] width 137 height 7
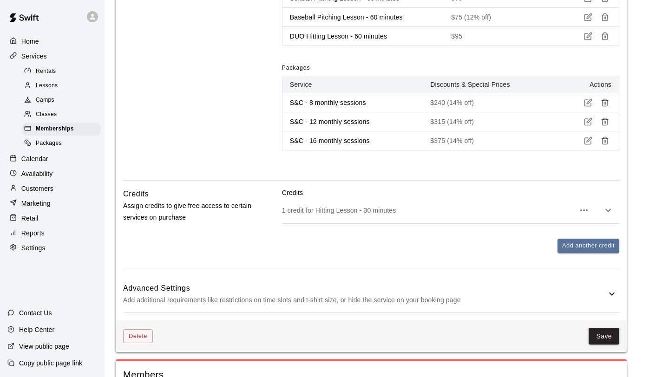
scroll to position [702, 0]
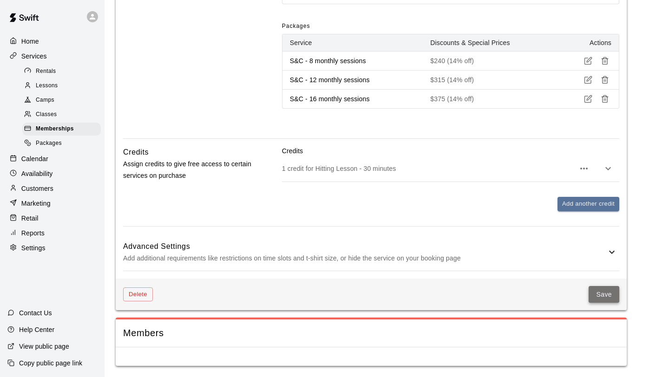
click at [603, 294] on button "Save" at bounding box center [604, 294] width 31 height 17
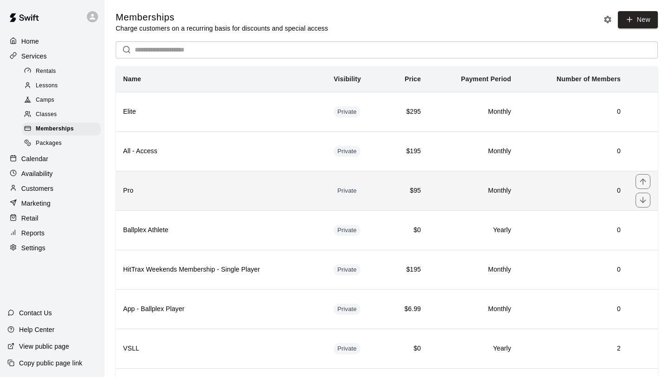
click at [252, 182] on th "Pro" at bounding box center [221, 190] width 210 height 39
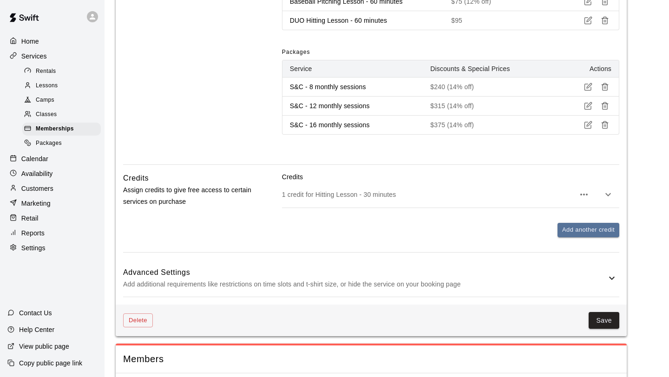
scroll to position [693, 0]
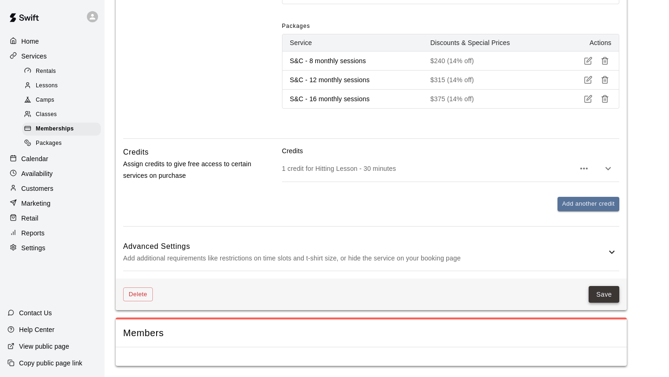
click at [609, 292] on button "Save" at bounding box center [604, 294] width 31 height 17
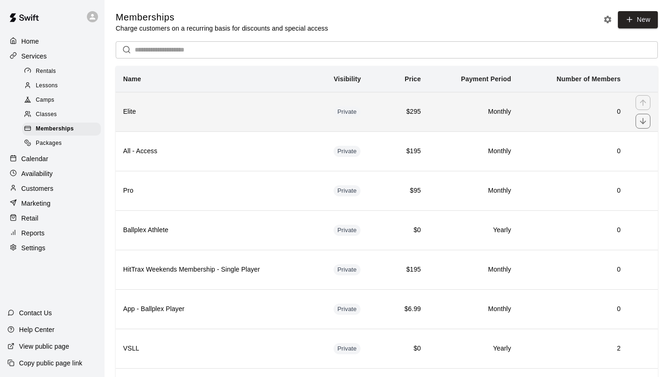
click at [236, 124] on th "Elite" at bounding box center [221, 111] width 210 height 39
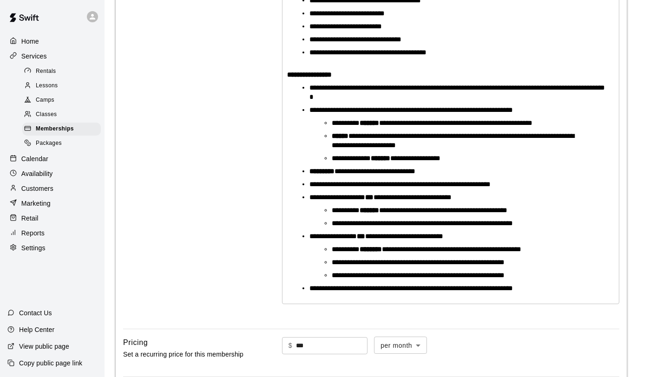
scroll to position [222, 0]
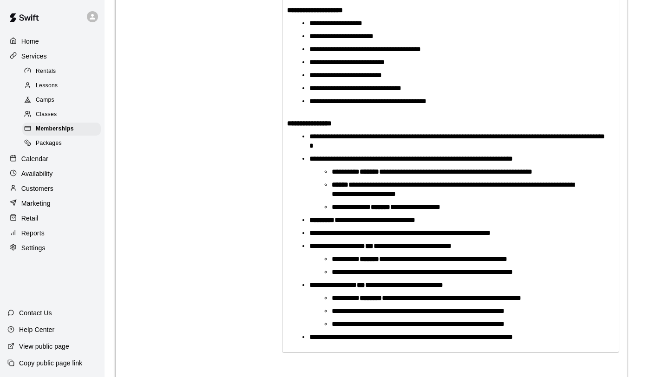
click at [349, 122] on p "**********" at bounding box center [450, 123] width 327 height 9
click at [366, 10] on p "**********" at bounding box center [450, 10] width 327 height 9
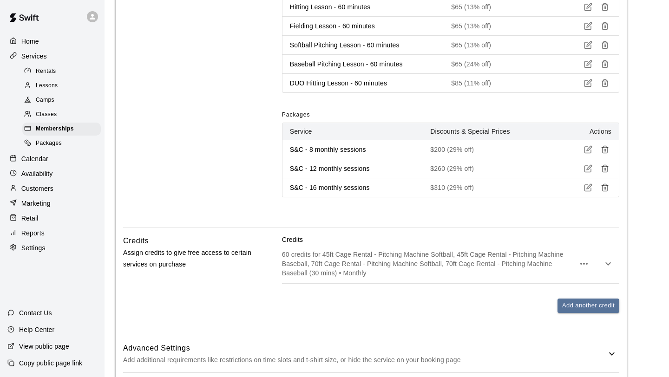
scroll to position [782, 0]
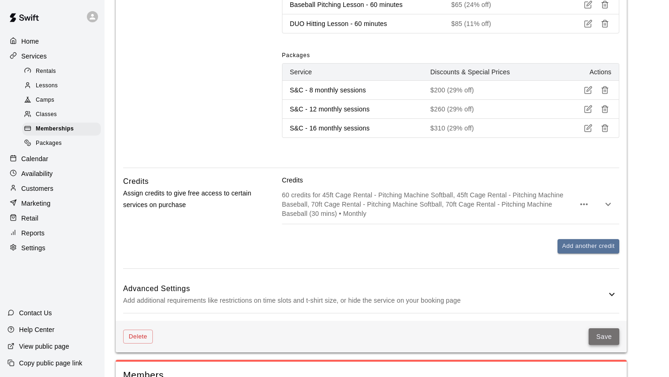
click at [604, 330] on button "Save" at bounding box center [604, 336] width 31 height 17
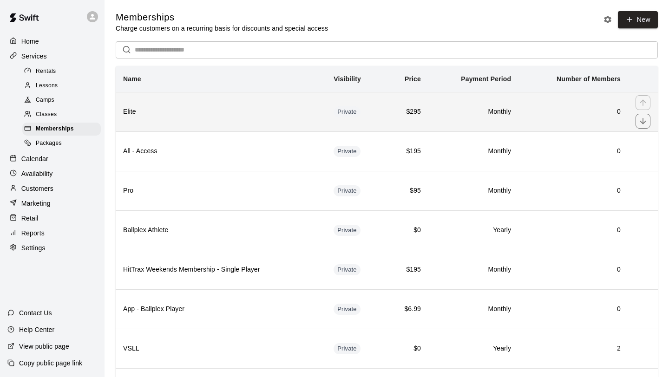
click at [271, 112] on h6 "Elite" at bounding box center [221, 112] width 196 height 10
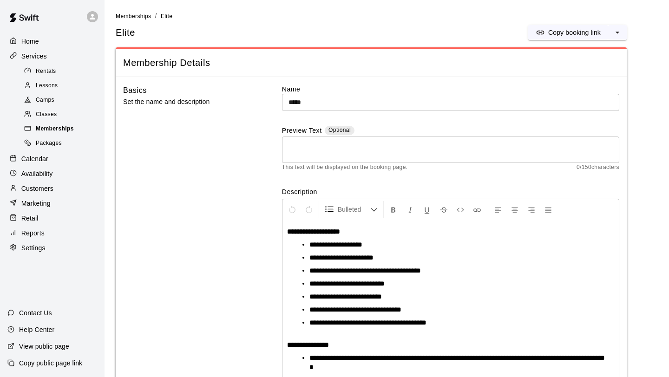
click at [78, 124] on div "Memberships" at bounding box center [61, 129] width 79 height 13
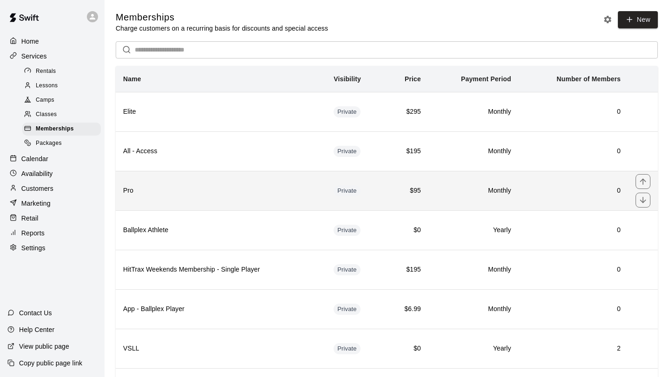
click at [170, 182] on th "Pro" at bounding box center [221, 190] width 210 height 39
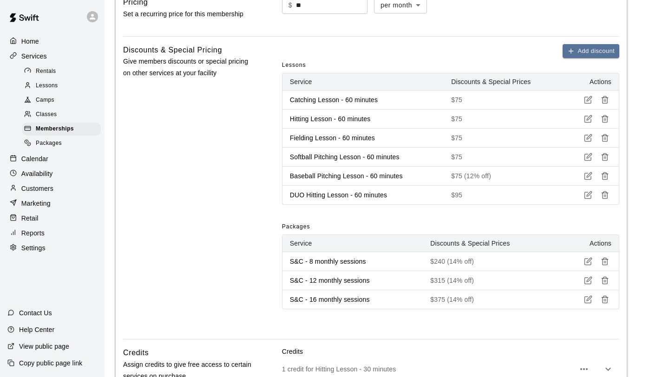
scroll to position [492, 0]
click at [74, 129] on div "Memberships" at bounding box center [61, 129] width 79 height 13
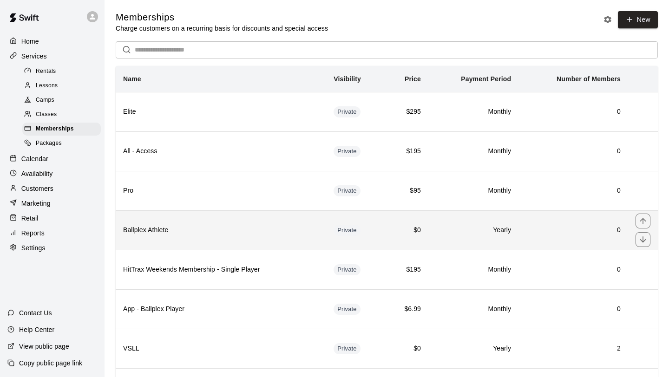
click at [182, 234] on h6 "Ballplex Athlete" at bounding box center [221, 230] width 196 height 10
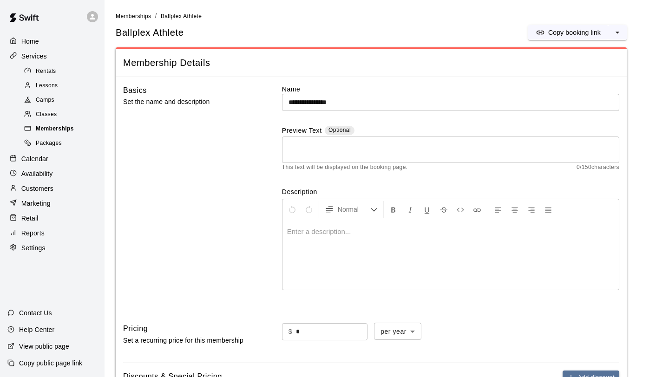
click at [85, 127] on div "Memberships" at bounding box center [61, 129] width 79 height 13
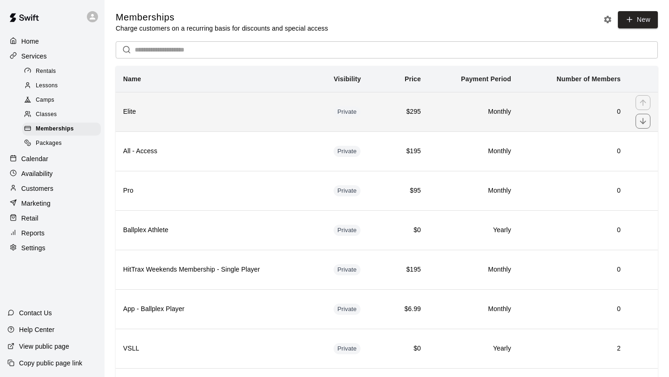
click at [153, 116] on h6 "Elite" at bounding box center [221, 112] width 196 height 10
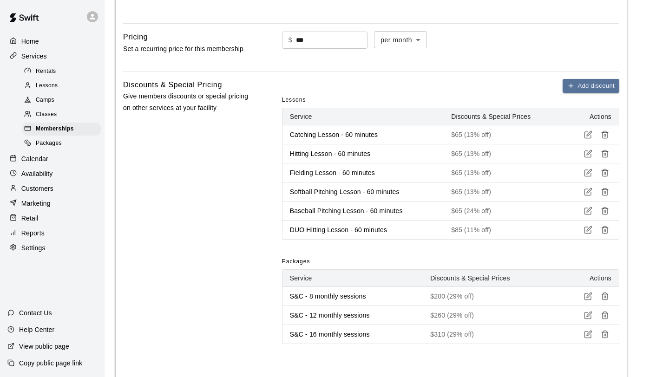
scroll to position [578, 0]
